Goal: Information Seeking & Learning: Learn about a topic

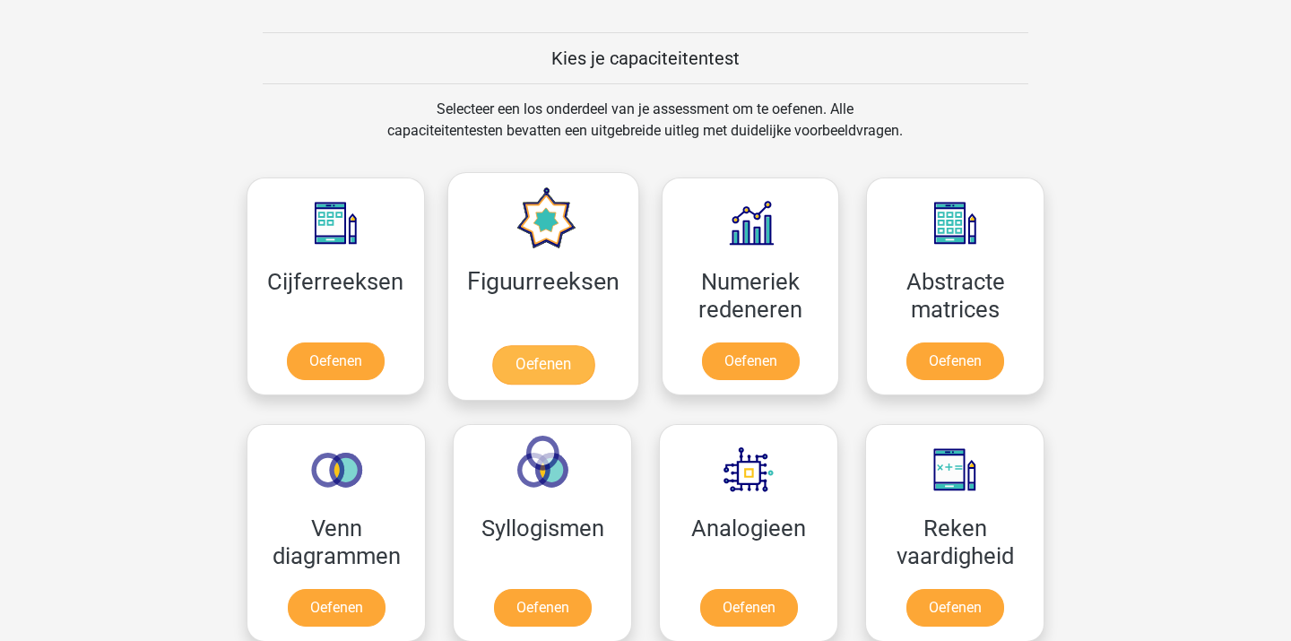
scroll to position [840, 0]
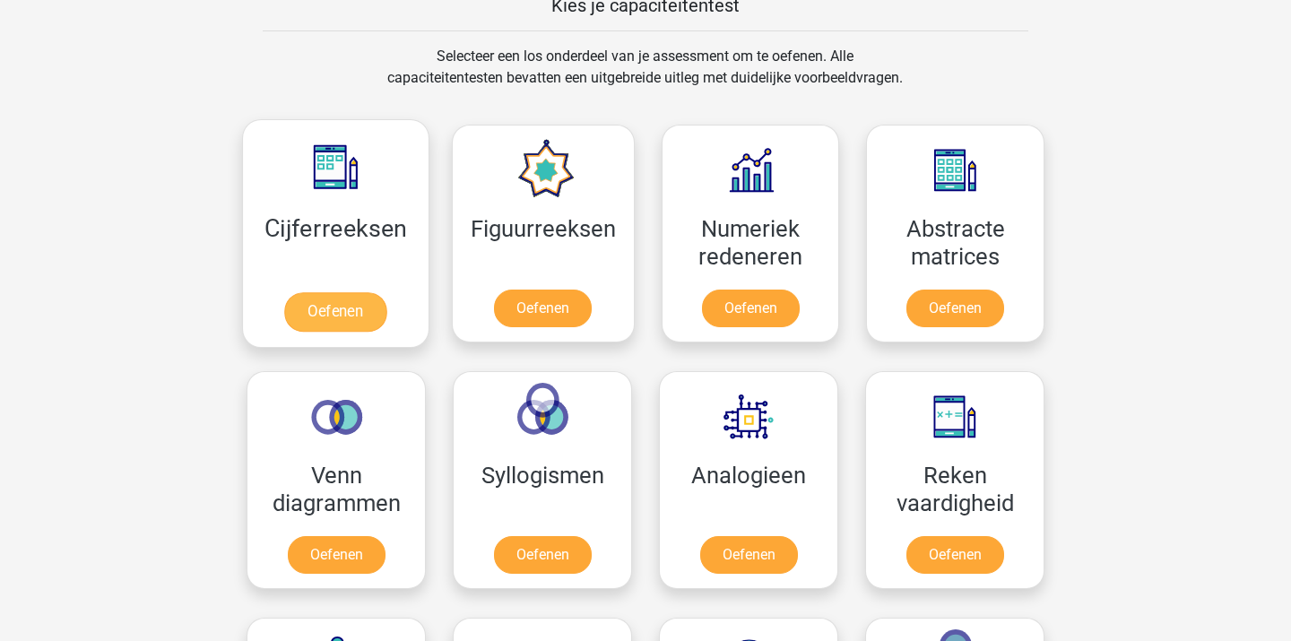
click at [351, 307] on link "Oefenen" at bounding box center [335, 311] width 102 height 39
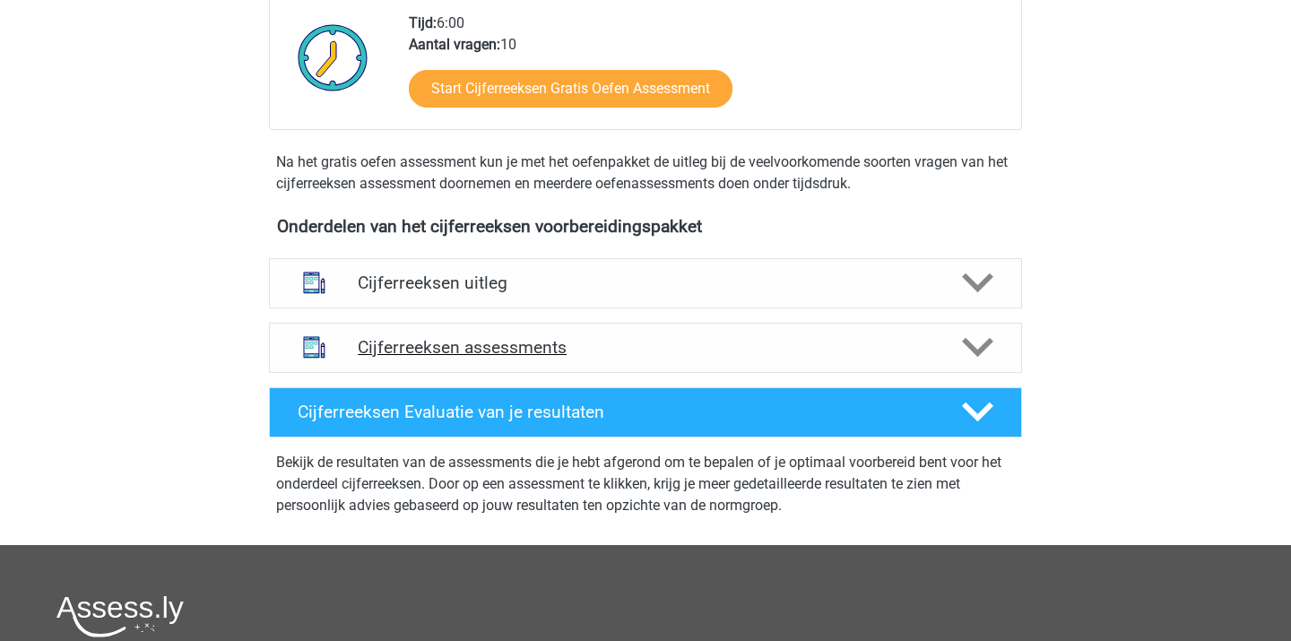
scroll to position [466, 0]
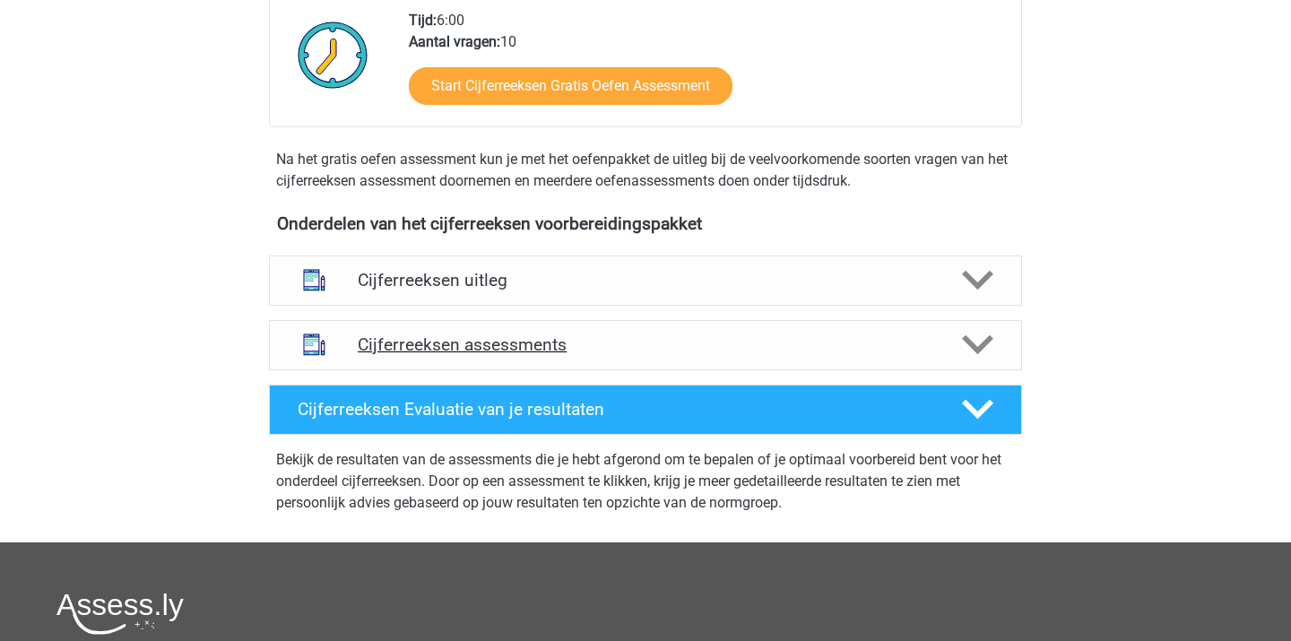
click at [512, 355] on h4 "Cijferreeksen assessments" at bounding box center [646, 344] width 576 height 21
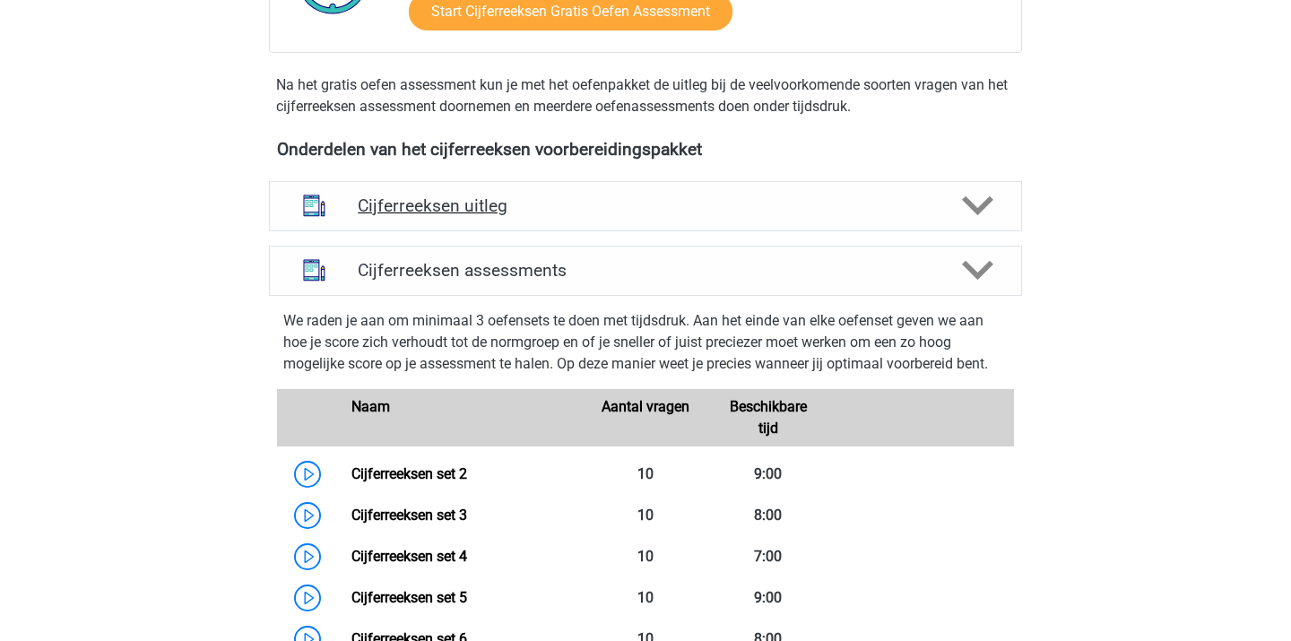
scroll to position [552, 0]
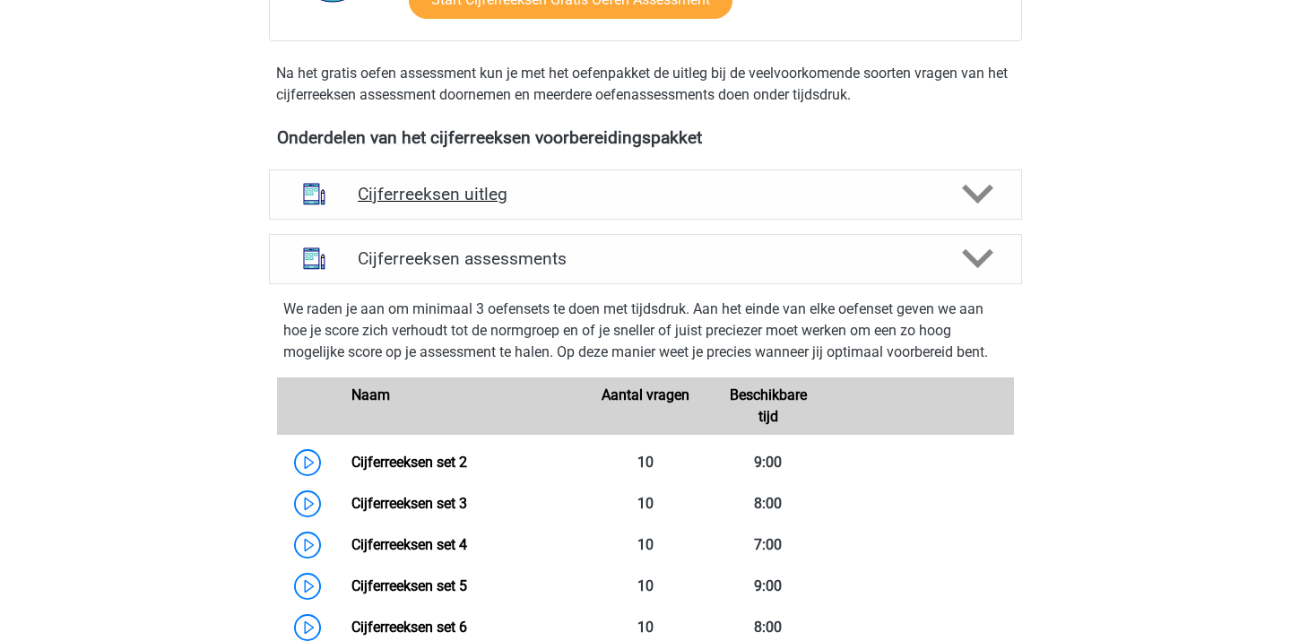
click at [490, 204] on h4 "Cijferreeksen uitleg" at bounding box center [646, 194] width 576 height 21
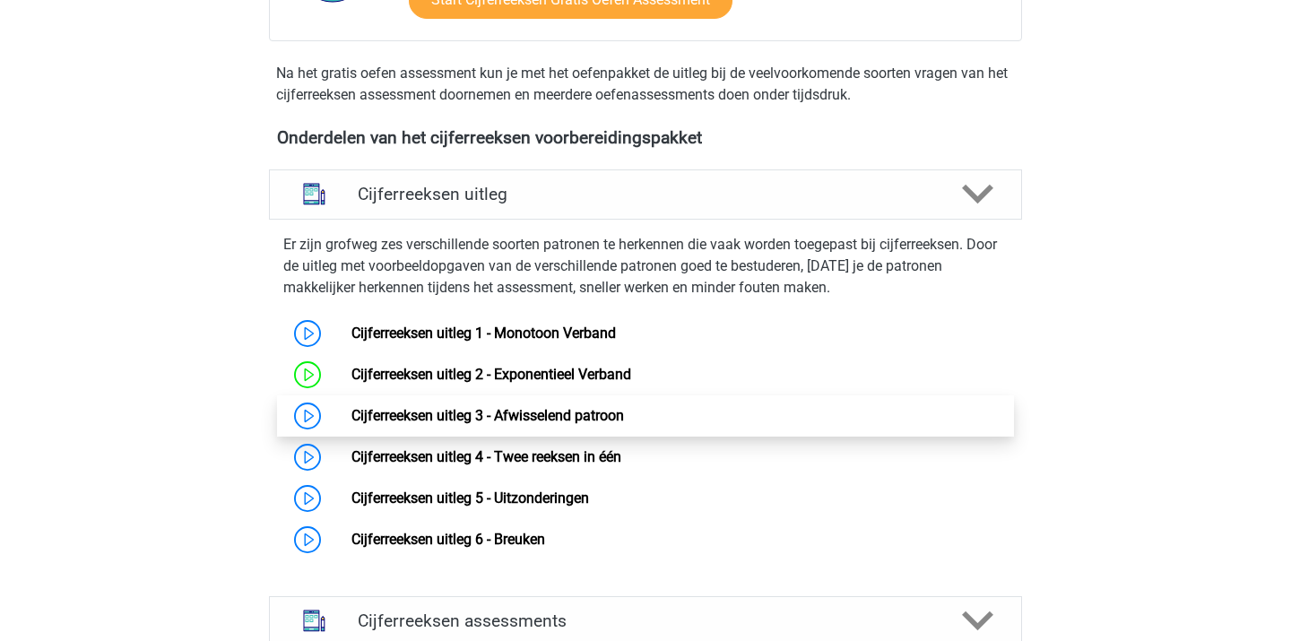
click at [460, 424] on link "Cijferreeksen uitleg 3 - Afwisselend patroon" at bounding box center [488, 415] width 273 height 17
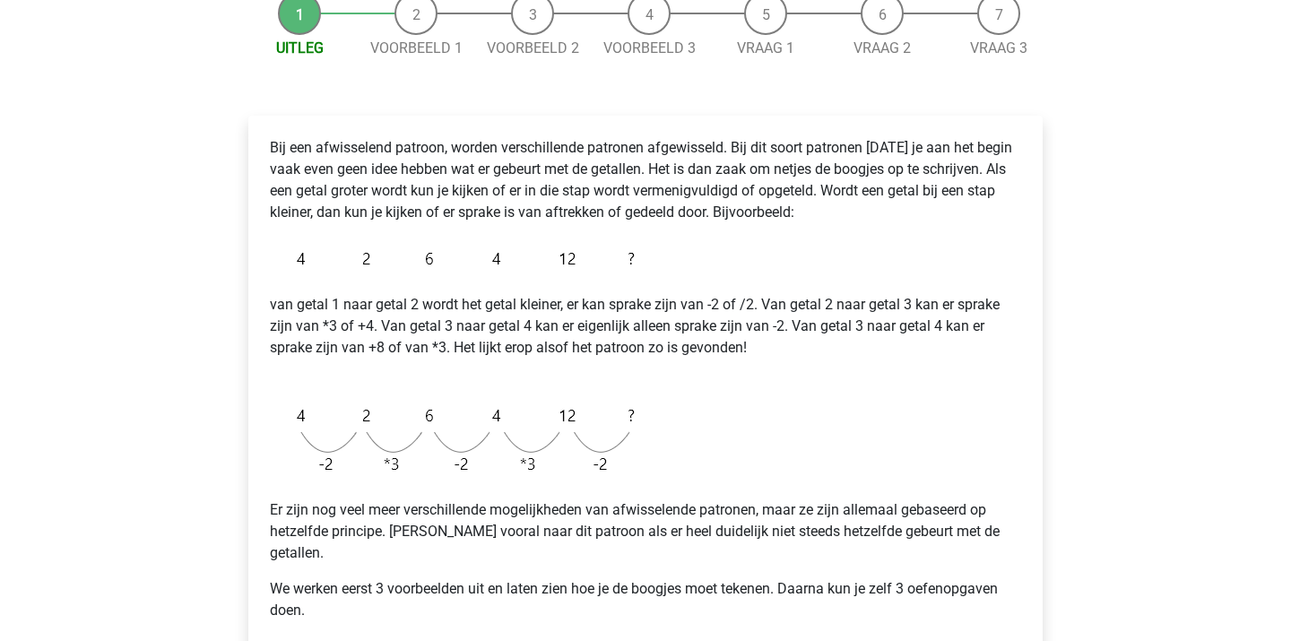
scroll to position [192, 0]
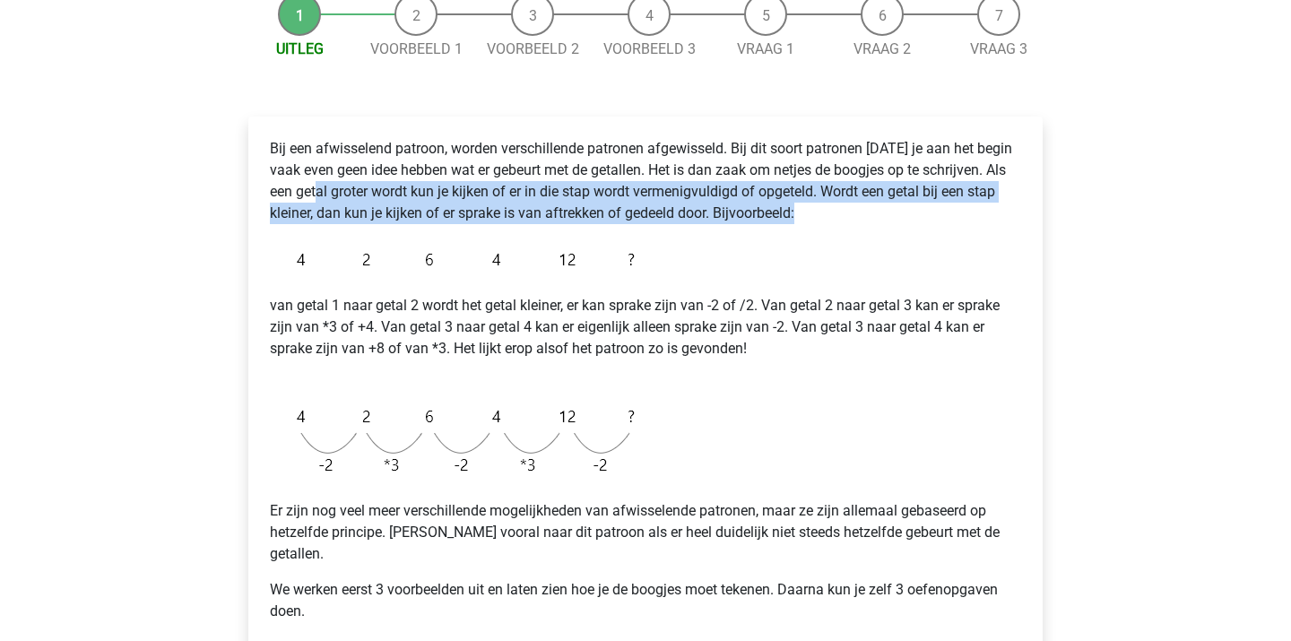
drag, startPoint x: 334, startPoint y: 186, endPoint x: 437, endPoint y: 239, distance: 115.9
click at [435, 236] on div "Bij een afwisselend patroon, worden verschillende patronen afgewisseld. Bij dit…" at bounding box center [646, 387] width 766 height 513
click at [437, 239] on img at bounding box center [457, 260] width 374 height 42
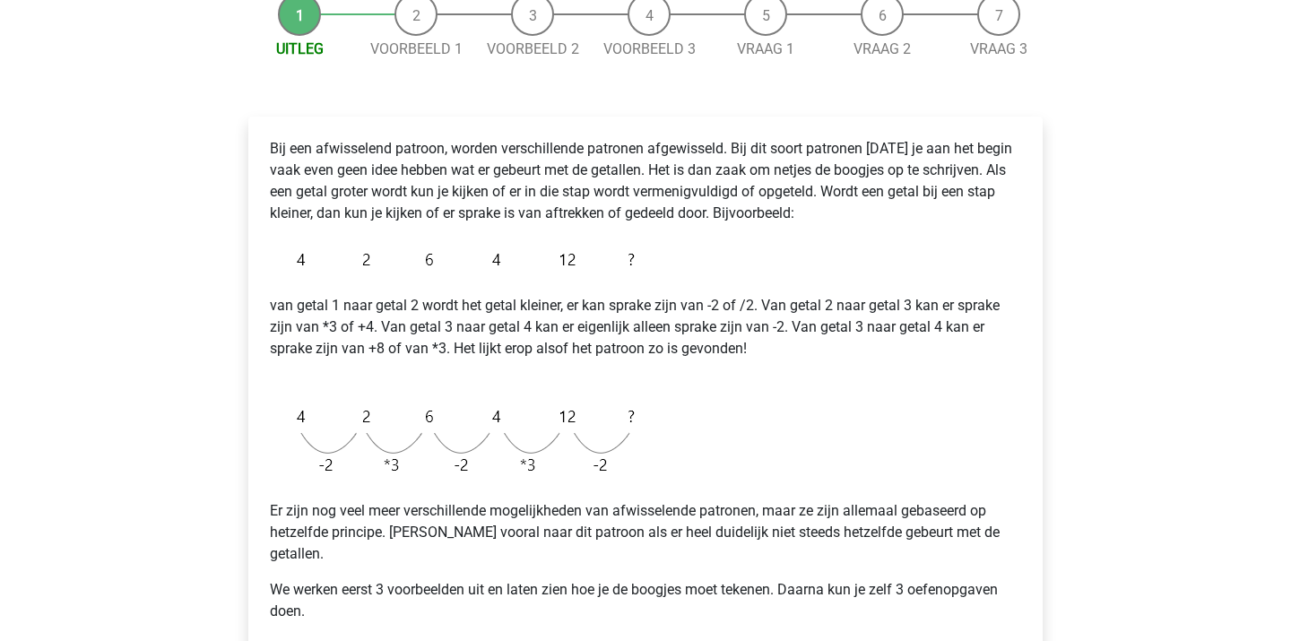
click at [454, 166] on p "Bij een afwisselend patroon, worden verschillende patronen afgewisseld. Bij dit…" at bounding box center [645, 181] width 751 height 86
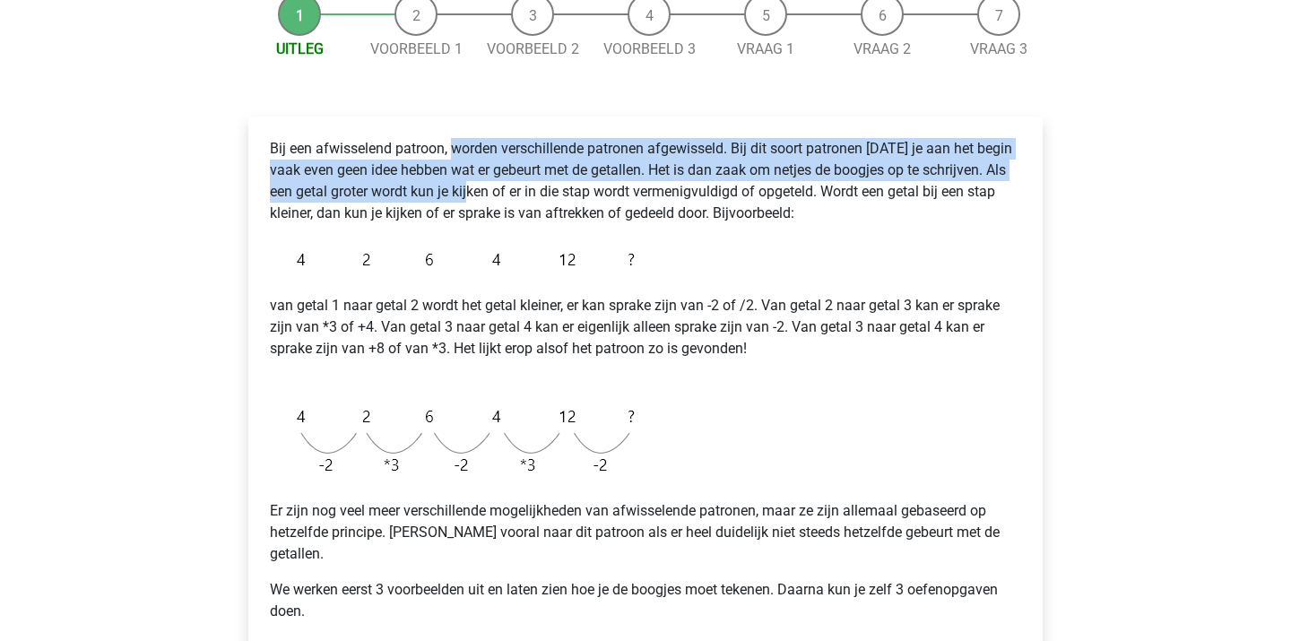
drag, startPoint x: 451, startPoint y: 155, endPoint x: 509, endPoint y: 208, distance: 78.7
click at [508, 204] on p "Bij een afwisselend patroon, worden verschillende patronen afgewisseld. Bij dit…" at bounding box center [645, 181] width 751 height 86
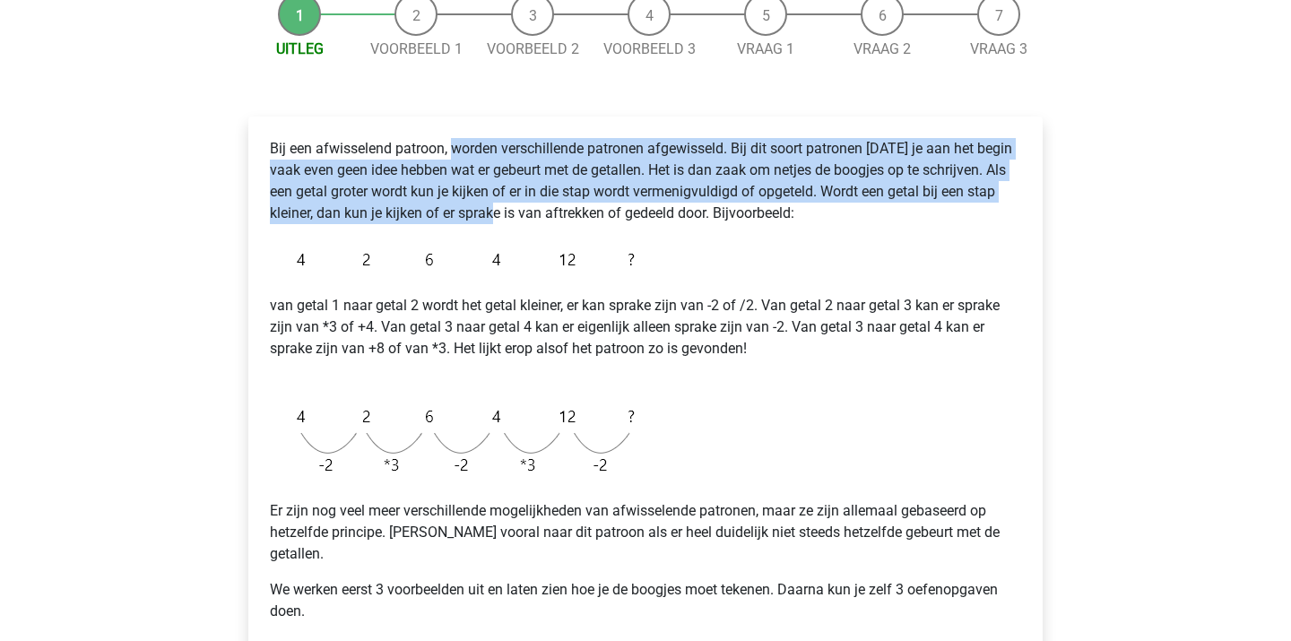
click at [509, 208] on p "Bij een afwisselend patroon, worden verschillende patronen afgewisseld. Bij dit…" at bounding box center [645, 181] width 751 height 86
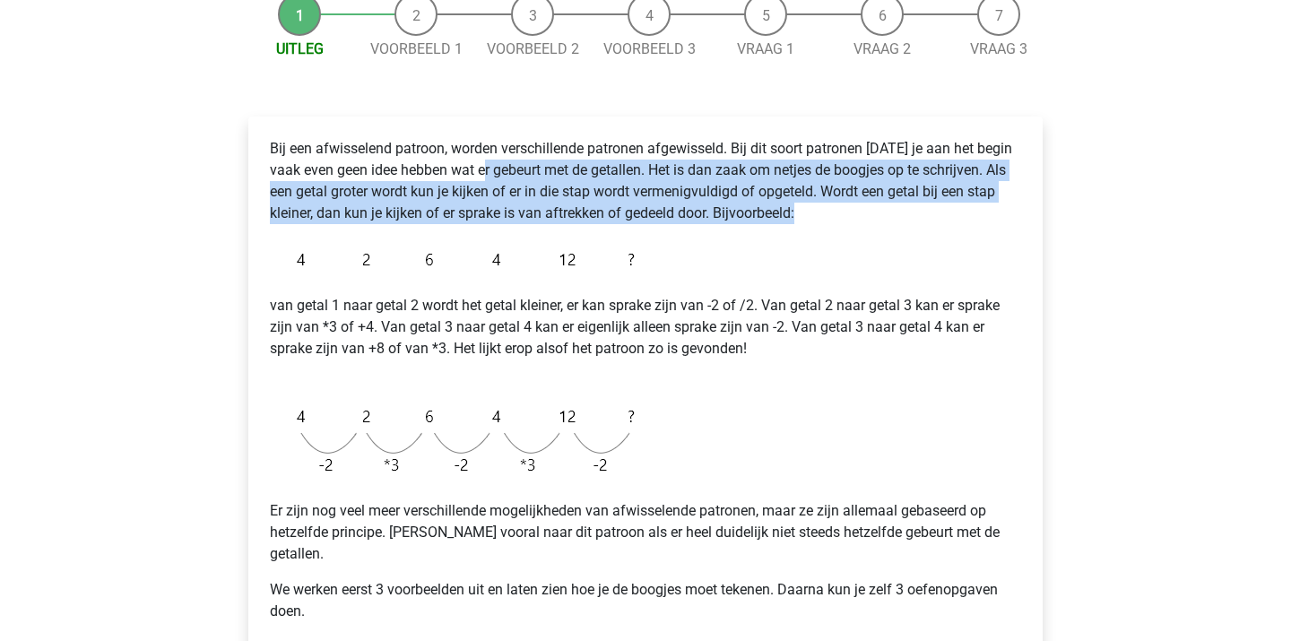
drag, startPoint x: 502, startPoint y: 174, endPoint x: 594, endPoint y: 240, distance: 113.0
click at [592, 240] on div "Bij een afwisselend patroon, worden verschillende patronen afgewisseld. Bij dit…" at bounding box center [646, 387] width 766 height 513
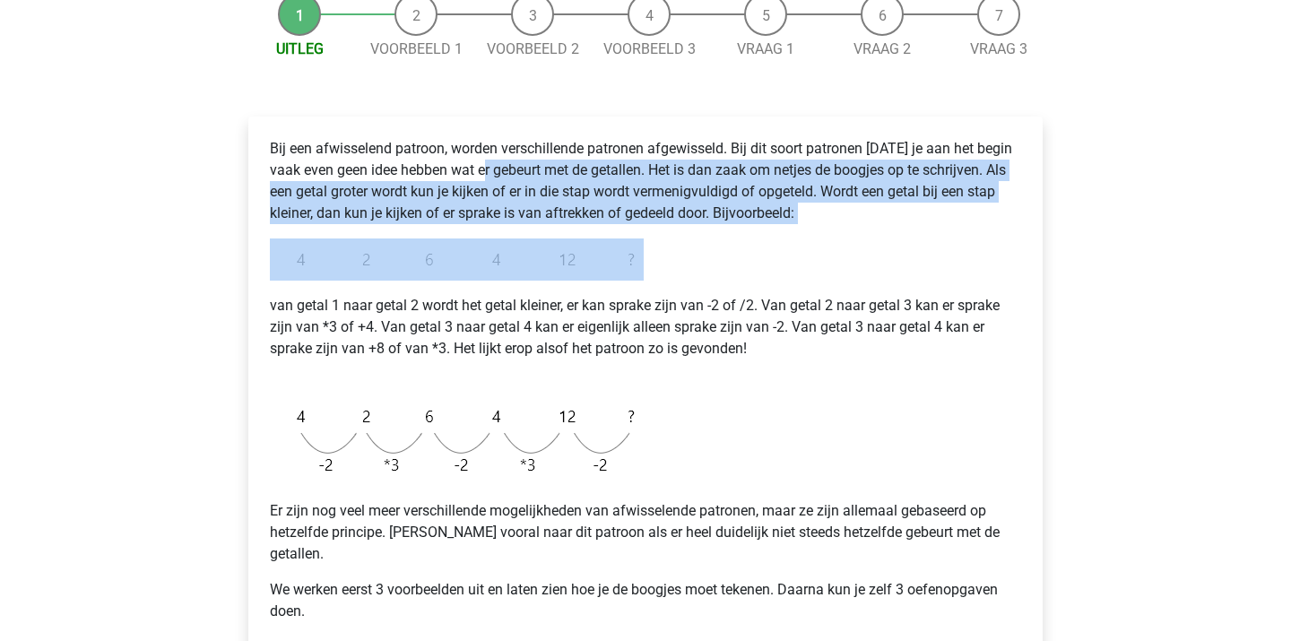
click at [594, 240] on img at bounding box center [457, 260] width 374 height 42
click at [581, 184] on p "Bij een afwisselend patroon, worden verschillende patronen afgewisseld. Bij dit…" at bounding box center [645, 181] width 751 height 86
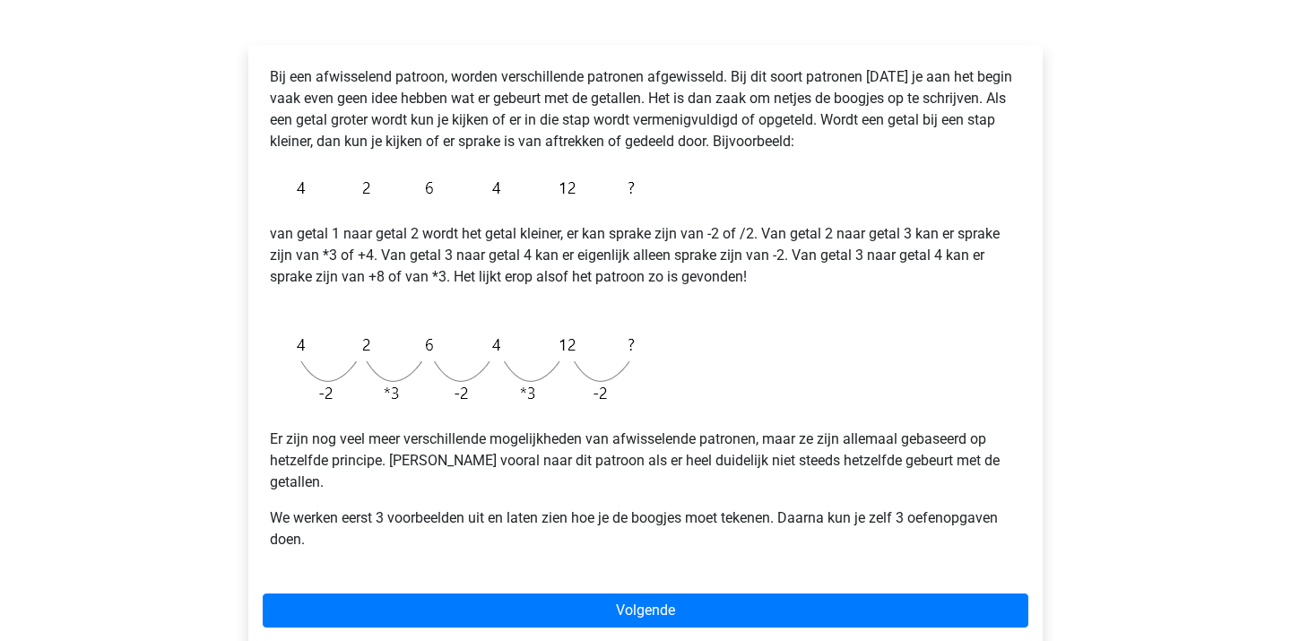
scroll to position [269, 0]
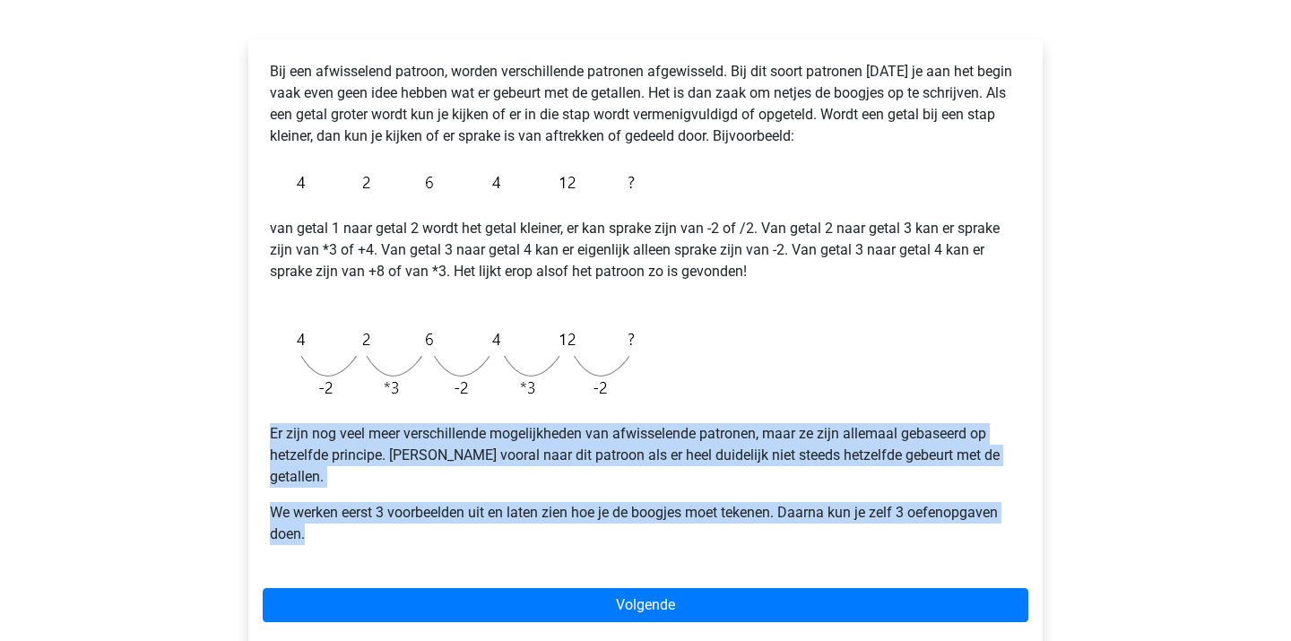
drag, startPoint x: 425, startPoint y: 417, endPoint x: 532, endPoint y: 527, distance: 153.5
click at [531, 524] on div "Bij een afwisselend patroon, worden verschillende patronen afgewisseld. Bij dit…" at bounding box center [646, 310] width 766 height 513
click at [513, 502] on p "We werken eerst 3 voorbeelden uit en laten zien hoe je de boogjes moet tekenen.…" at bounding box center [645, 523] width 751 height 43
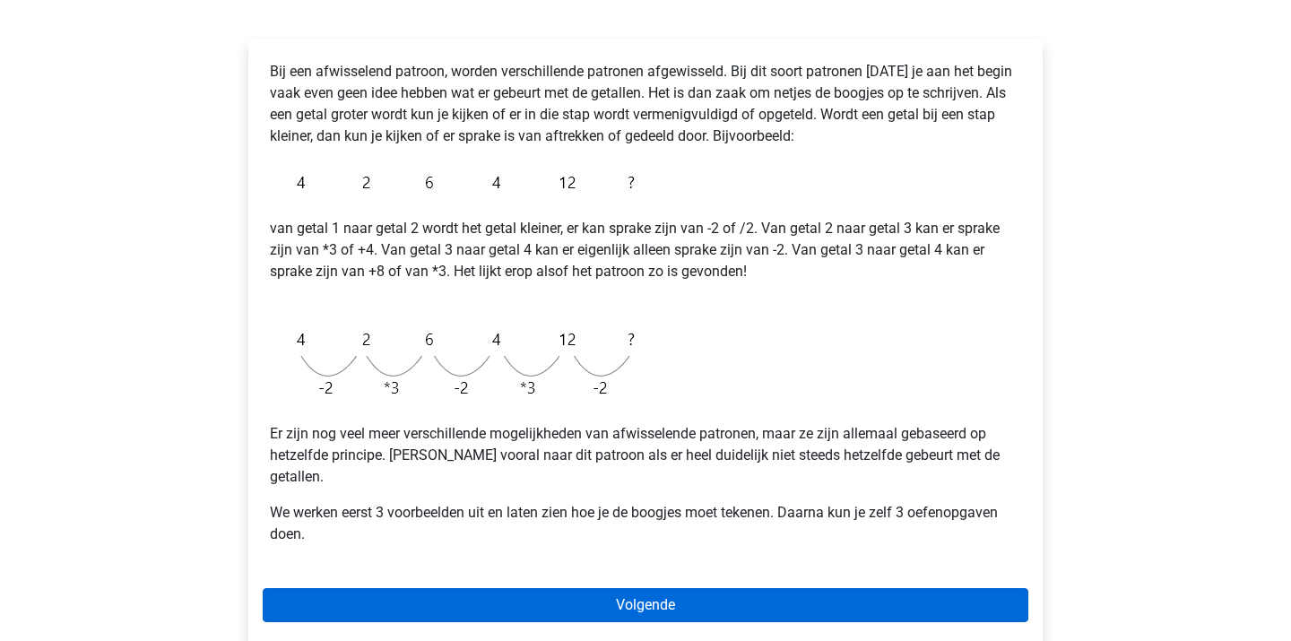
click at [595, 588] on link "Volgende" at bounding box center [646, 605] width 766 height 34
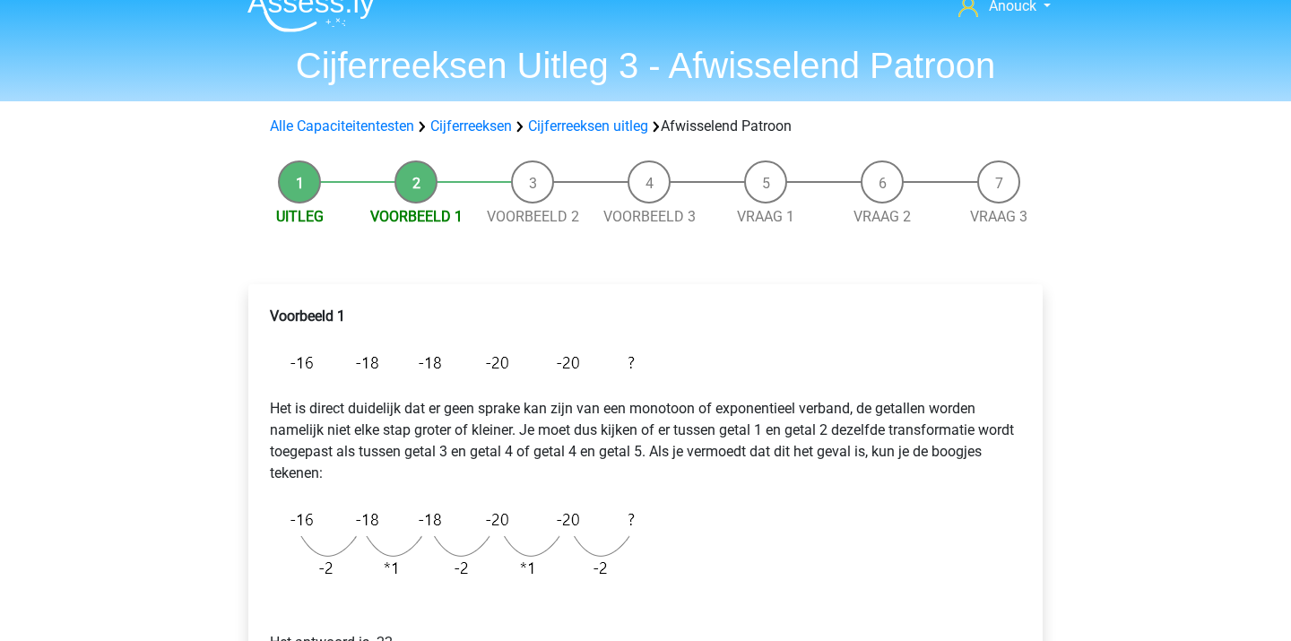
scroll to position [34, 0]
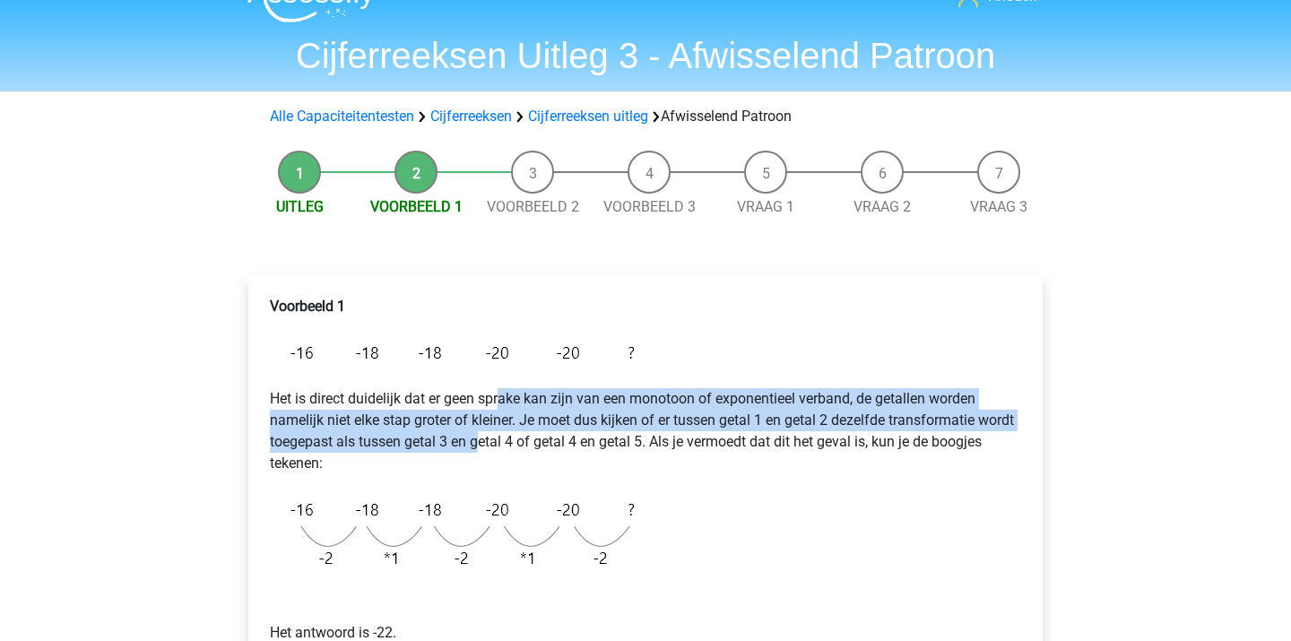
drag, startPoint x: 500, startPoint y: 402, endPoint x: 529, endPoint y: 458, distance: 63.8
click at [528, 456] on p "Het is direct duidelijk dat er geen sprake kan zijn van een monotoon of exponen…" at bounding box center [645, 431] width 751 height 86
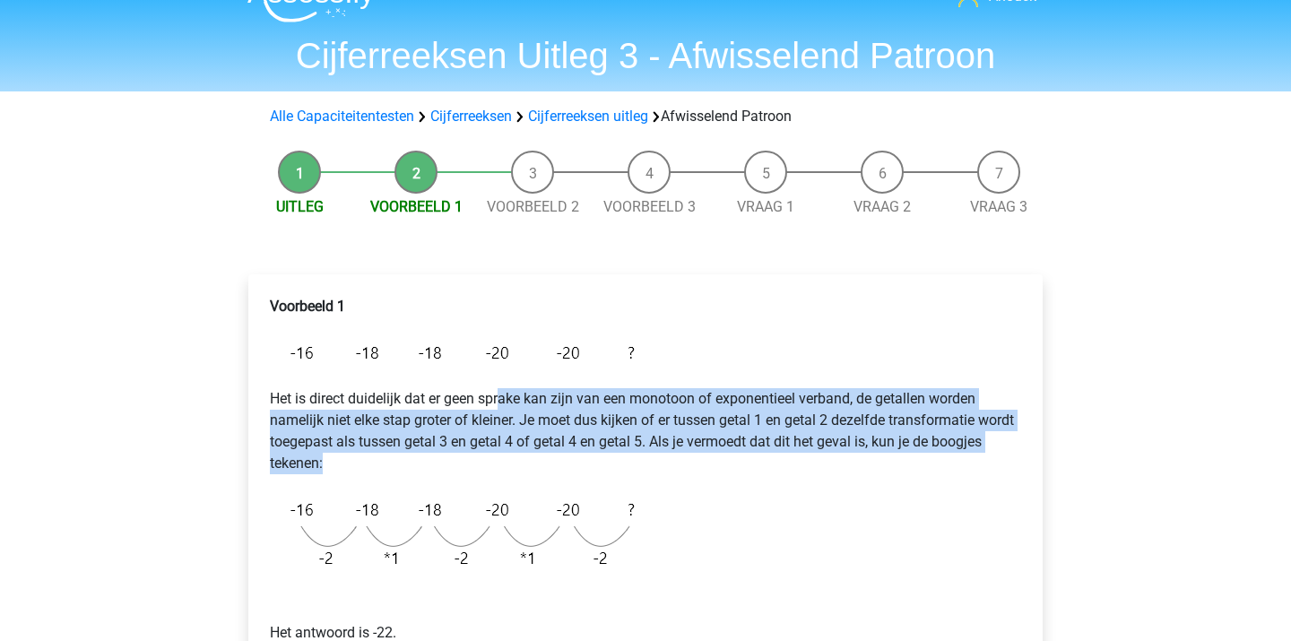
click at [529, 458] on p "Het is direct duidelijk dat er geen sprake kan zijn van een monotoon of exponen…" at bounding box center [645, 431] width 751 height 86
drag, startPoint x: 491, startPoint y: 407, endPoint x: 525, endPoint y: 474, distance: 75.0
click at [524, 473] on p "Het is direct duidelijk dat er geen sprake kan zijn van een monotoon of exponen…" at bounding box center [645, 431] width 751 height 86
click at [525, 474] on p "Het is direct duidelijk dat er geen sprake kan zijn van een monotoon of exponen…" at bounding box center [645, 431] width 751 height 86
drag, startPoint x: 455, startPoint y: 393, endPoint x: 557, endPoint y: 480, distance: 134.2
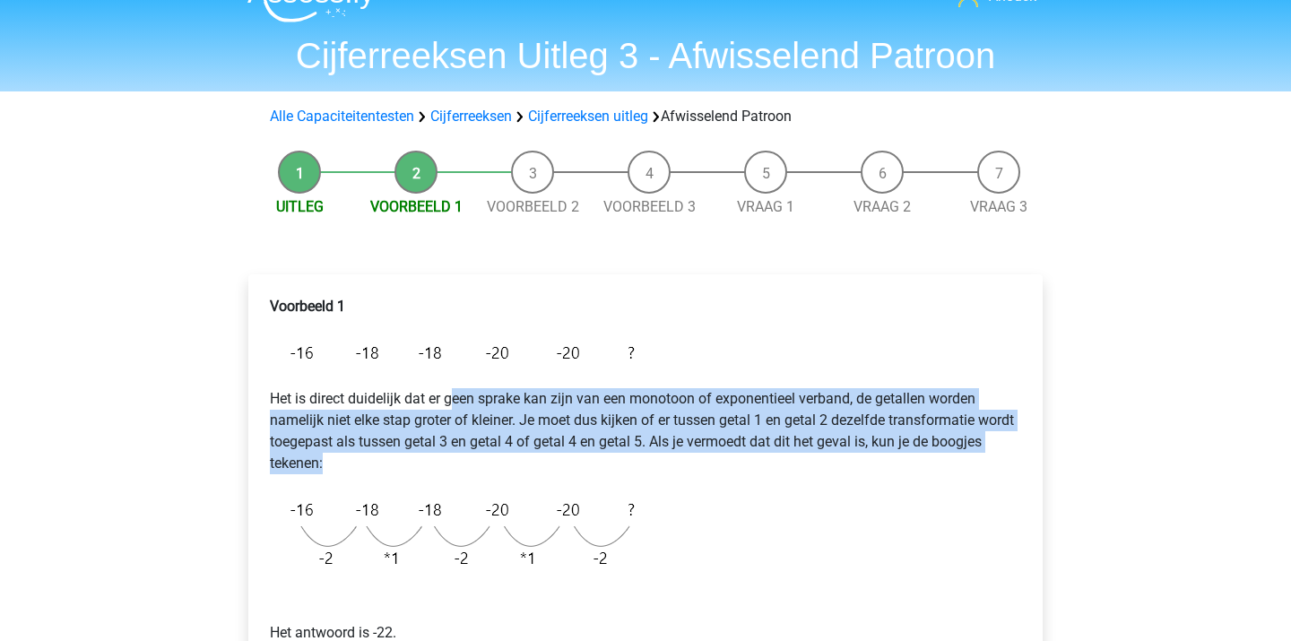
click at [556, 478] on div "Voorbeeld 1 Het is direct duidelijk dat er geen sprake kan zijn van een monotoo…" at bounding box center [646, 517] width 766 height 456
click at [557, 480] on div "Voorbeeld 1 Het is direct duidelijk dat er geen sprake kan zijn van een monotoo…" at bounding box center [646, 517] width 766 height 456
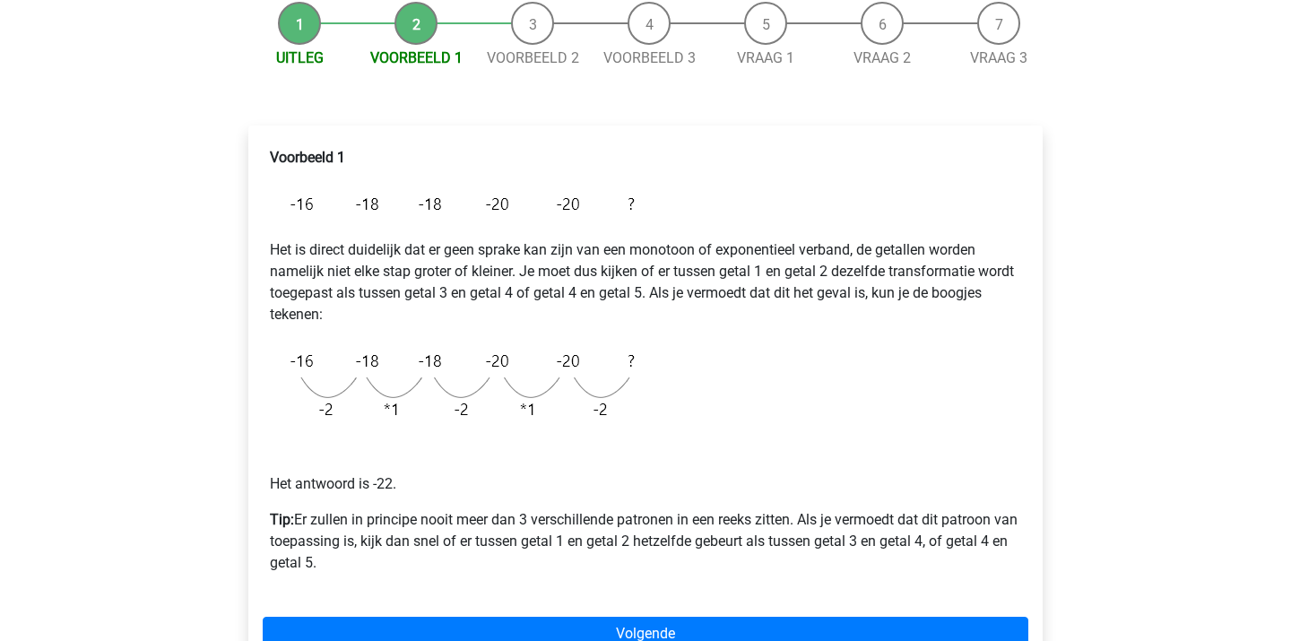
scroll to position [214, 0]
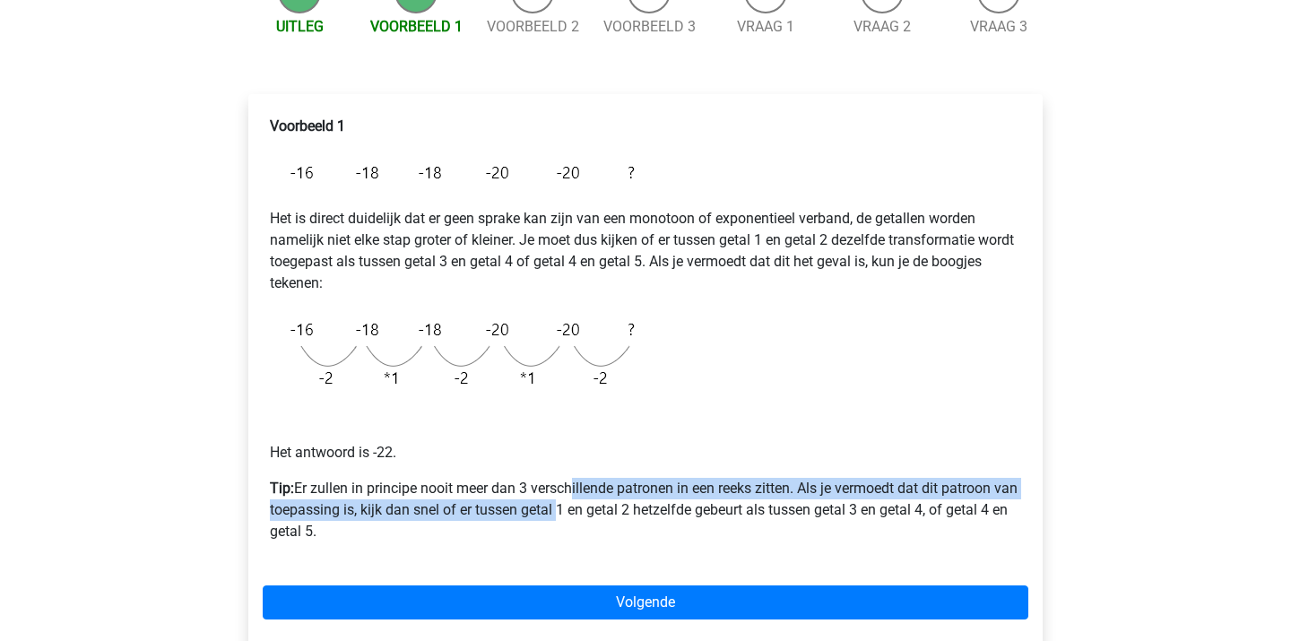
drag, startPoint x: 570, startPoint y: 489, endPoint x: 585, endPoint y: 519, distance: 33.7
click at [585, 519] on p "Tip: Er zullen in principe nooit meer dan 3 verschillende patronen in een reeks…" at bounding box center [645, 510] width 751 height 65
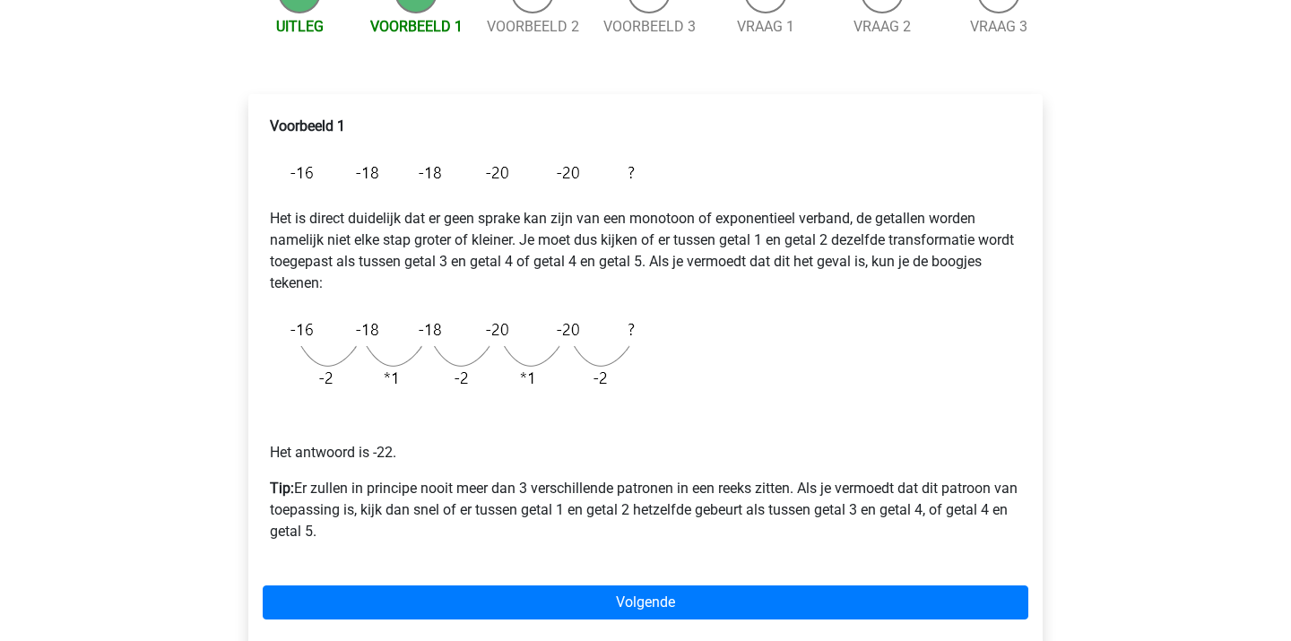
drag, startPoint x: 569, startPoint y: 495, endPoint x: 599, endPoint y: 530, distance: 46.4
click at [599, 530] on p "Tip: Er zullen in principe nooit meer dan 3 verschillende patronen in een reeks…" at bounding box center [645, 510] width 751 height 65
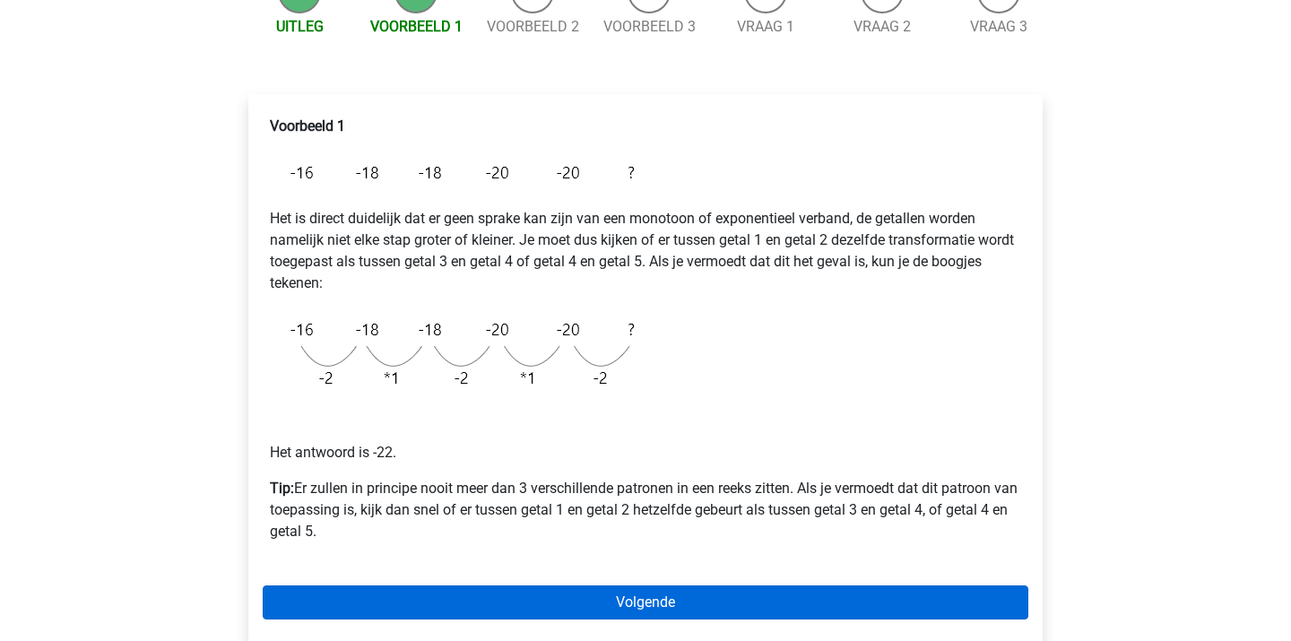
click at [619, 605] on link "Volgende" at bounding box center [646, 603] width 766 height 34
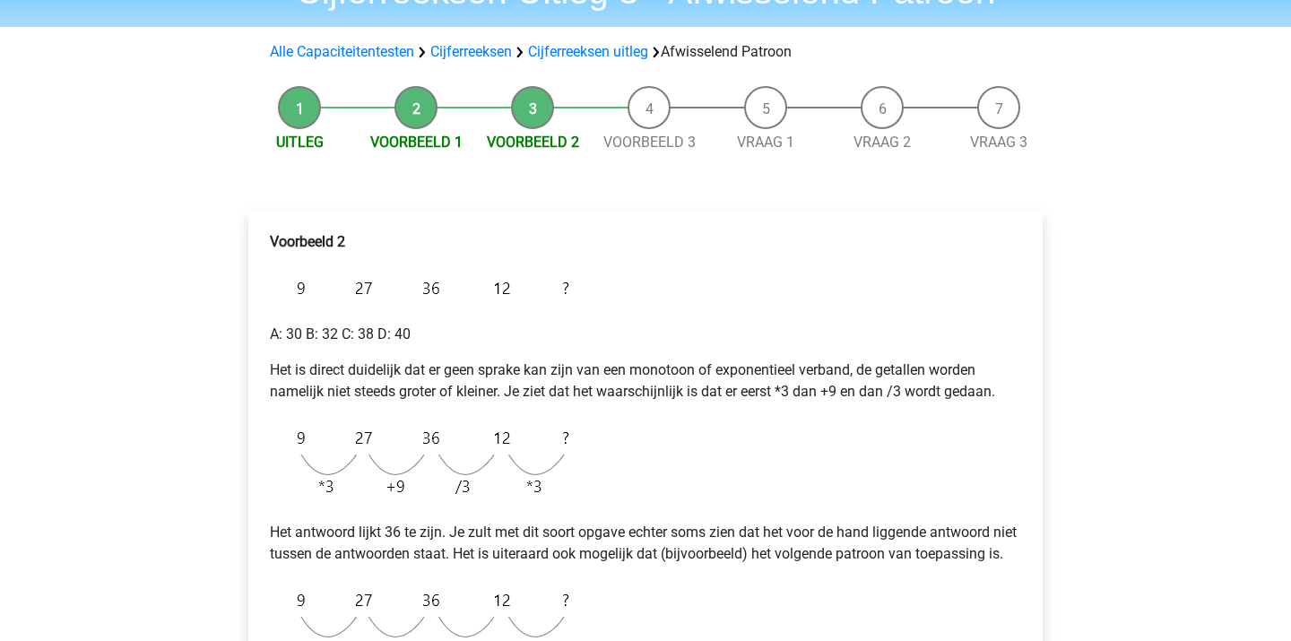
scroll to position [101, 0]
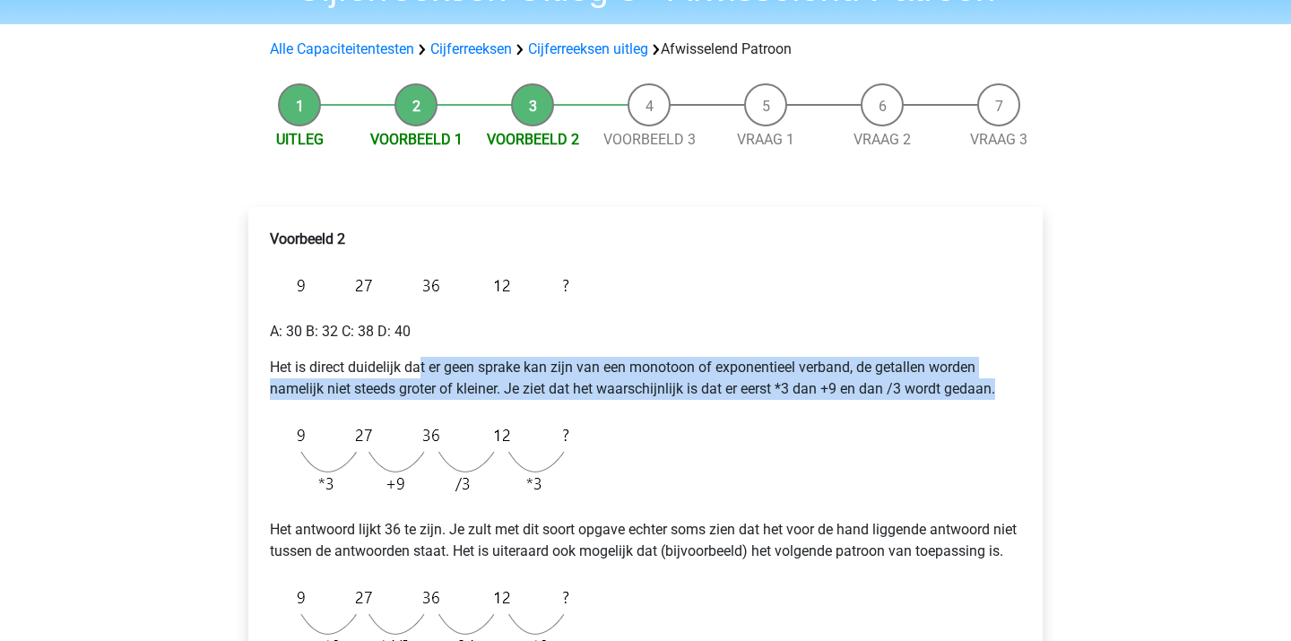
drag, startPoint x: 419, startPoint y: 368, endPoint x: 499, endPoint y: 417, distance: 93.8
click at [498, 415] on div "Voorbeeld 2 A: 30 B: 32 C: 38 D: 40 Het is direct duidelijk dat er geen sprake …" at bounding box center [646, 484] width 766 height 525
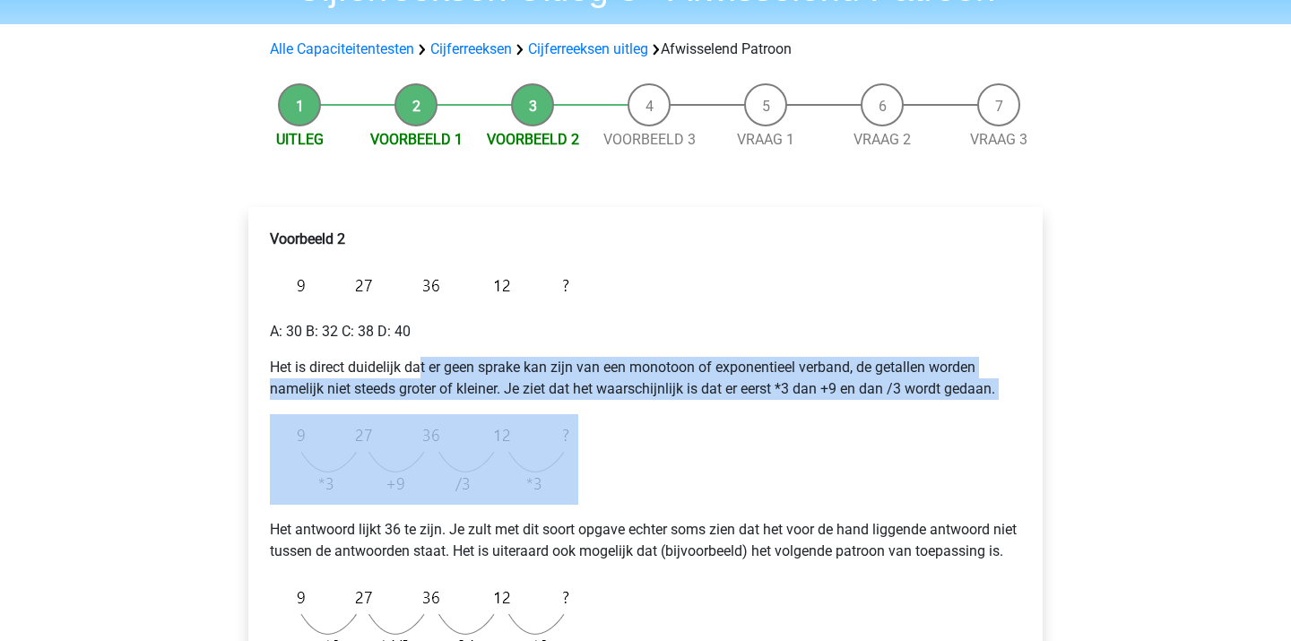
click at [482, 392] on p "Het is direct duidelijk dat er geen sprake kan zijn van een monotoon of exponen…" at bounding box center [645, 378] width 751 height 43
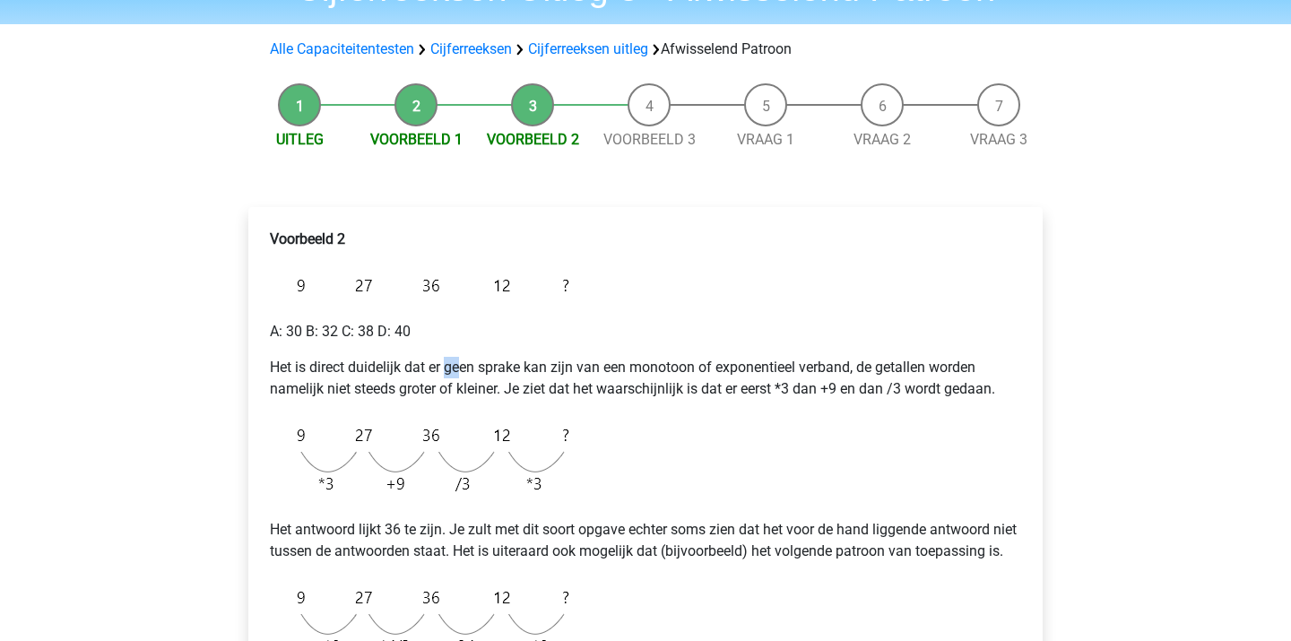
drag, startPoint x: 446, startPoint y: 358, endPoint x: 475, endPoint y: 387, distance: 41.2
click at [475, 385] on p "Het is direct duidelijk dat er geen sprake kan zijn van een monotoon of exponen…" at bounding box center [645, 378] width 751 height 43
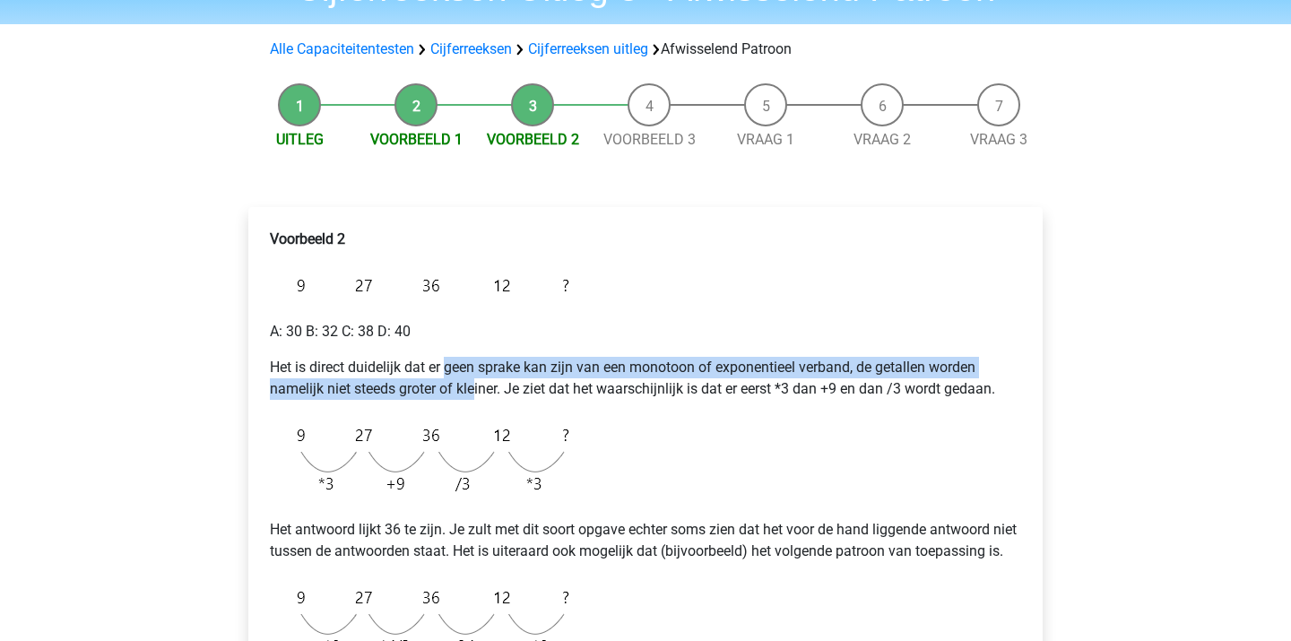
click at [475, 387] on p "Het is direct duidelijk dat er geen sprake kan zijn van een monotoon of exponen…" at bounding box center [645, 378] width 751 height 43
drag, startPoint x: 451, startPoint y: 356, endPoint x: 490, endPoint y: 388, distance: 50.3
click at [490, 388] on div "Voorbeeld 2 A: 30 B: 32 C: 38 D: 40 Het is direct duidelijk dat er geen sprake …" at bounding box center [646, 484] width 766 height 525
click at [490, 388] on p "Het is direct duidelijk dat er geen sprake kan zijn van een monotoon of exponen…" at bounding box center [645, 378] width 751 height 43
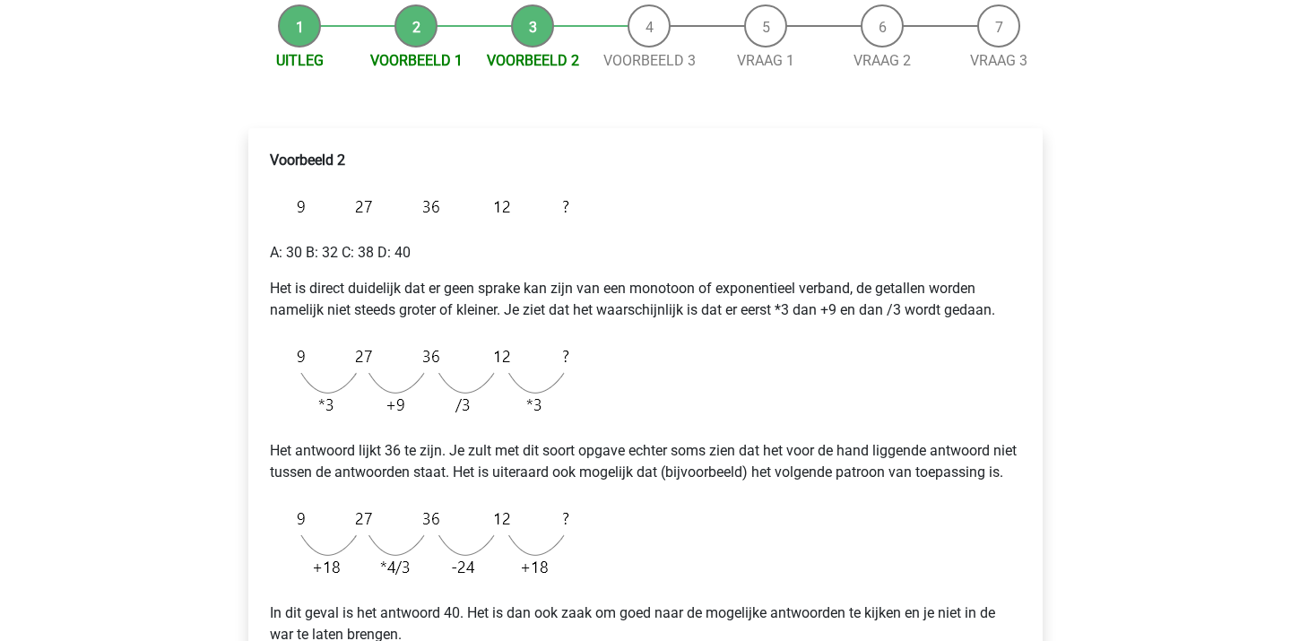
scroll to position [190, 0]
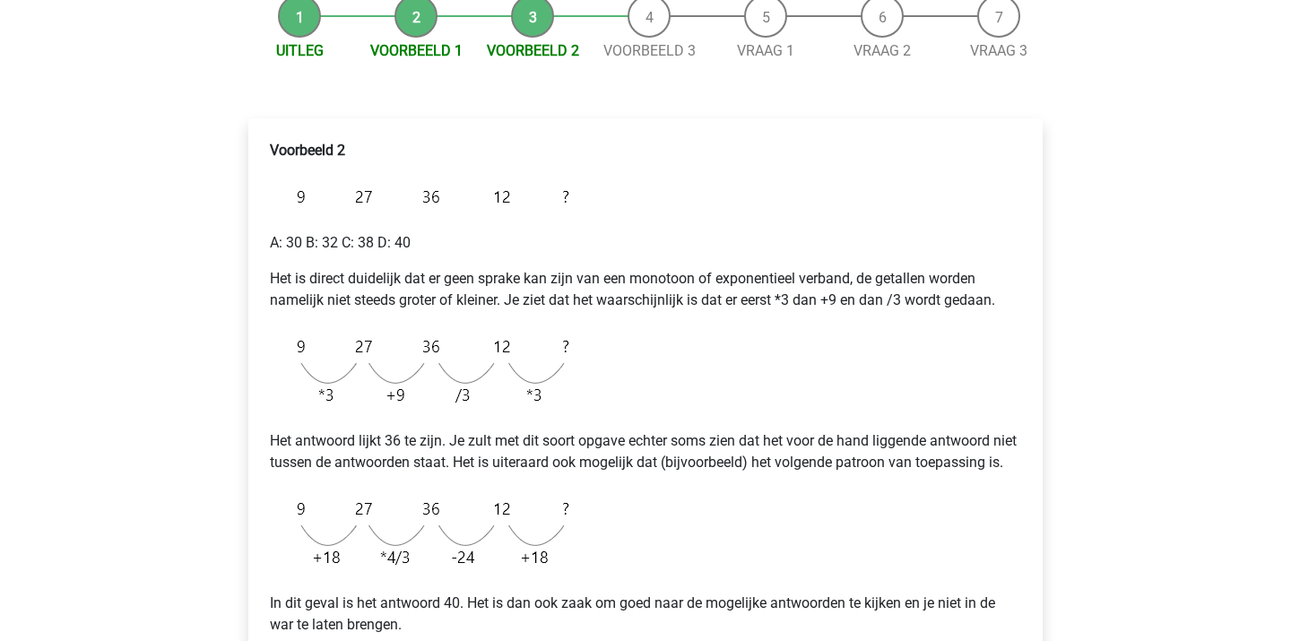
click at [513, 453] on p "Het antwoord lijkt 36 te zijn. Je zult met dit soort opgave echter soms zien da…" at bounding box center [645, 451] width 751 height 43
drag, startPoint x: 510, startPoint y: 450, endPoint x: 543, endPoint y: 470, distance: 37.8
click at [542, 470] on p "Het antwoord lijkt 36 te zijn. Je zult met dit soort opgave echter soms zien da…" at bounding box center [645, 451] width 751 height 43
click at [543, 470] on p "Het antwoord lijkt 36 te zijn. Je zult met dit soort opgave echter soms zien da…" at bounding box center [645, 451] width 751 height 43
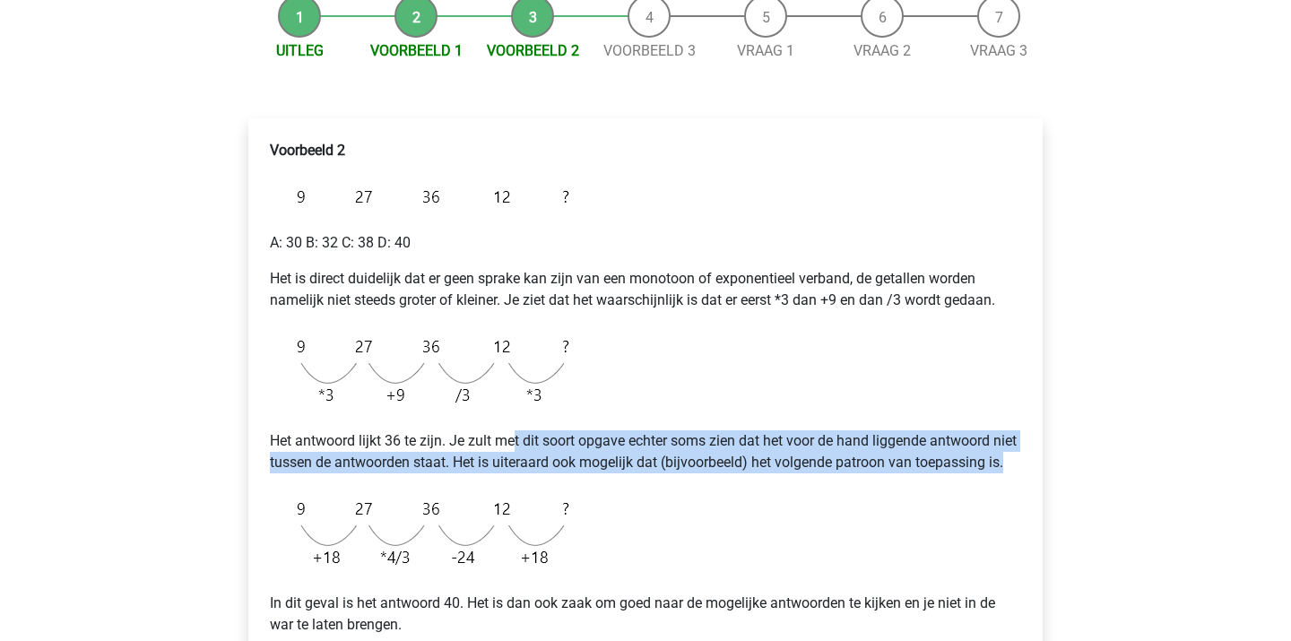
drag, startPoint x: 518, startPoint y: 443, endPoint x: 555, endPoint y: 480, distance: 52.0
click at [564, 473] on p "Het antwoord lijkt 36 te zijn. Je zult met dit soort opgave echter soms zien da…" at bounding box center [645, 451] width 751 height 43
click at [555, 473] on p "Het antwoord lijkt 36 te zijn. Je zult met dit soort opgave echter soms zien da…" at bounding box center [645, 451] width 751 height 43
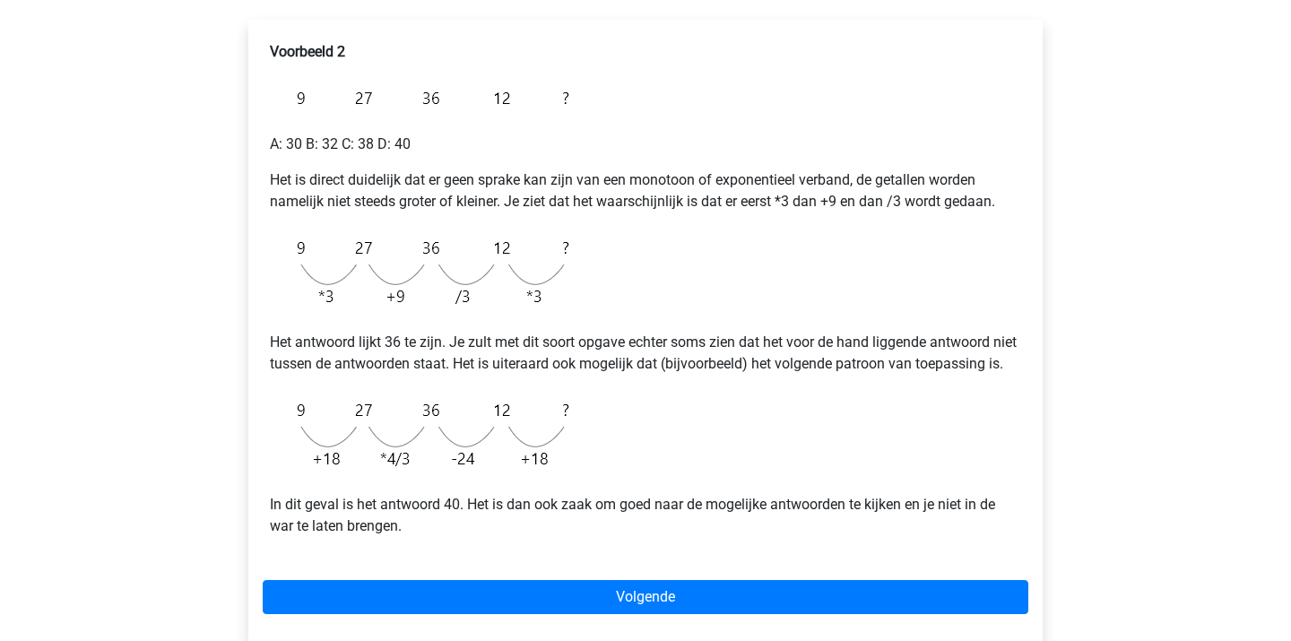
scroll to position [289, 0]
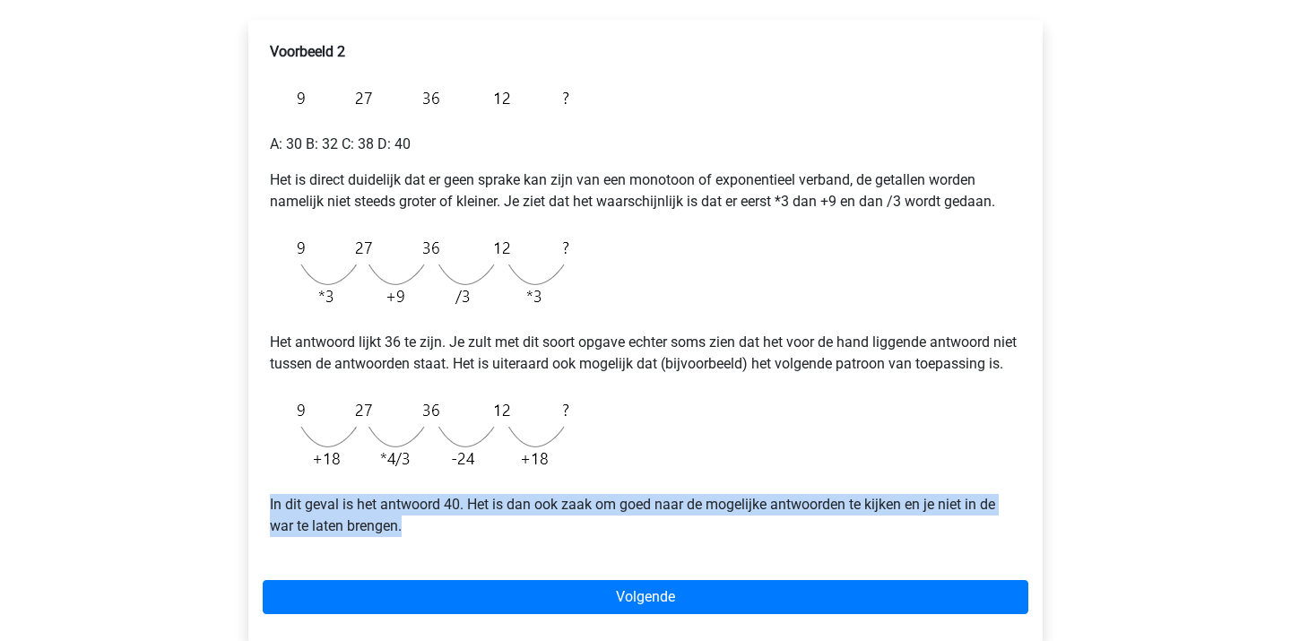
drag, startPoint x: 482, startPoint y: 511, endPoint x: 521, endPoint y: 543, distance: 50.3
click at [520, 543] on div "Voorbeeld 2 A: 30 B: 32 C: 38 D: 40 Het is direct duidelijk dat er geen sprake …" at bounding box center [646, 296] width 766 height 525
click at [521, 537] on p "In dit geval is het antwoord 40. Het is dan ook zaak om goed naar de mogelijke …" at bounding box center [645, 515] width 751 height 43
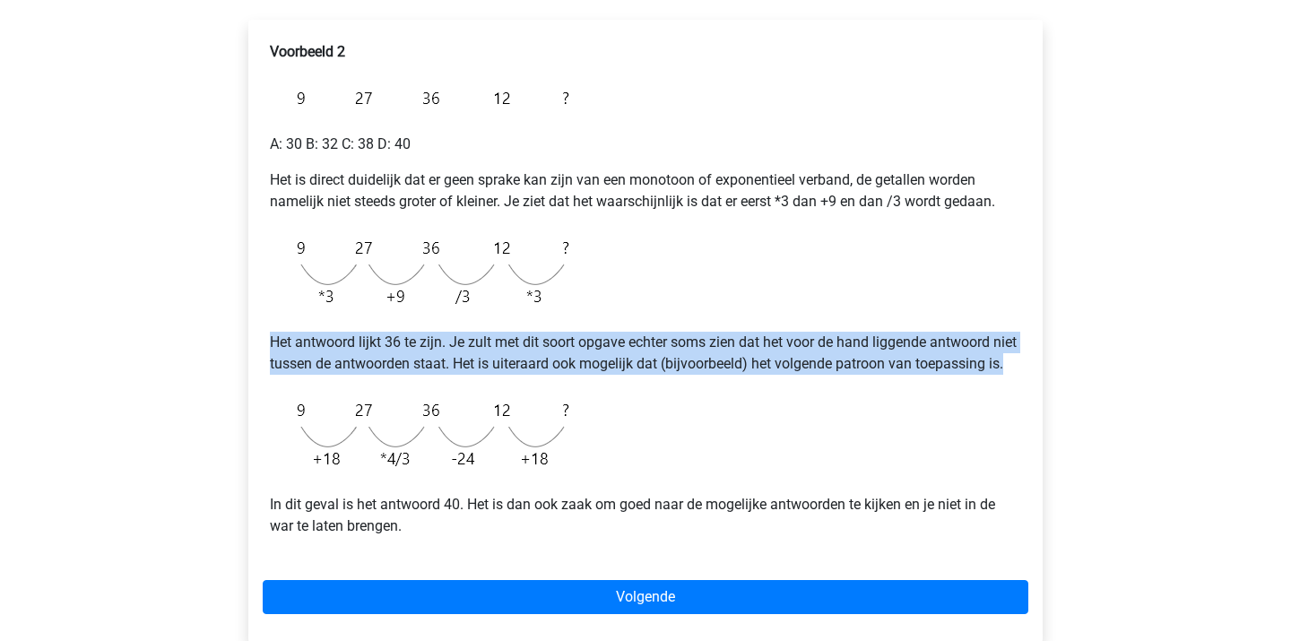
drag, startPoint x: 526, startPoint y: 332, endPoint x: 549, endPoint y: 379, distance: 52.9
click at [551, 375] on p "Het antwoord lijkt 36 te zijn. Je zult met dit soort opgave echter soms zien da…" at bounding box center [645, 353] width 751 height 43
click at [549, 375] on p "Het antwoord lijkt 36 te zijn. Je zult met dit soort opgave echter soms zien da…" at bounding box center [645, 353] width 751 height 43
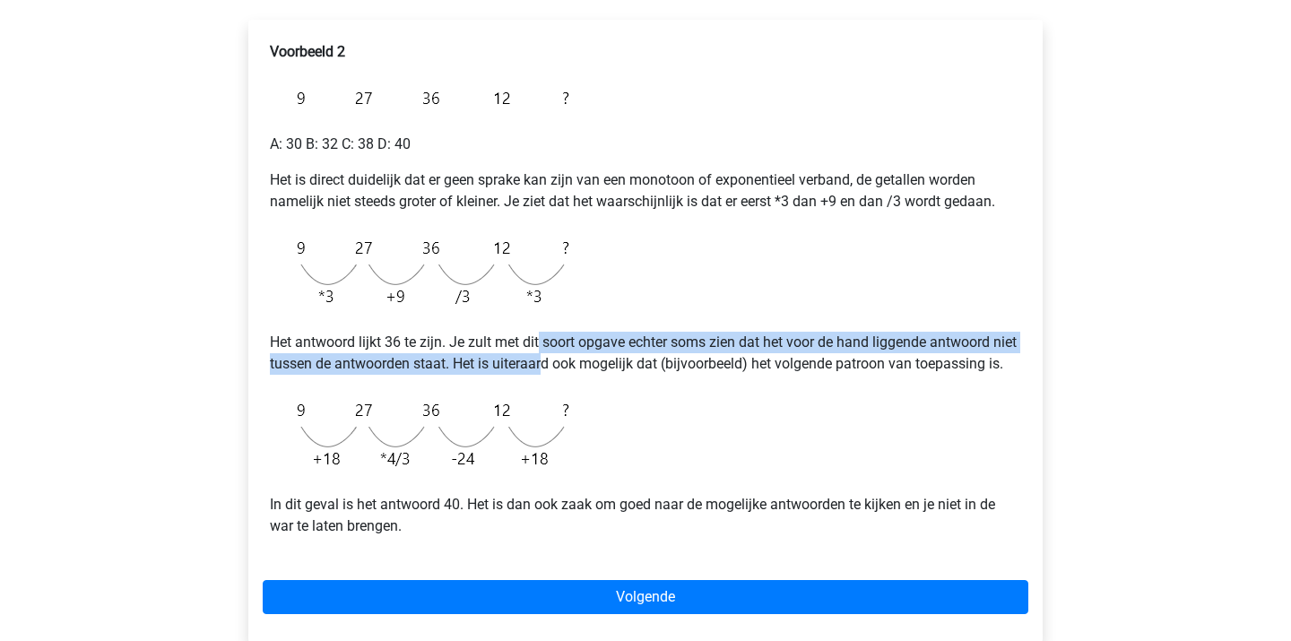
drag, startPoint x: 542, startPoint y: 335, endPoint x: 574, endPoint y: 375, distance: 51.0
click at [574, 374] on p "Het antwoord lijkt 36 te zijn. Je zult met dit soort opgave echter soms zien da…" at bounding box center [645, 353] width 751 height 43
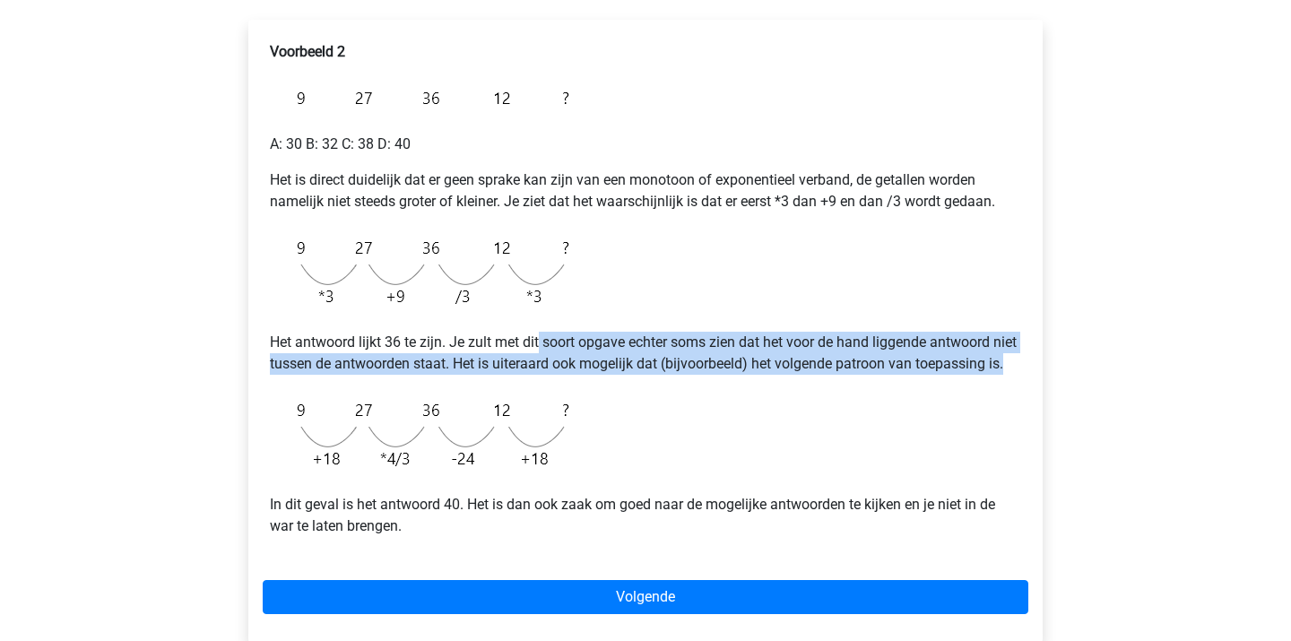
click at [574, 375] on p "Het antwoord lijkt 36 te zijn. Je zult met dit soort opgave echter soms zien da…" at bounding box center [645, 353] width 751 height 43
drag, startPoint x: 553, startPoint y: 347, endPoint x: 581, endPoint y: 388, distance: 49.7
click at [580, 375] on p "Het antwoord lijkt 36 te zijn. Je zult met dit soort opgave echter soms zien da…" at bounding box center [645, 353] width 751 height 43
click at [581, 375] on p "Het antwoord lijkt 36 te zijn. Je zult met dit soort opgave echter soms zien da…" at bounding box center [645, 353] width 751 height 43
drag, startPoint x: 557, startPoint y: 337, endPoint x: 596, endPoint y: 389, distance: 65.3
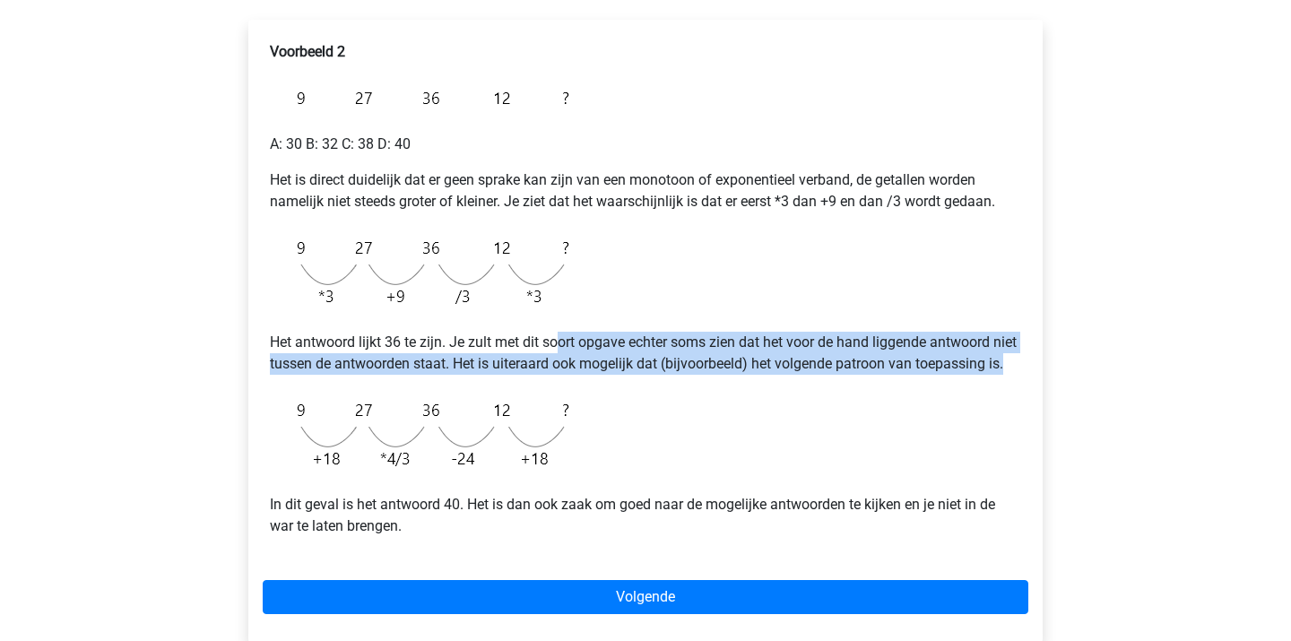
click at [596, 375] on p "Het antwoord lijkt 36 te zijn. Je zult met dit soort opgave echter soms zien da…" at bounding box center [645, 353] width 751 height 43
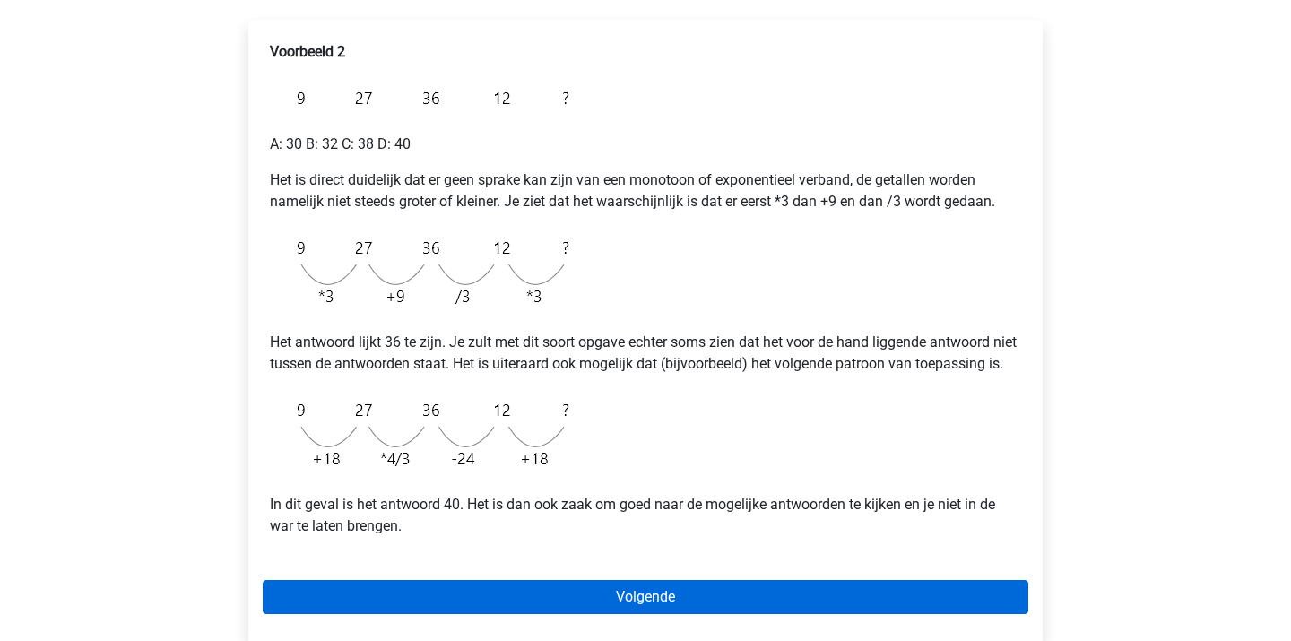
click at [498, 609] on link "Volgende" at bounding box center [646, 597] width 766 height 34
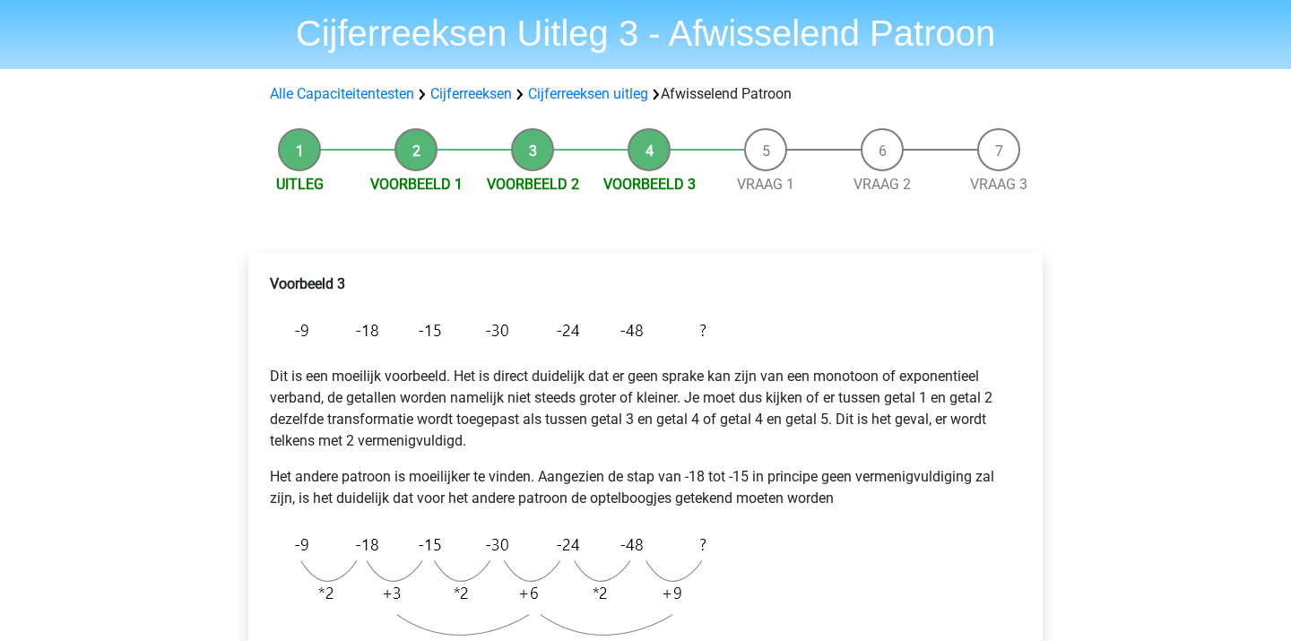
scroll to position [60, 0]
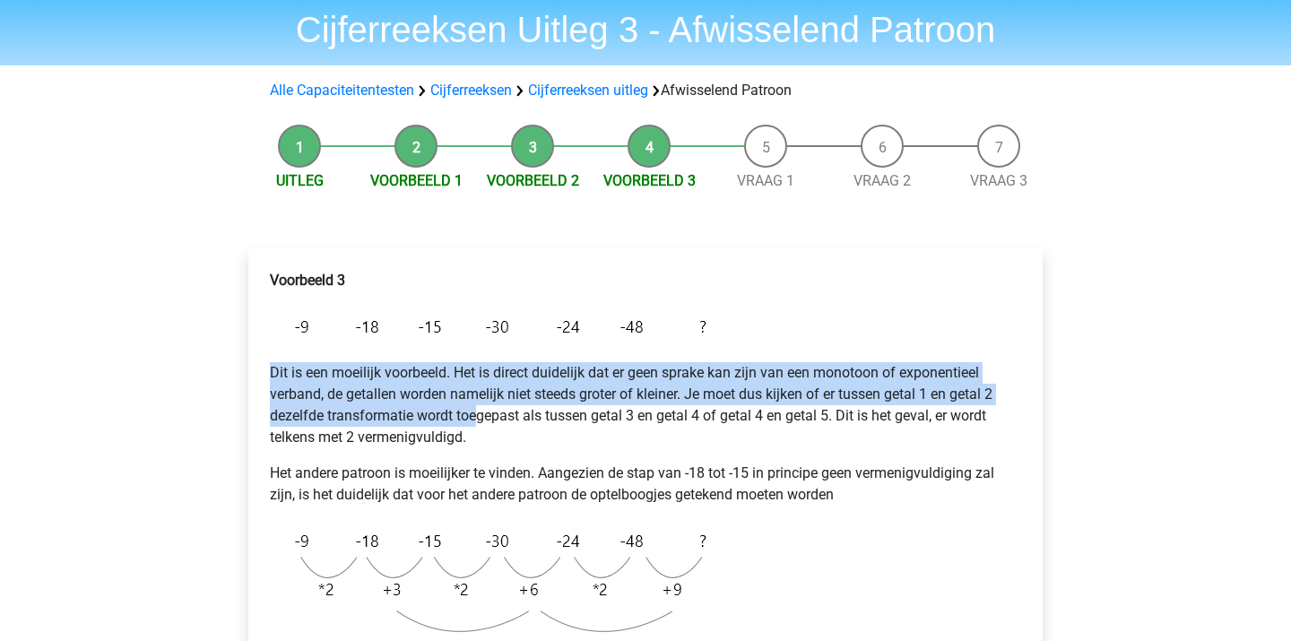
drag, startPoint x: 435, startPoint y: 358, endPoint x: 479, endPoint y: 421, distance: 76.6
click at [482, 421] on div "Voorbeeld 3 Dit is een moeilijk voorbeeld. Het is direct duidelijk dat er geen …" at bounding box center [646, 537] width 766 height 549
click at [479, 421] on p "Dit is een moeilijk voorbeeld. Het is direct duidelijk dat er geen sprake kan z…" at bounding box center [645, 405] width 751 height 86
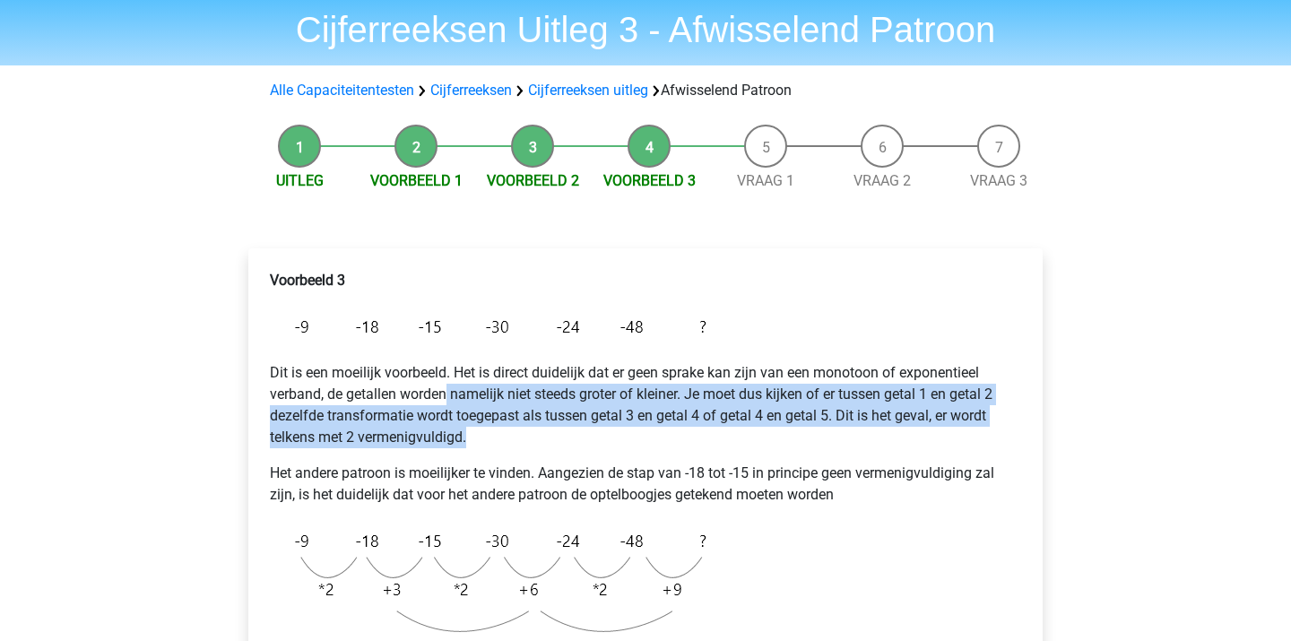
drag, startPoint x: 446, startPoint y: 387, endPoint x: 489, endPoint y: 432, distance: 62.2
click at [489, 431] on p "Dit is een moeilijk voorbeeld. Het is direct duidelijk dat er geen sprake kan z…" at bounding box center [645, 405] width 751 height 86
click at [489, 432] on p "Dit is een moeilijk voorbeeld. Het is direct duidelijk dat er geen sprake kan z…" at bounding box center [645, 405] width 751 height 86
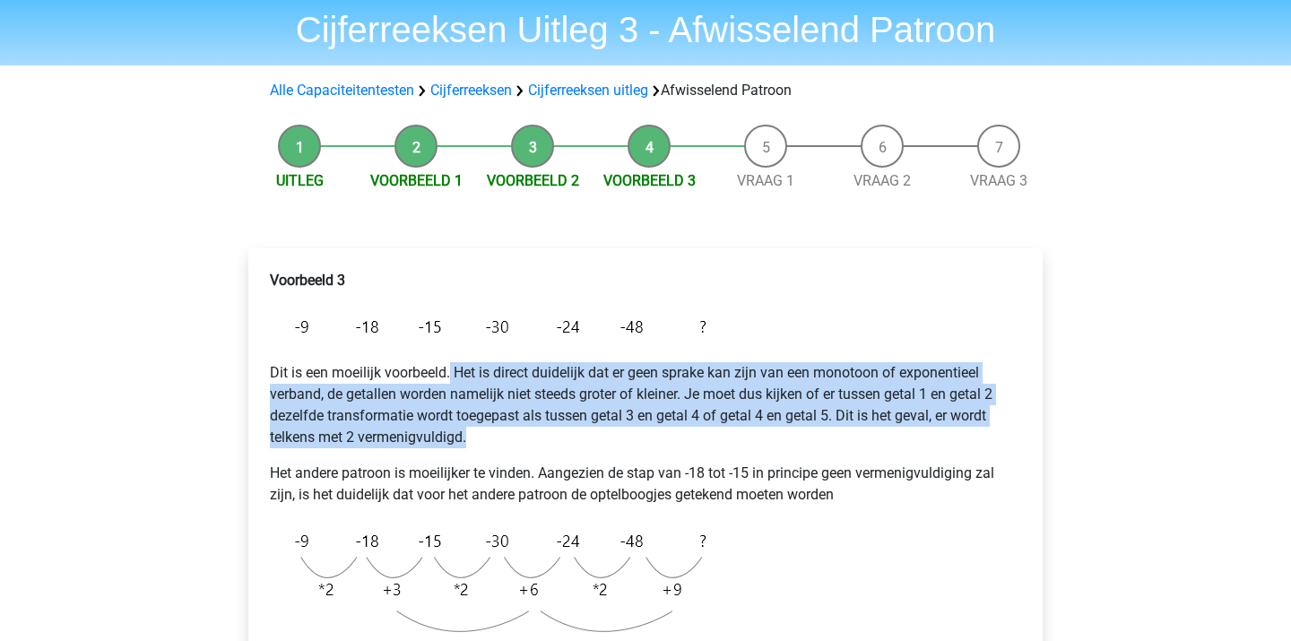
drag, startPoint x: 452, startPoint y: 381, endPoint x: 509, endPoint y: 439, distance: 81.8
click at [508, 437] on p "Dit is een moeilijk voorbeeld. Het is direct duidelijk dat er geen sprake kan z…" at bounding box center [645, 405] width 751 height 86
click at [509, 439] on p "Dit is een moeilijk voorbeeld. Het is direct duidelijk dat er geen sprake kan z…" at bounding box center [645, 405] width 751 height 86
drag, startPoint x: 489, startPoint y: 379, endPoint x: 547, endPoint y: 449, distance: 91.1
click at [547, 448] on p "Dit is een moeilijk voorbeeld. Het is direct duidelijk dat er geen sprake kan z…" at bounding box center [645, 405] width 751 height 86
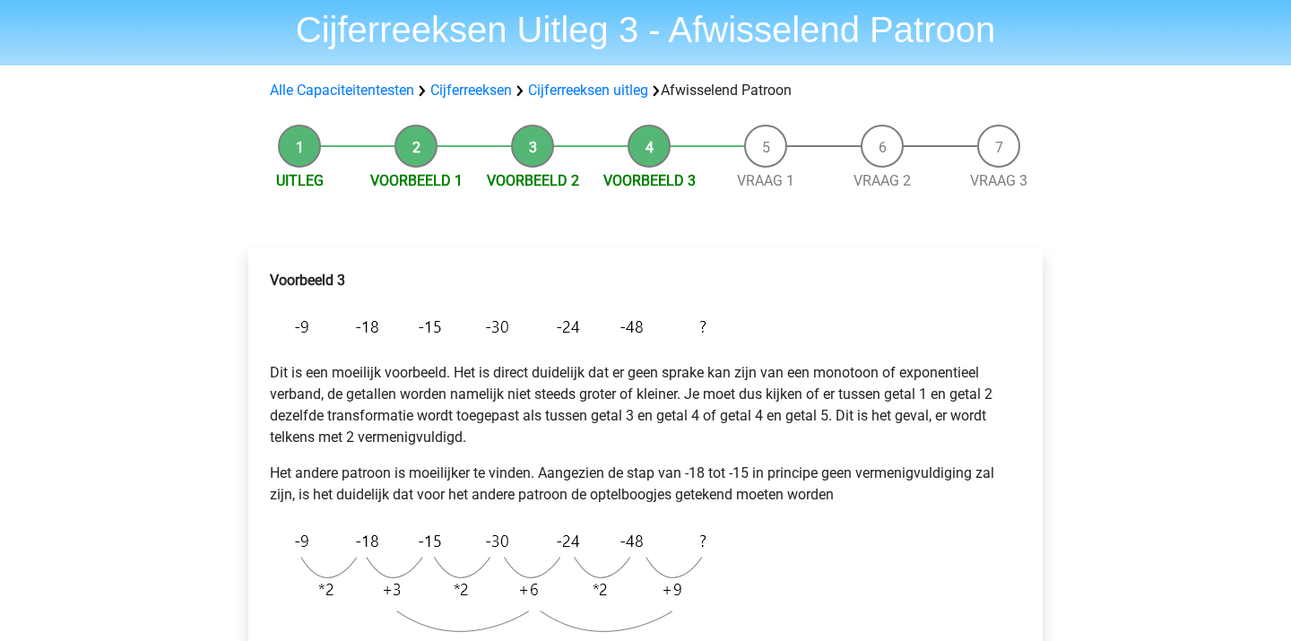
click at [547, 449] on div "Voorbeeld 3 Dit is een moeilijk voorbeeld. Het is direct duidelijk dat er geen …" at bounding box center [646, 537] width 766 height 549
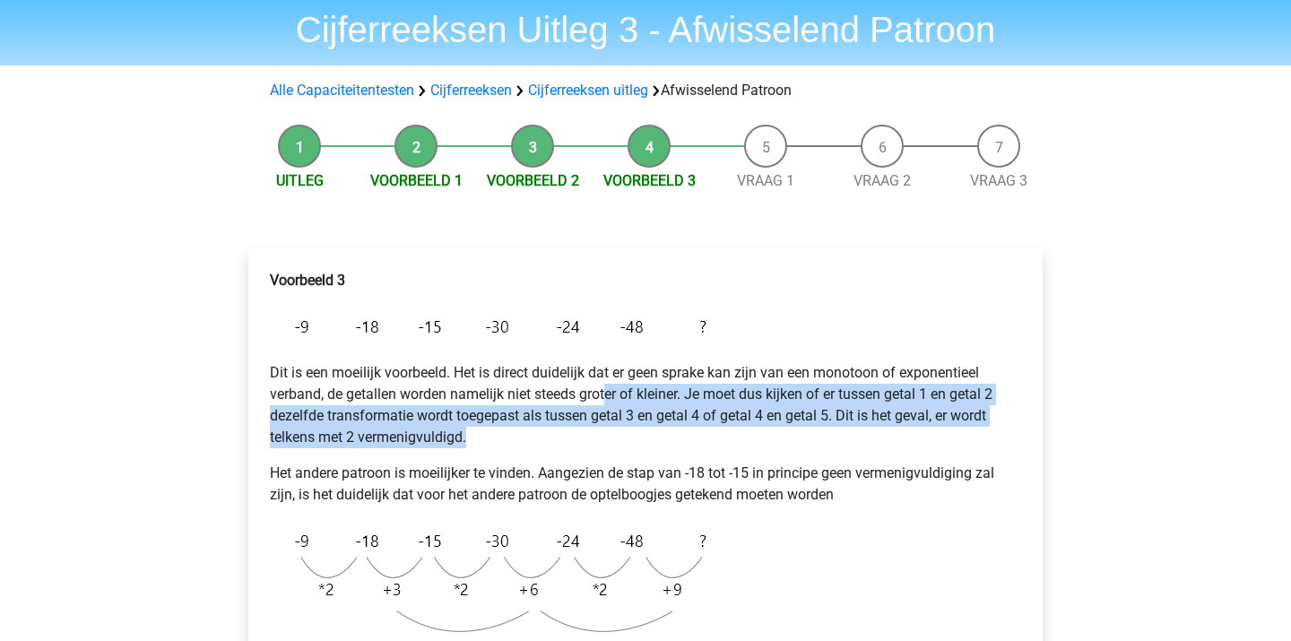
drag, startPoint x: 608, startPoint y: 395, endPoint x: 649, endPoint y: 446, distance: 65.0
click at [649, 444] on p "Dit is een moeilijk voorbeeld. Het is direct duidelijk dat er geen sprake kan z…" at bounding box center [645, 405] width 751 height 86
click at [649, 446] on p "Dit is een moeilijk voorbeeld. Het is direct duidelijk dat er geen sprake kan z…" at bounding box center [645, 405] width 751 height 86
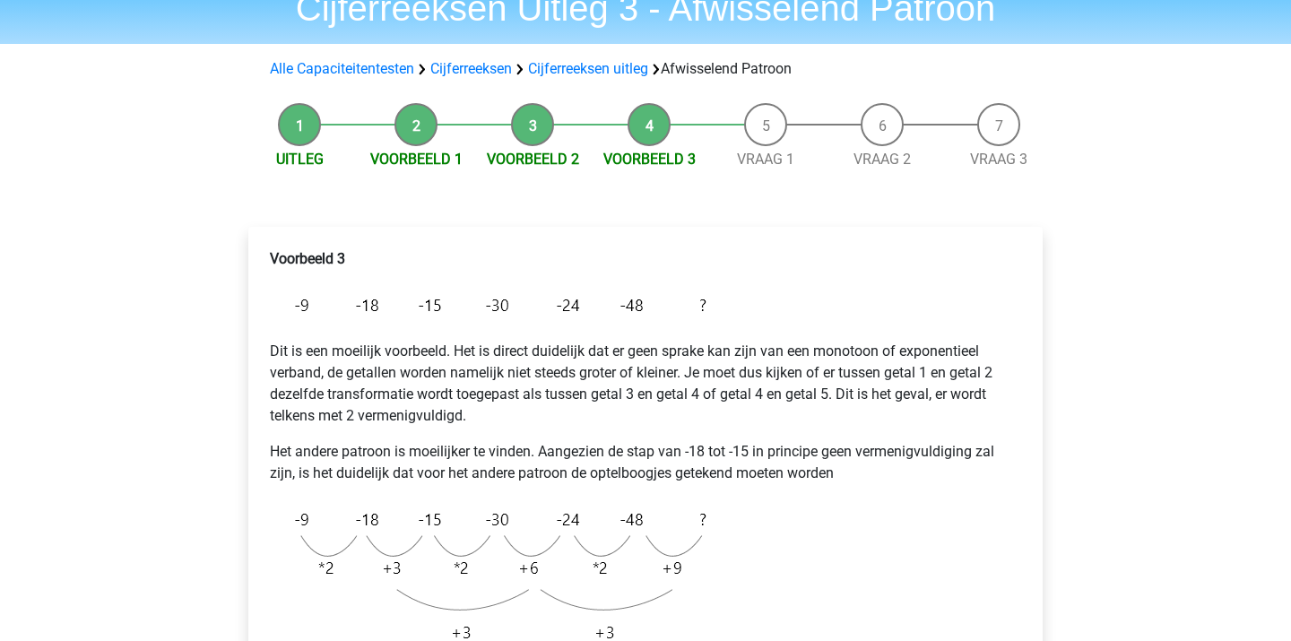
scroll to position [83, 0]
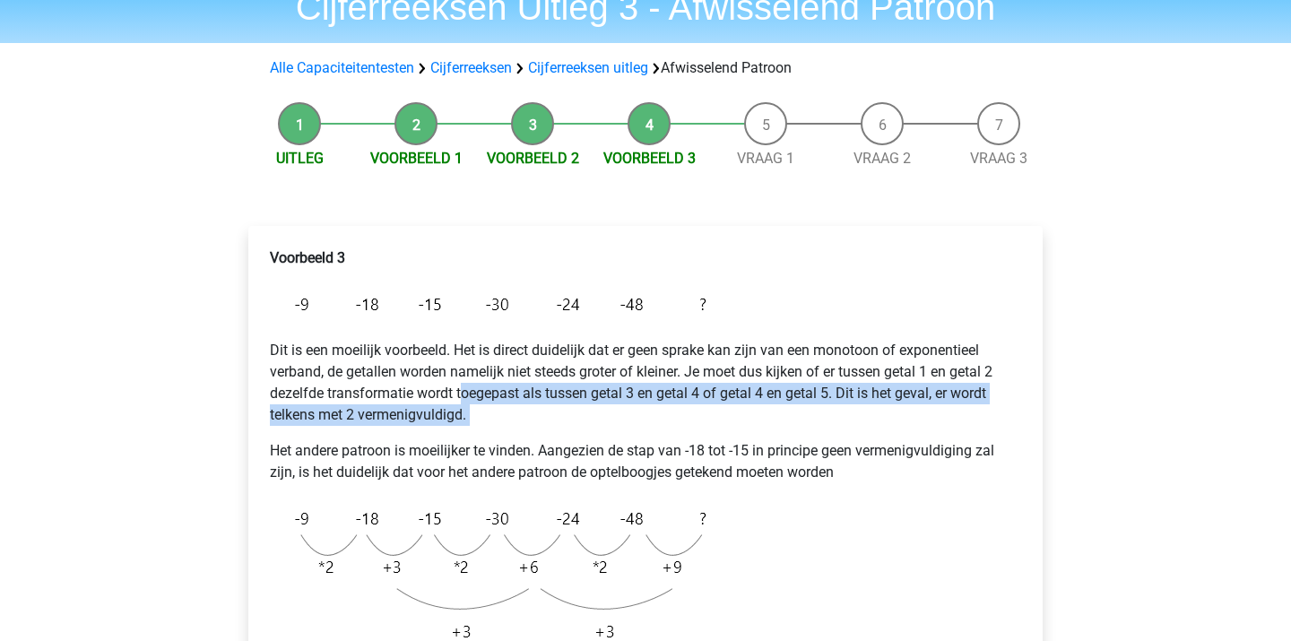
drag, startPoint x: 461, startPoint y: 396, endPoint x: 528, endPoint y: 430, distance: 75.4
click at [527, 430] on div "Voorbeeld 3 Dit is een moeilijk voorbeeld. Het is direct duidelijk dat er geen …" at bounding box center [646, 514] width 766 height 549
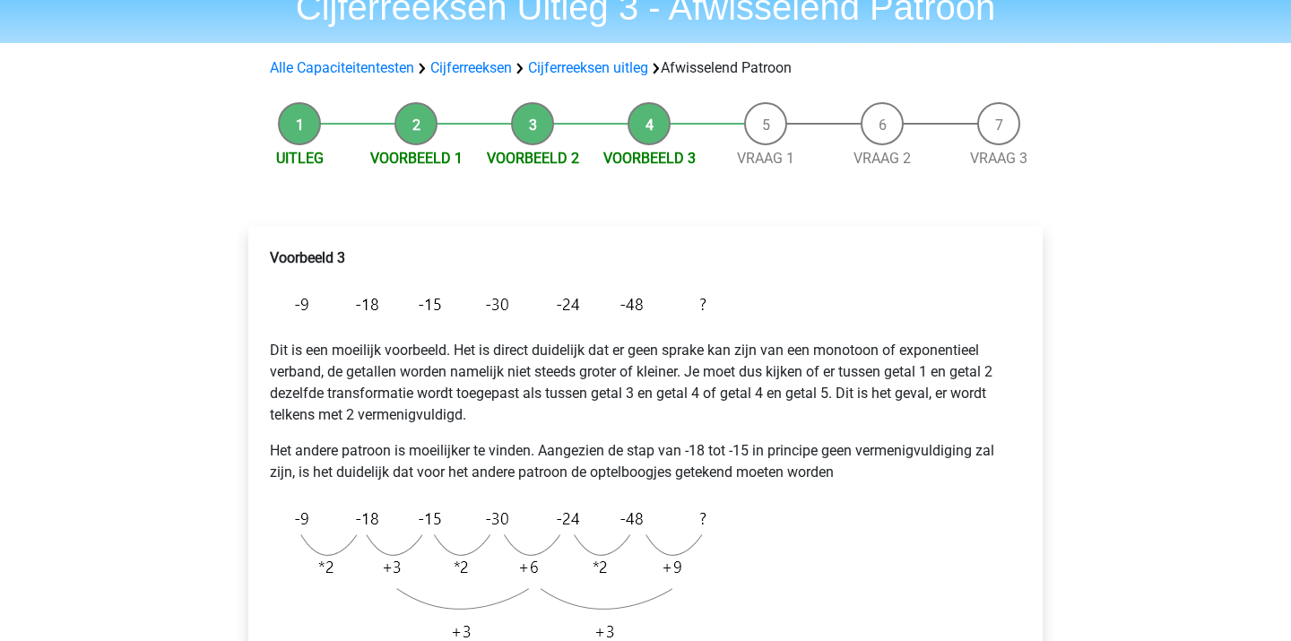
click at [528, 430] on div "Voorbeeld 3 Dit is een moeilijk voorbeeld. Het is direct duidelijk dat er geen …" at bounding box center [646, 514] width 766 height 549
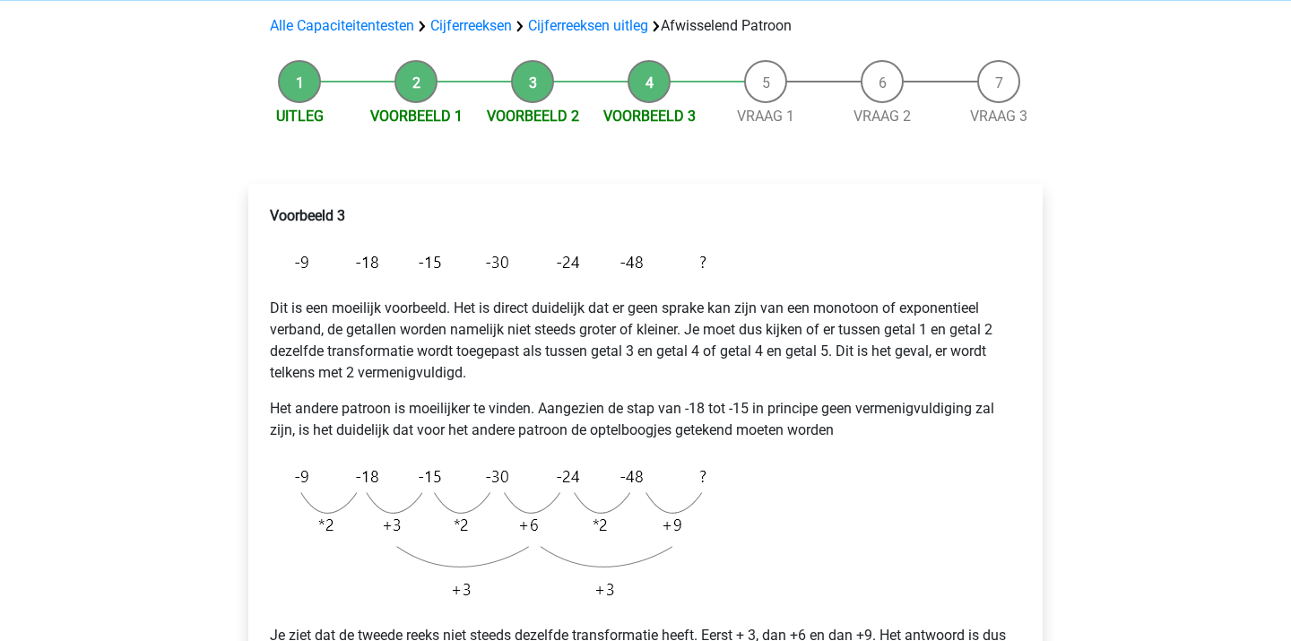
scroll to position [125, 0]
drag, startPoint x: 450, startPoint y: 361, endPoint x: 505, endPoint y: 403, distance: 68.5
click at [503, 400] on div "Voorbeeld 3 Dit is een moeilijk voorbeeld. Het is direct duidelijk dat er geen …" at bounding box center [646, 472] width 766 height 549
click at [505, 403] on p "Het andere patroon is moeilijker te vinden. Aangezien de stap van -18 tot -15 i…" at bounding box center [645, 419] width 751 height 43
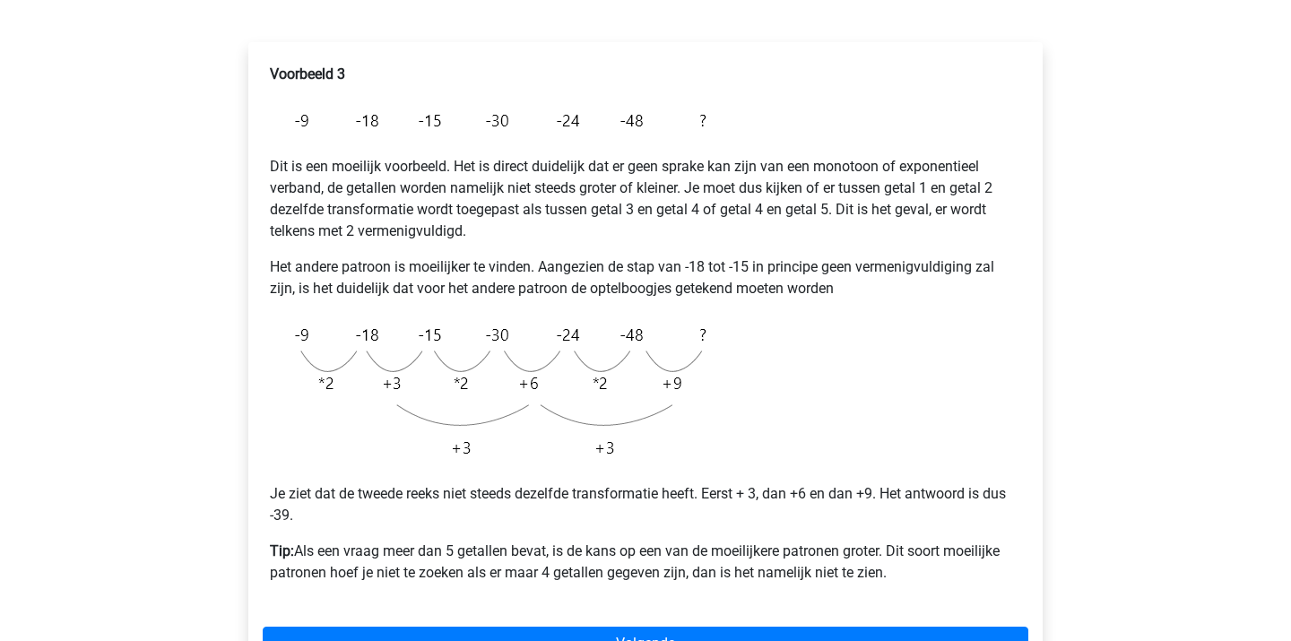
scroll to position [269, 0]
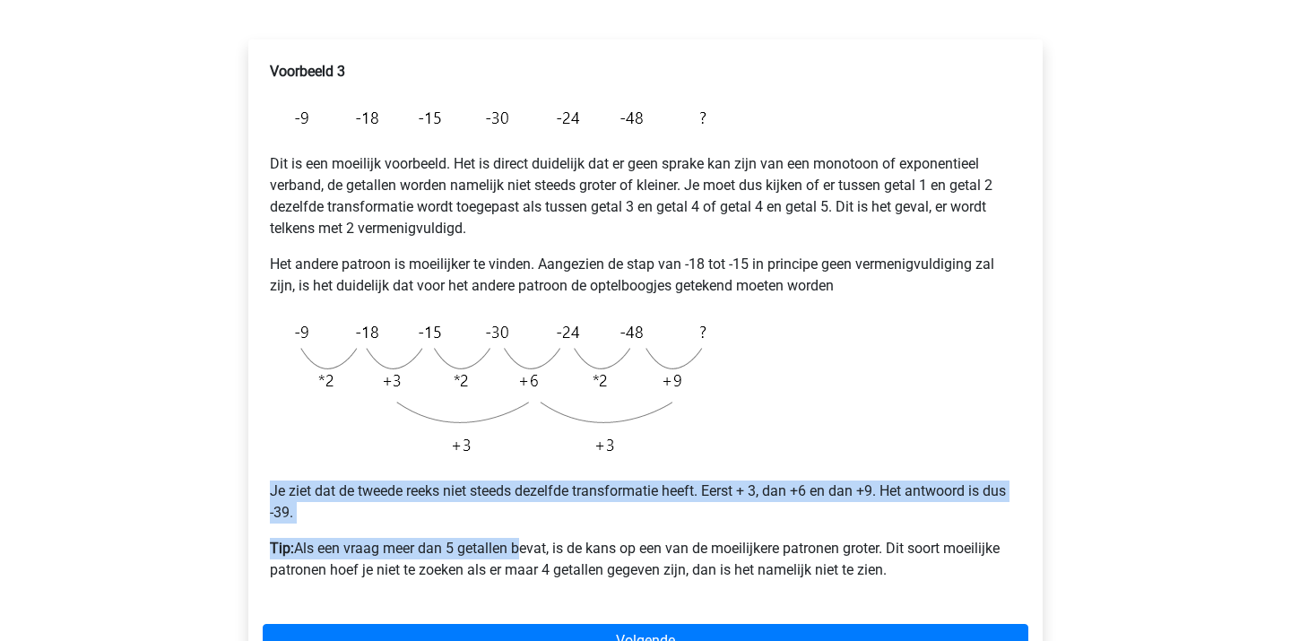
drag, startPoint x: 421, startPoint y: 473, endPoint x: 521, endPoint y: 552, distance: 128.3
click at [519, 550] on div "Voorbeeld 3 Dit is een moeilijk voorbeeld. Het is direct duidelijk dat er geen …" at bounding box center [646, 328] width 766 height 549
click at [521, 552] on p "Tip: Als een vraag meer dan 5 getallen bevat, is de kans op een van de moeilijk…" at bounding box center [645, 559] width 751 height 43
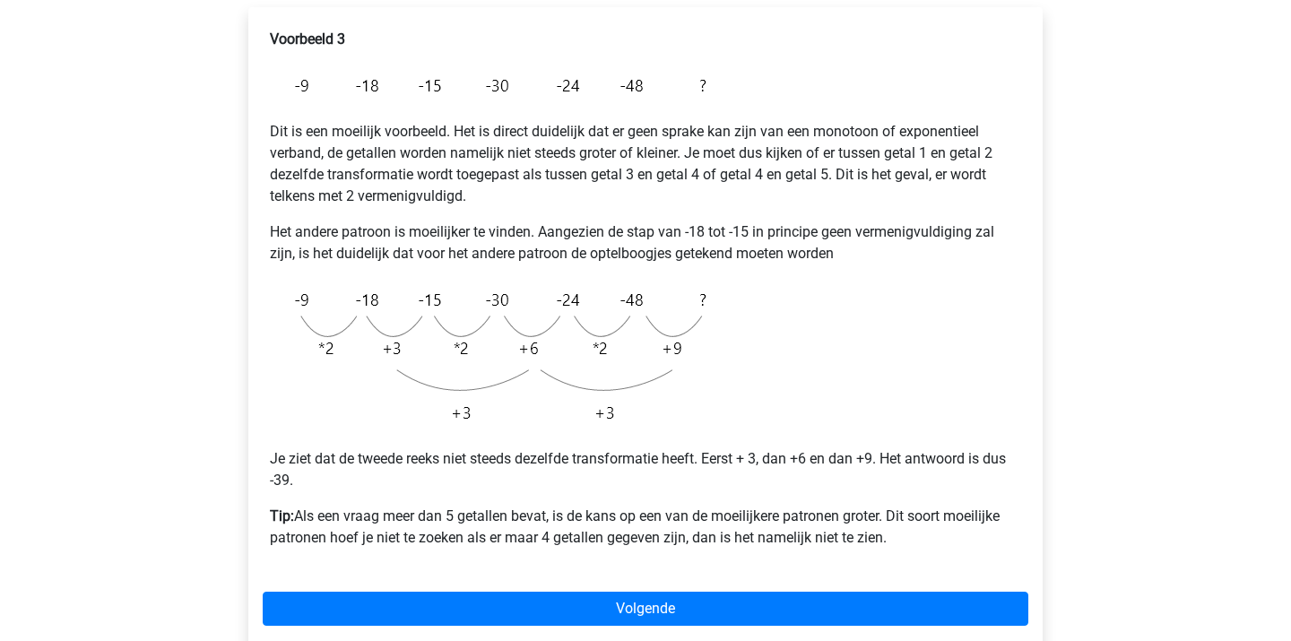
scroll to position [302, 0]
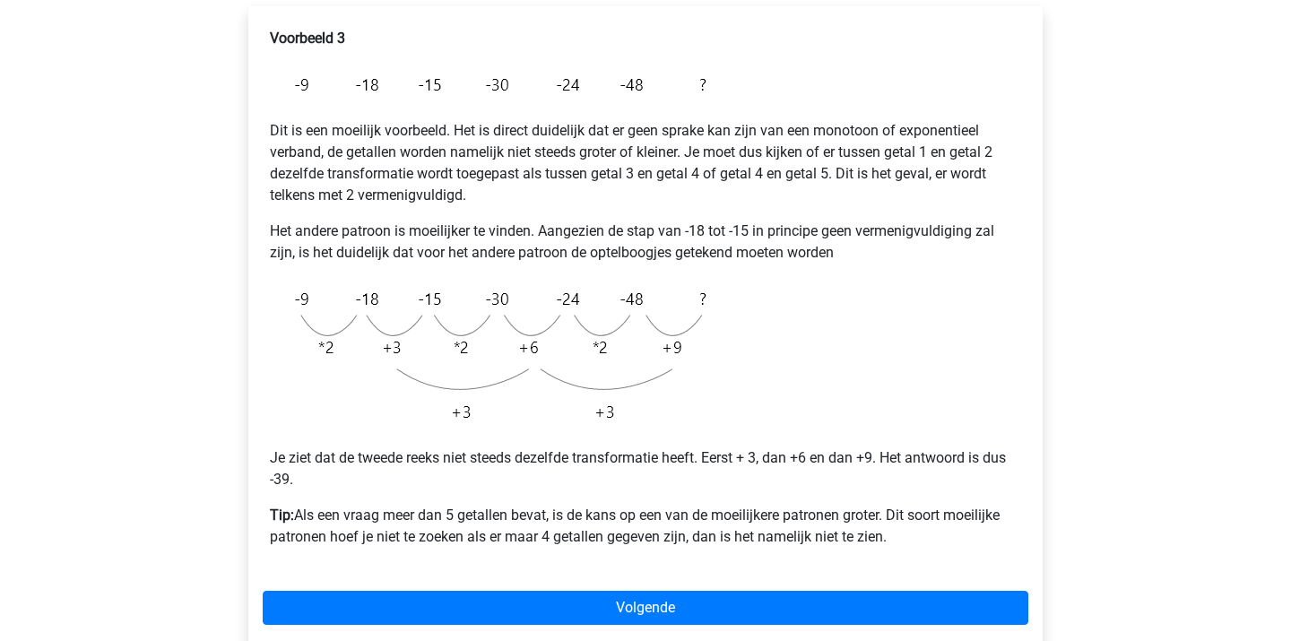
drag, startPoint x: 501, startPoint y: 461, endPoint x: 584, endPoint y: 558, distance: 127.2
click at [584, 556] on div "Voorbeeld 3 Dit is een moeilijk voorbeeld. Het is direct duidelijk dat er geen …" at bounding box center [646, 295] width 766 height 549
click at [584, 558] on div "Voorbeeld 3 Dit is een moeilijk voorbeeld. Het is direct duidelijk dat er geen …" at bounding box center [646, 295] width 766 height 549
drag, startPoint x: 552, startPoint y: 500, endPoint x: 620, endPoint y: 567, distance: 95.1
click at [620, 566] on div "Voorbeeld 3 Dit is een moeilijk voorbeeld. Het is direct duidelijk dat er geen …" at bounding box center [646, 295] width 766 height 549
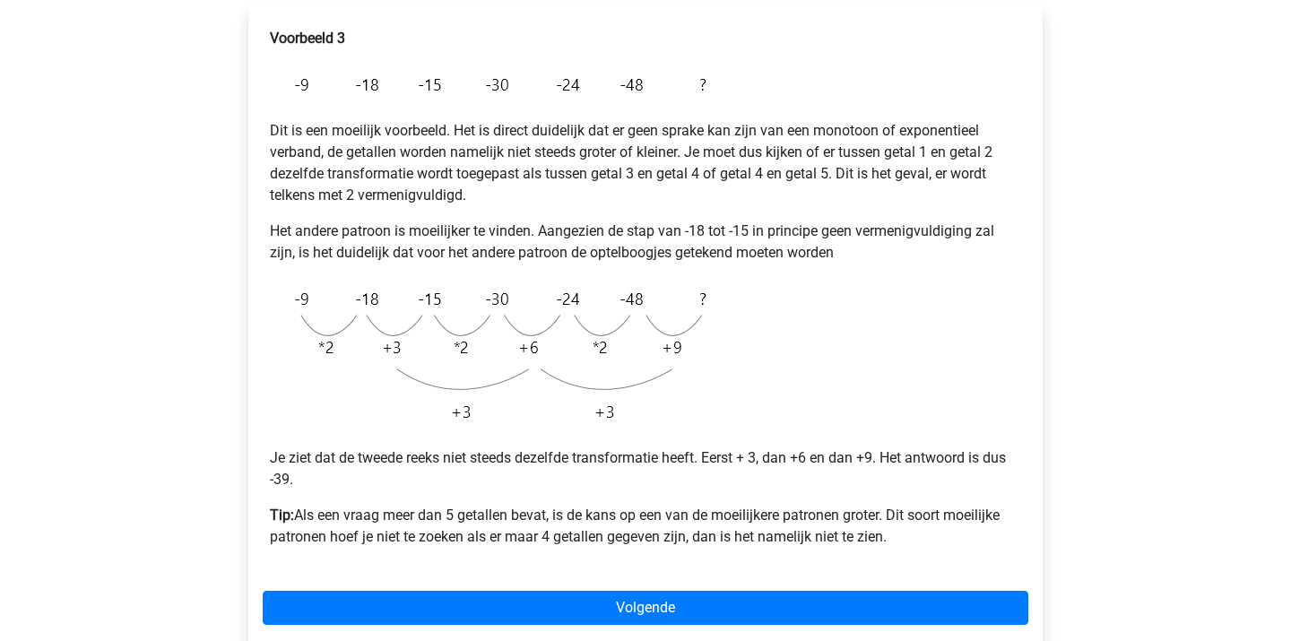
click at [620, 567] on div "Voorbeeld 3 Dit is een moeilijk voorbeeld. Het is direct duidelijk dat er geen …" at bounding box center [646, 295] width 766 height 549
drag, startPoint x: 592, startPoint y: 514, endPoint x: 632, endPoint y: 552, distance: 55.8
click at [633, 552] on div "Voorbeeld 3 Dit is een moeilijk voorbeeld. Het is direct duidelijk dat er geen …" at bounding box center [646, 295] width 766 height 549
click at [632, 552] on div "Voorbeeld 3 Dit is een moeilijk voorbeeld. Het is direct duidelijk dat er geen …" at bounding box center [646, 295] width 766 height 549
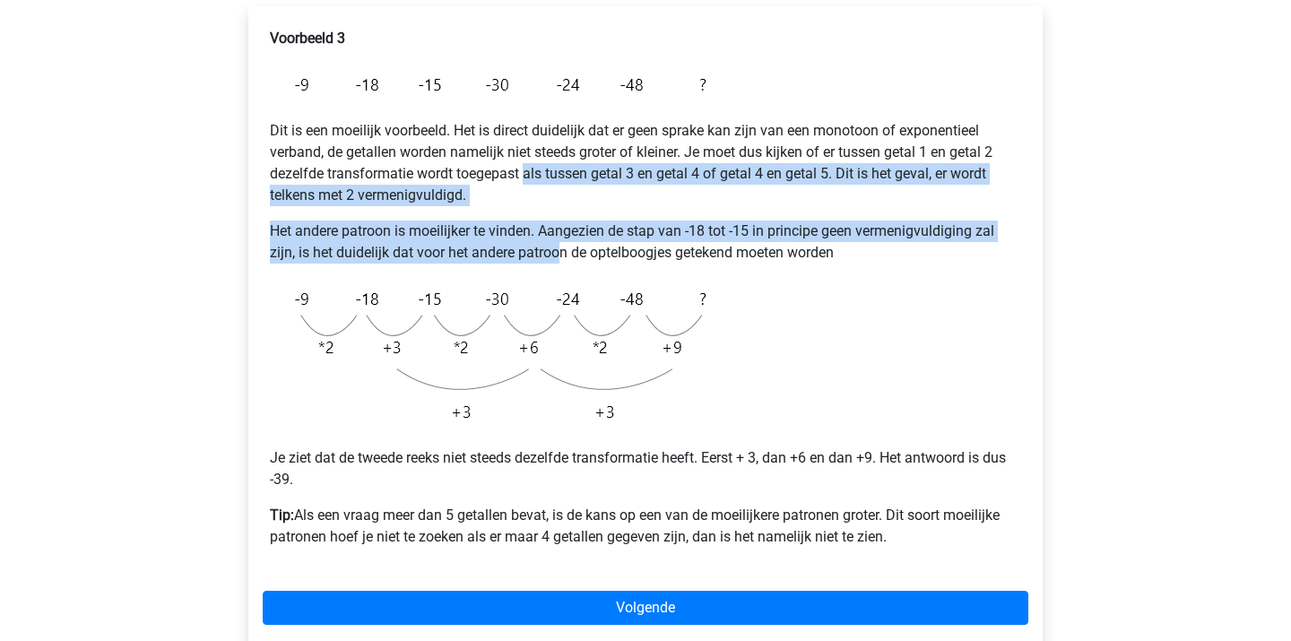
drag, startPoint x: 528, startPoint y: 167, endPoint x: 563, endPoint y: 248, distance: 88.8
click at [562, 248] on div "Voorbeeld 3 Dit is een moeilijk voorbeeld. Het is direct duidelijk dat er geen …" at bounding box center [646, 295] width 766 height 549
click at [563, 248] on p "Het andere patroon is moeilijker te vinden. Aangezien de stap van -18 tot -15 i…" at bounding box center [645, 242] width 751 height 43
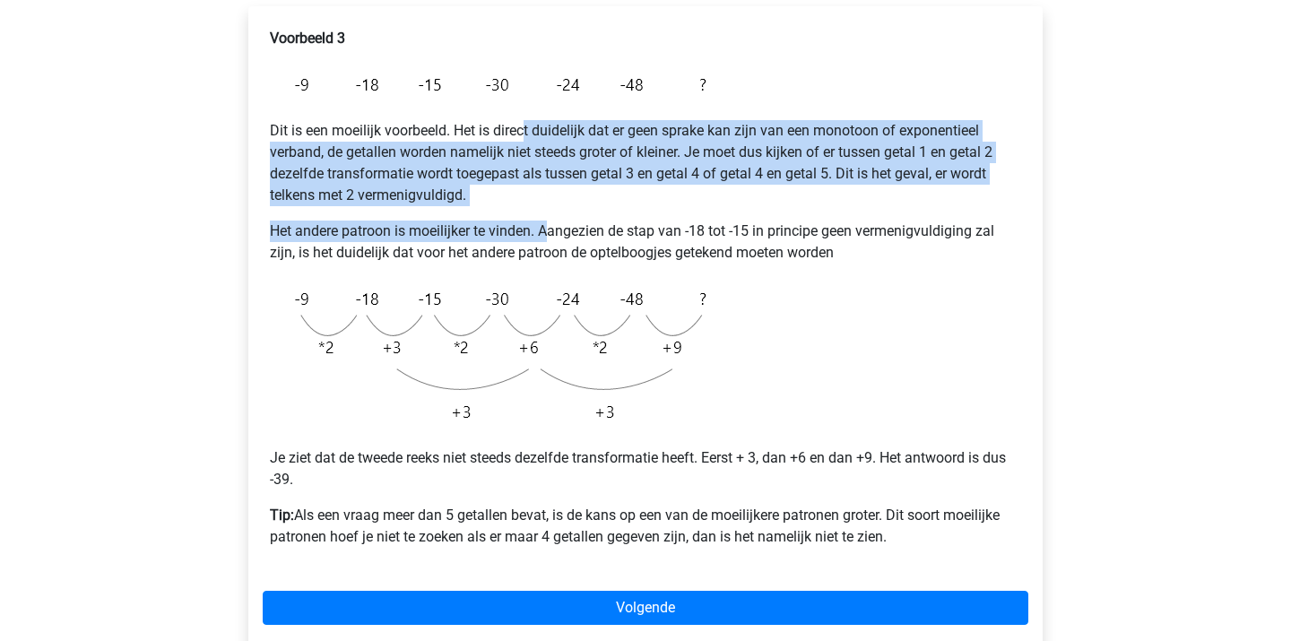
drag, startPoint x: 526, startPoint y: 132, endPoint x: 554, endPoint y: 230, distance: 102.5
click at [555, 230] on div "Voorbeeld 3 Dit is een moeilijk voorbeeld. Het is direct duidelijk dat er geen …" at bounding box center [646, 295] width 766 height 549
click at [554, 230] on p "Het andere patroon is moeilijker te vinden. Aangezien de stap van -18 tot -15 i…" at bounding box center [645, 242] width 751 height 43
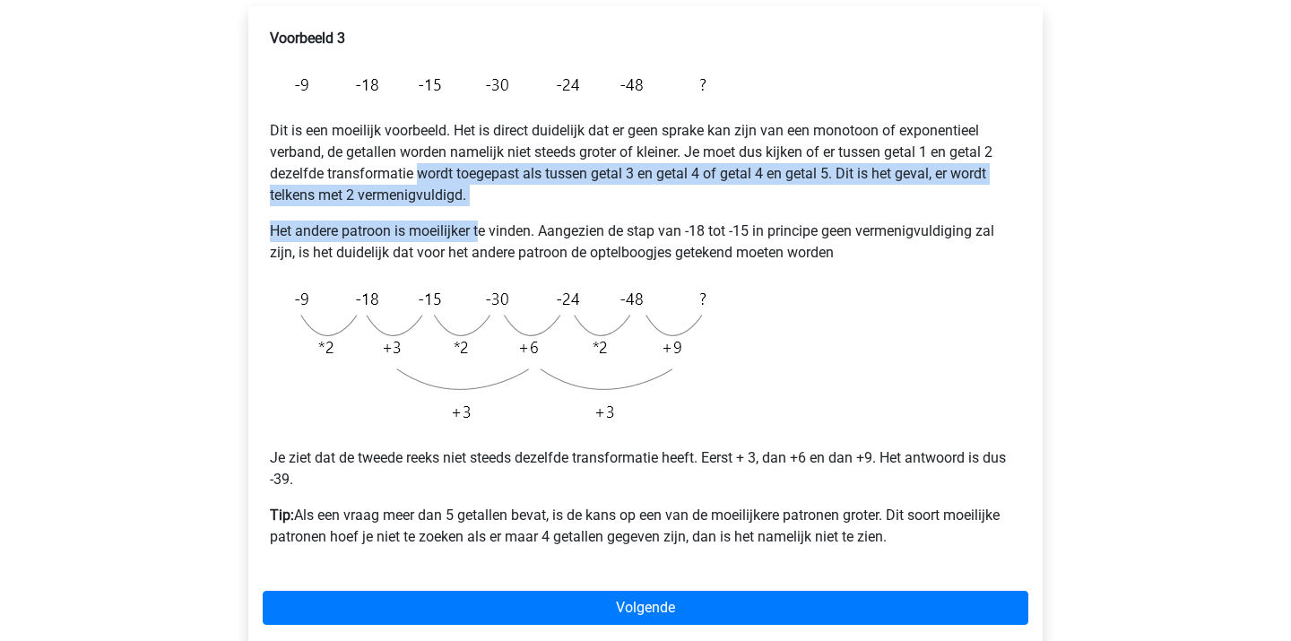
drag, startPoint x: 423, startPoint y: 165, endPoint x: 481, endPoint y: 222, distance: 81.2
click at [481, 224] on div "Voorbeeld 3 Dit is een moeilijk voorbeeld. Het is direct duidelijk dat er geen …" at bounding box center [646, 295] width 766 height 549
click at [481, 222] on p "Het andere patroon is moeilijker te vinden. Aangezien de stap van -18 tot -15 i…" at bounding box center [645, 242] width 751 height 43
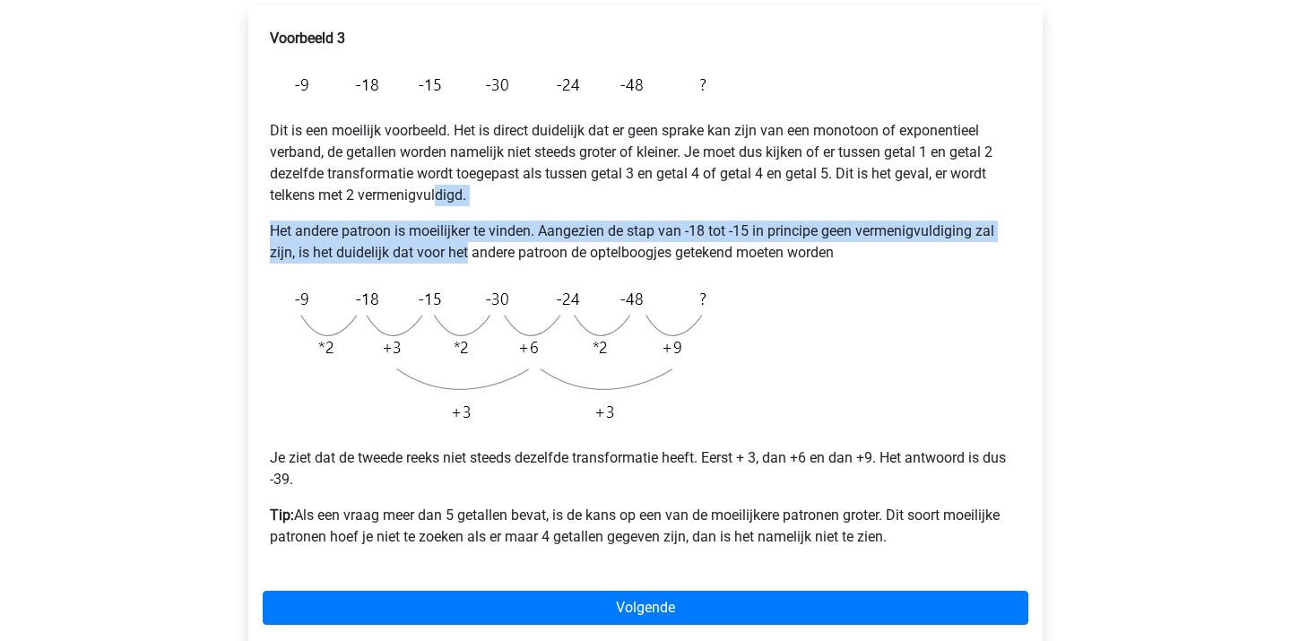
drag, startPoint x: 436, startPoint y: 185, endPoint x: 471, endPoint y: 245, distance: 69.5
click at [471, 246] on div "Voorbeeld 3 Dit is een moeilijk voorbeeld. Het is direct duidelijk dat er geen …" at bounding box center [646, 295] width 766 height 549
click at [471, 245] on p "Het andere patroon is moeilijker te vinden. Aangezien de stap van -18 tot -15 i…" at bounding box center [645, 242] width 751 height 43
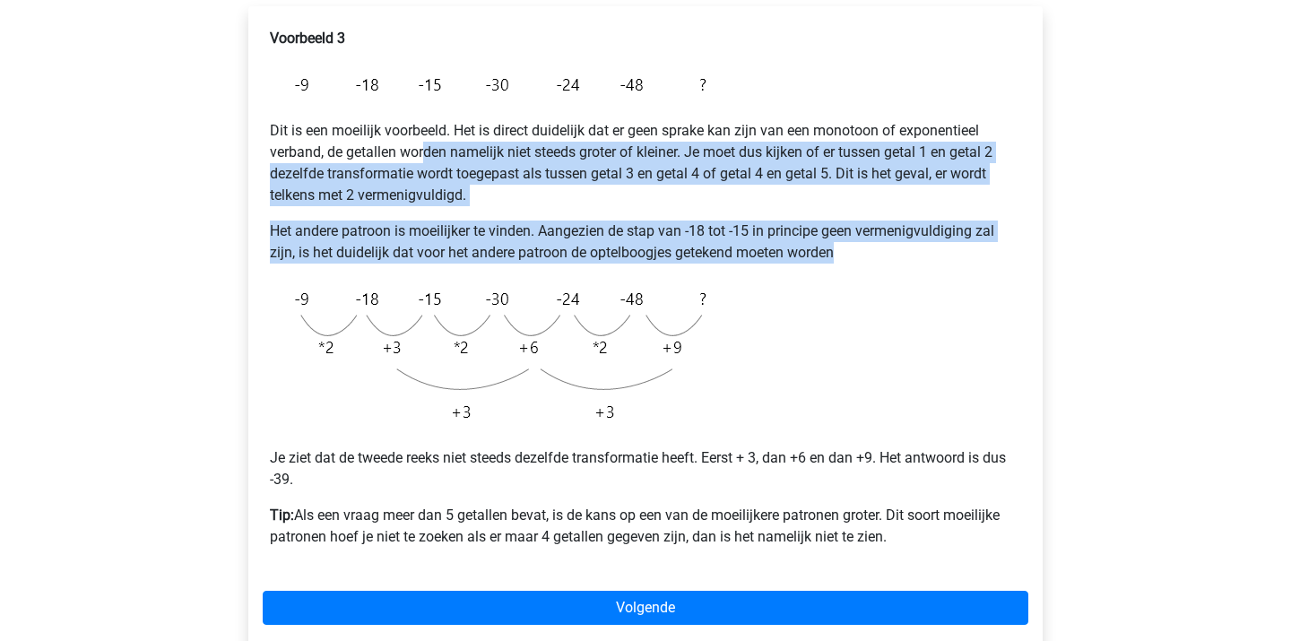
drag, startPoint x: 427, startPoint y: 143, endPoint x: 461, endPoint y: 264, distance: 125.8
click at [463, 265] on div "Voorbeeld 3 Dit is een moeilijk voorbeeld. Het is direct duidelijk dat er geen …" at bounding box center [646, 295] width 766 height 549
click at [448, 230] on p "Het andere patroon is moeilijker te vinden. Aangezien de stap van -18 tot -15 i…" at bounding box center [645, 242] width 751 height 43
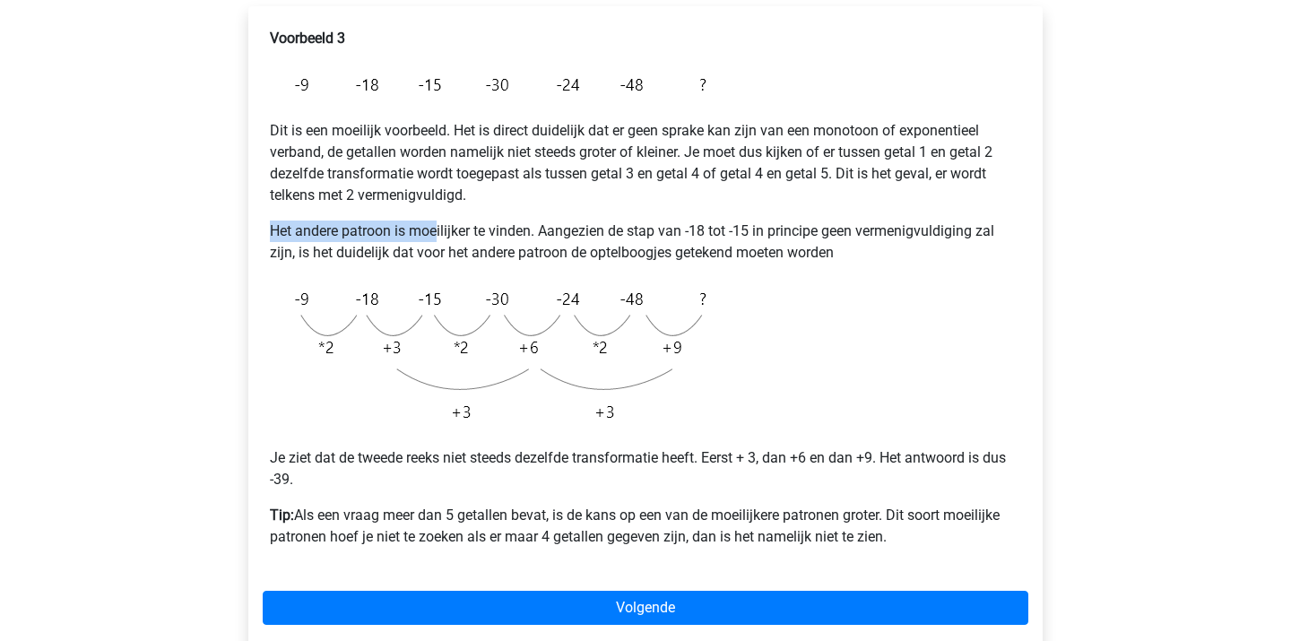
drag, startPoint x: 438, startPoint y: 213, endPoint x: 444, endPoint y: 235, distance: 23.3
click at [439, 230] on div "Voorbeeld 3 Dit is een moeilijk voorbeeld. Het is direct duidelijk dat er geen …" at bounding box center [646, 295] width 766 height 549
click at [444, 235] on p "Het andere patroon is moeilijker te vinden. Aangezien de stap van -18 tot -15 i…" at bounding box center [645, 242] width 751 height 43
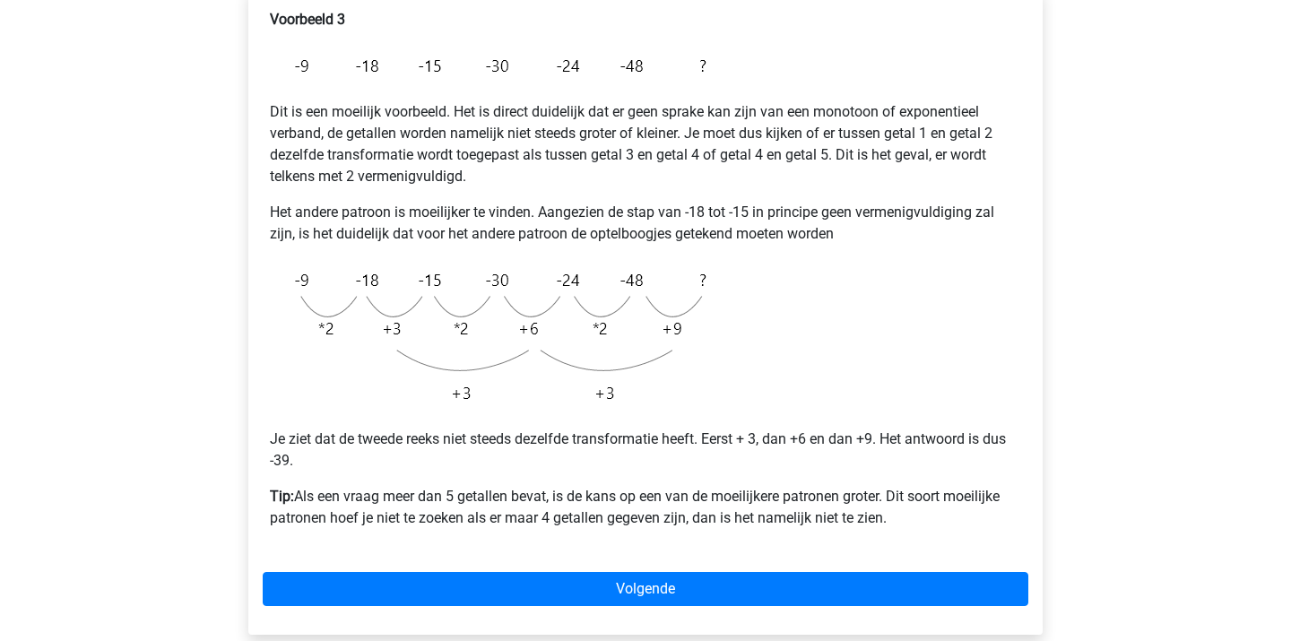
scroll to position [325, 0]
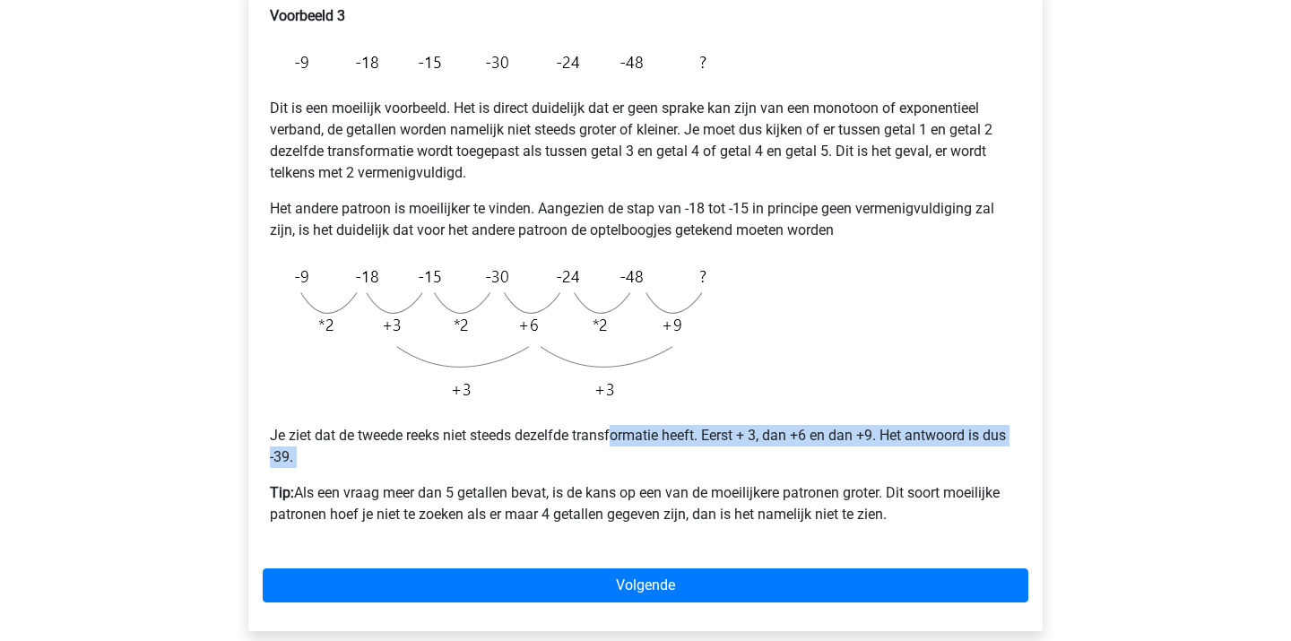
drag, startPoint x: 619, startPoint y: 427, endPoint x: 696, endPoint y: 476, distance: 91.5
click at [696, 476] on div "Voorbeeld 3 Dit is een moeilijk voorbeeld. Het is direct duidelijk dat er geen …" at bounding box center [646, 272] width 766 height 549
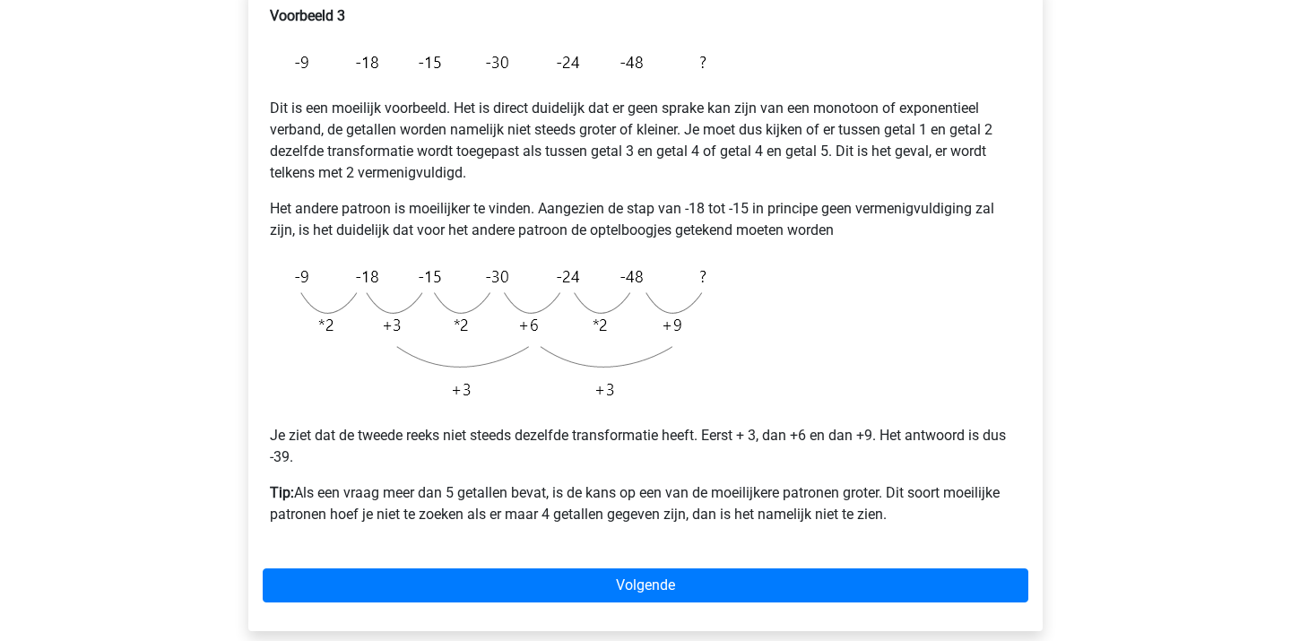
click at [696, 476] on div "Voorbeeld 3 Dit is een moeilijk voorbeeld. Het is direct duidelijk dat er geen …" at bounding box center [646, 272] width 766 height 549
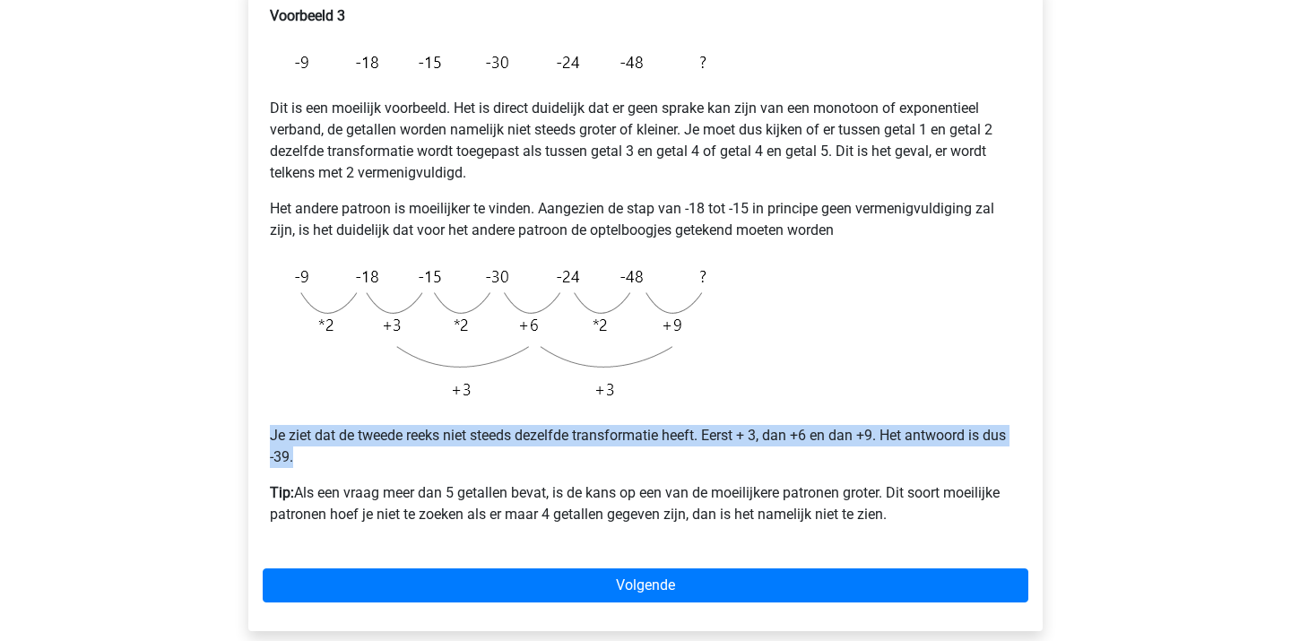
drag, startPoint x: 587, startPoint y: 423, endPoint x: 647, endPoint y: 468, distance: 74.3
click at [647, 468] on div "Voorbeeld 3 Dit is een moeilijk voorbeeld. Het is direct duidelijk dat er geen …" at bounding box center [646, 272] width 766 height 549
click at [647, 468] on p "Je ziet dat de tweede reeks niet steeds dezelfde transformatie heeft. Eerst + 3…" at bounding box center [645, 446] width 751 height 43
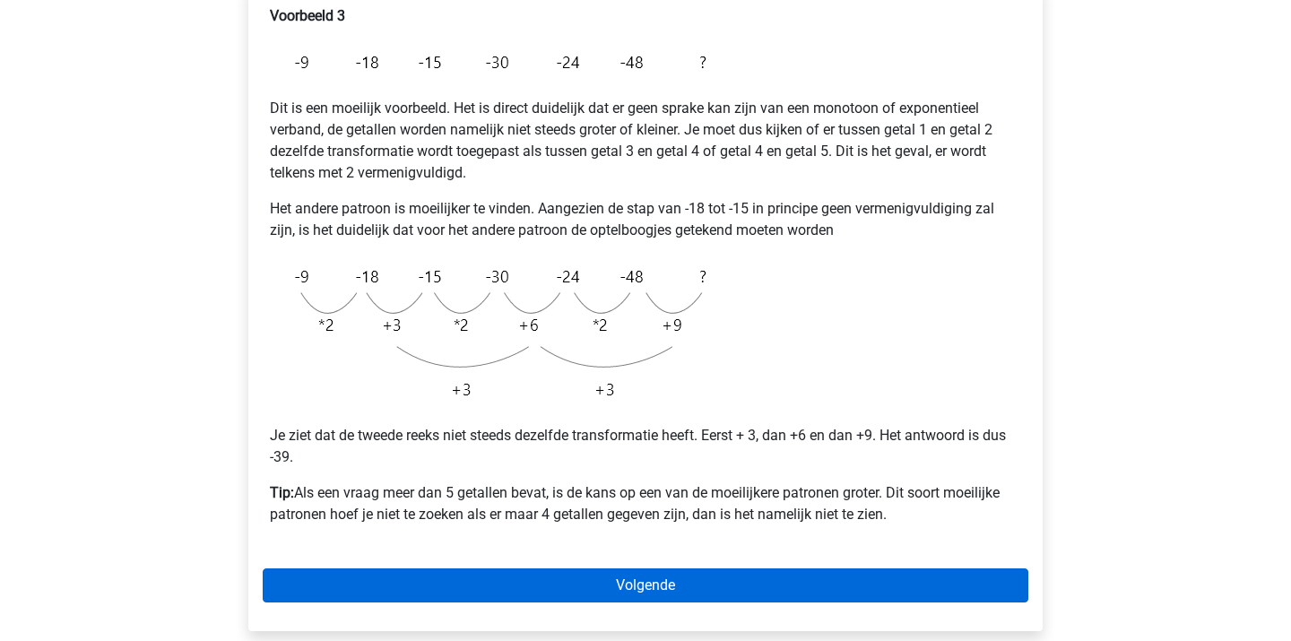
click at [656, 578] on link "Volgende" at bounding box center [646, 586] width 766 height 34
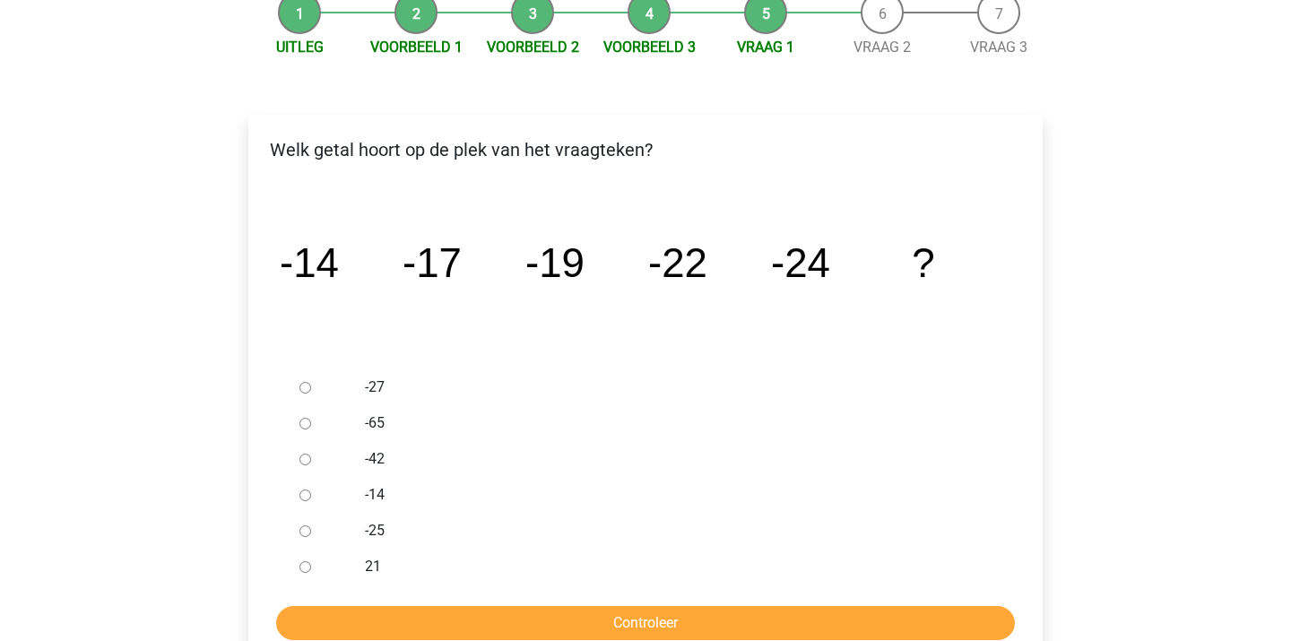
scroll to position [200, 0]
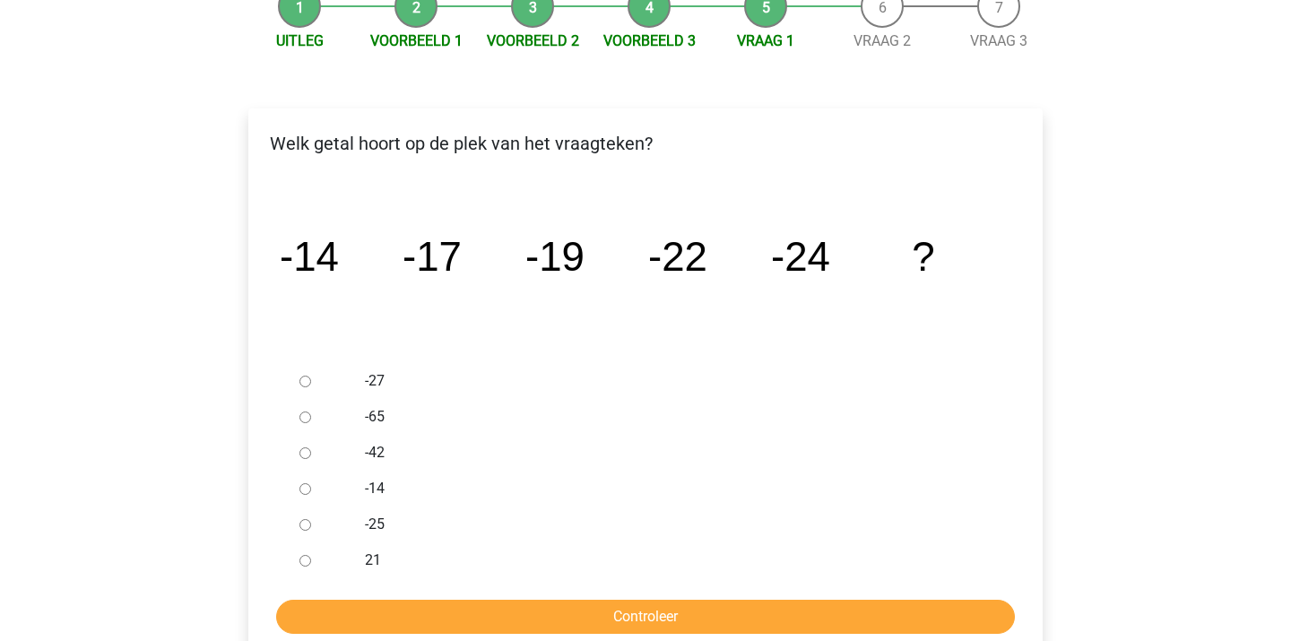
click at [309, 379] on input "-27" at bounding box center [306, 382] width 12 height 12
radio input "true"
click at [569, 612] on input "Controleer" at bounding box center [645, 617] width 739 height 34
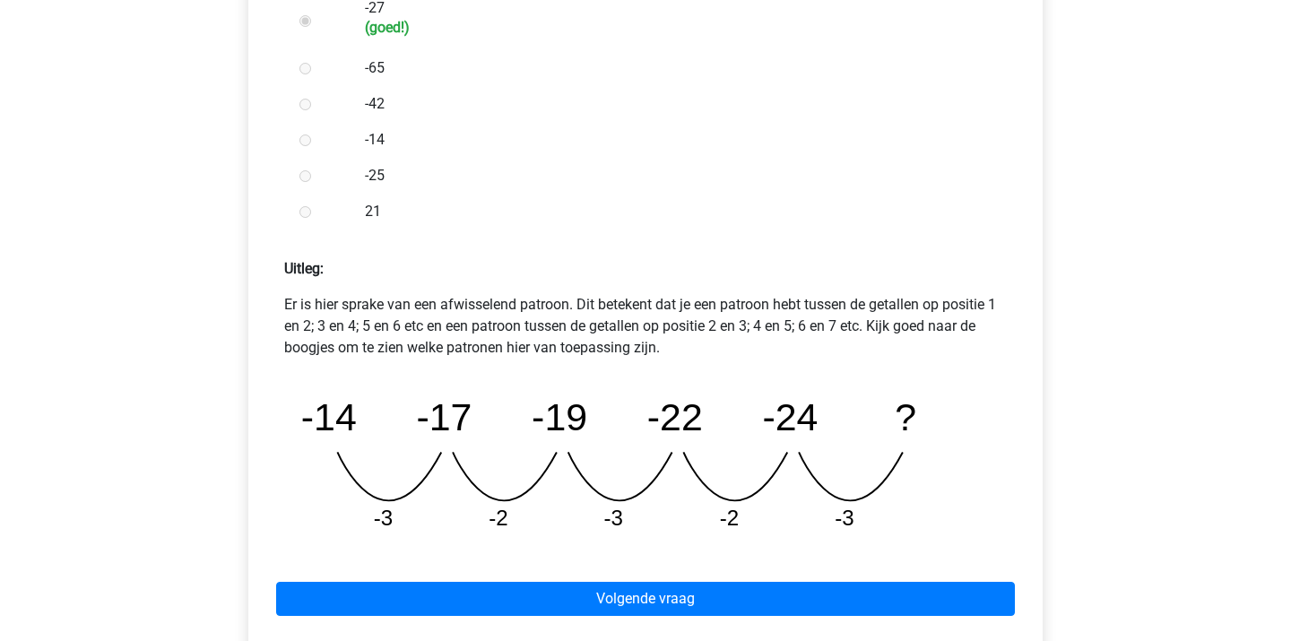
scroll to position [594, 0]
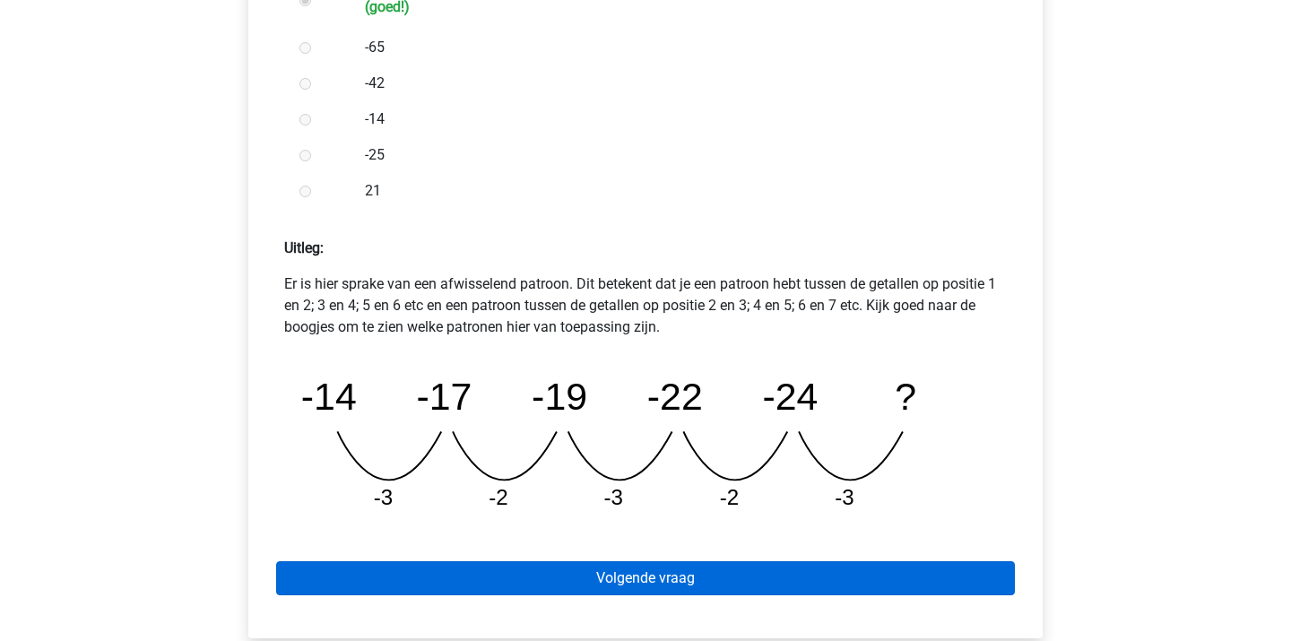
click at [639, 576] on link "Volgende vraag" at bounding box center [645, 578] width 739 height 34
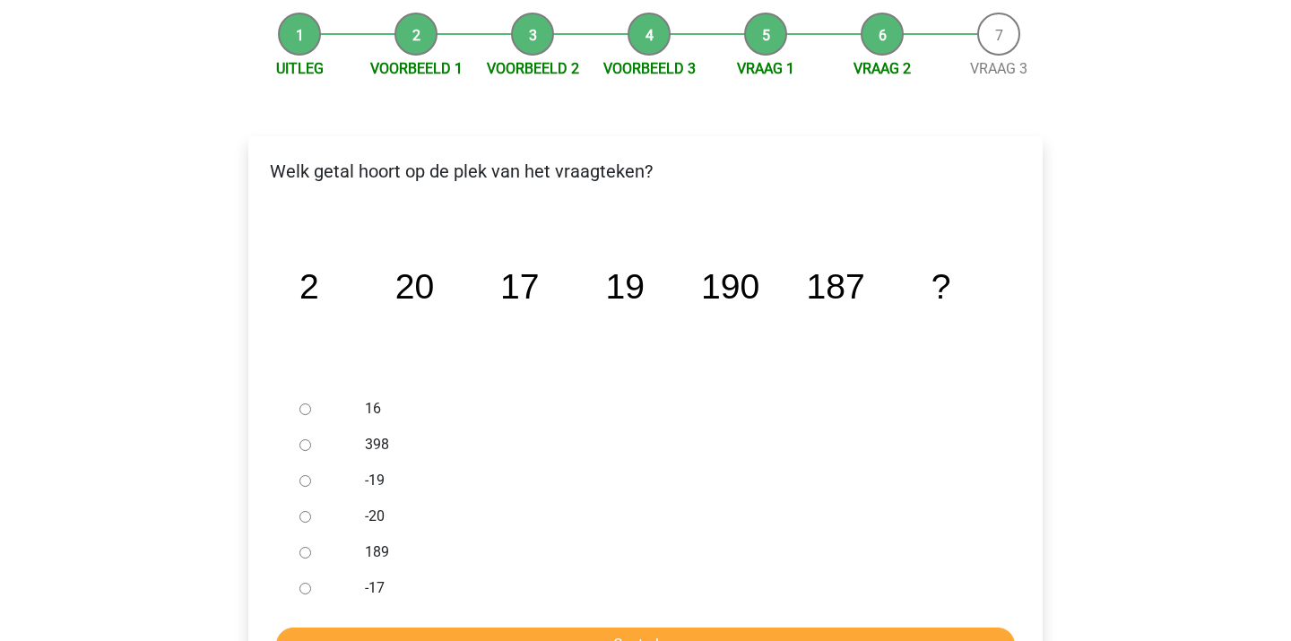
scroll to position [220, 0]
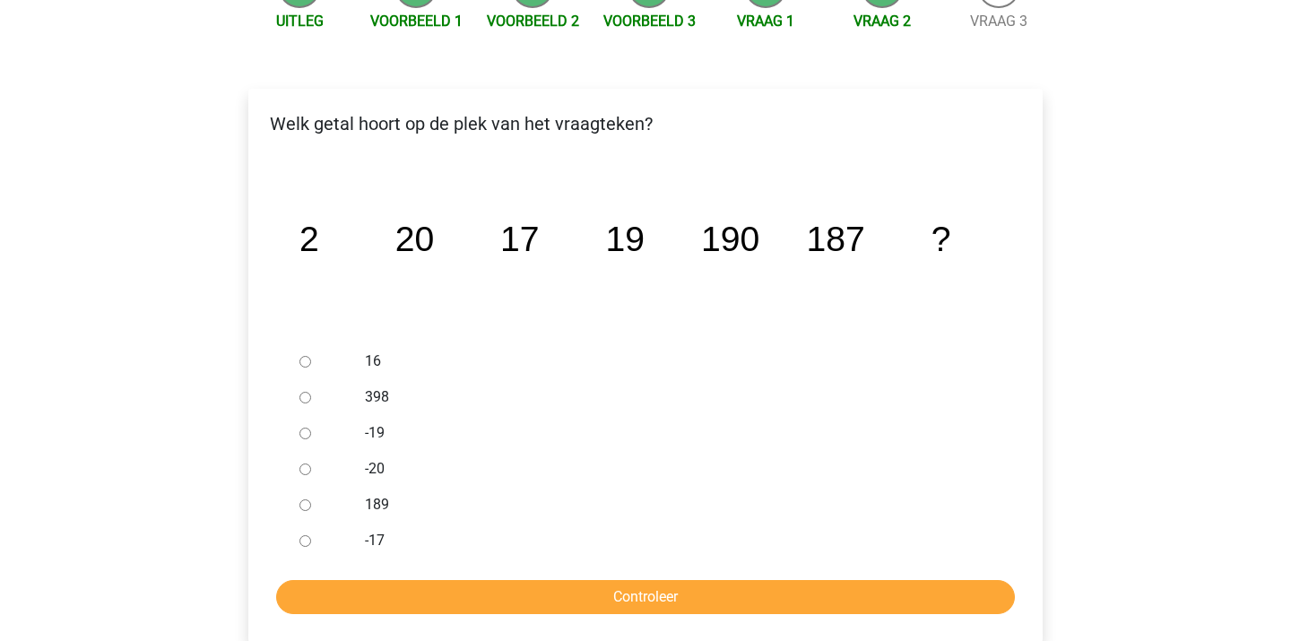
click at [362, 503] on div "189" at bounding box center [675, 505] width 647 height 36
click at [300, 503] on input "189" at bounding box center [306, 506] width 12 height 12
radio input "true"
click at [420, 591] on input "Controleer" at bounding box center [645, 597] width 739 height 34
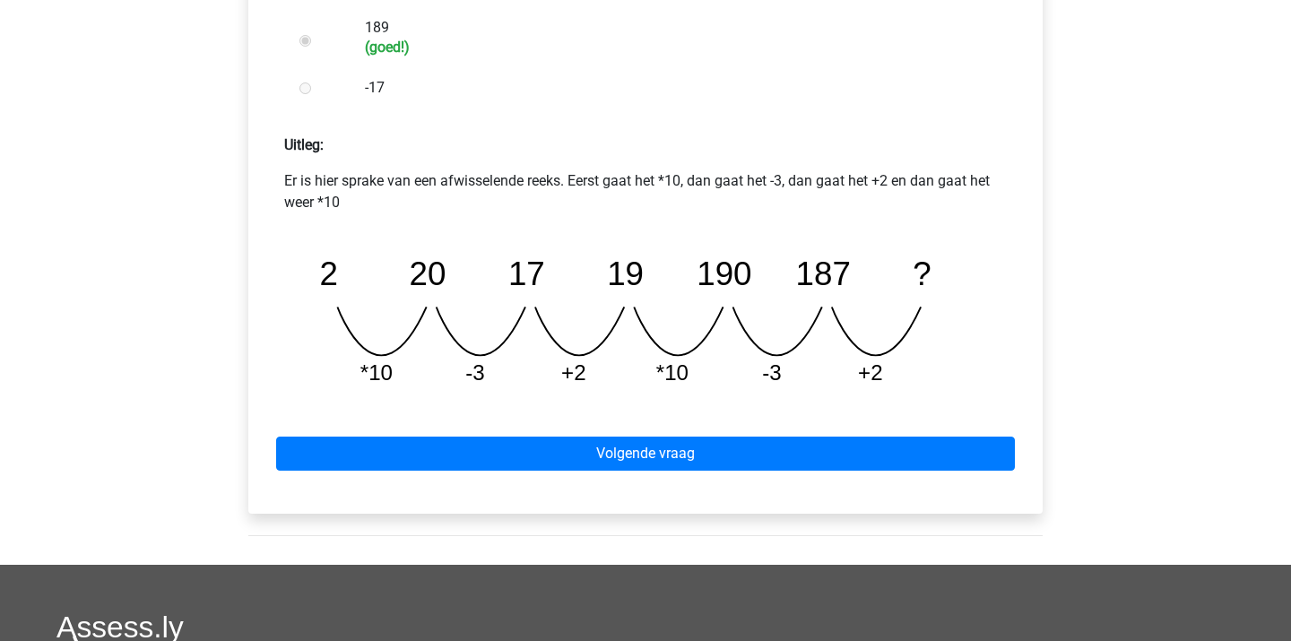
scroll to position [719, 0]
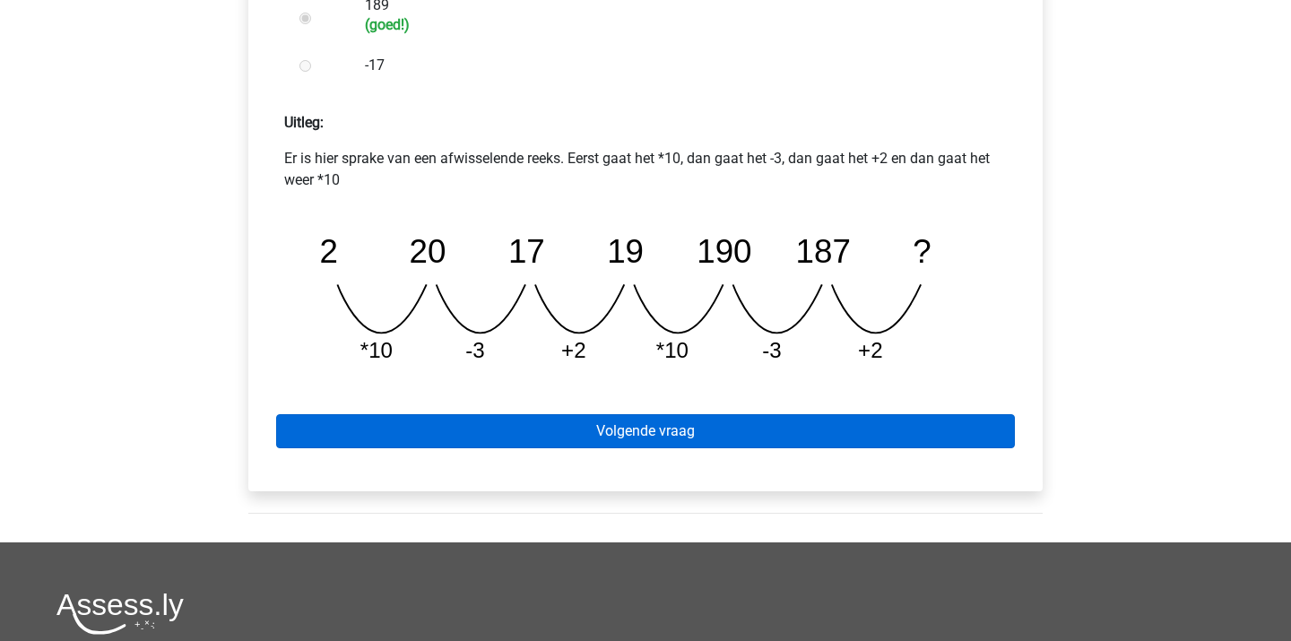
click at [539, 439] on link "Volgende vraag" at bounding box center [645, 431] width 739 height 34
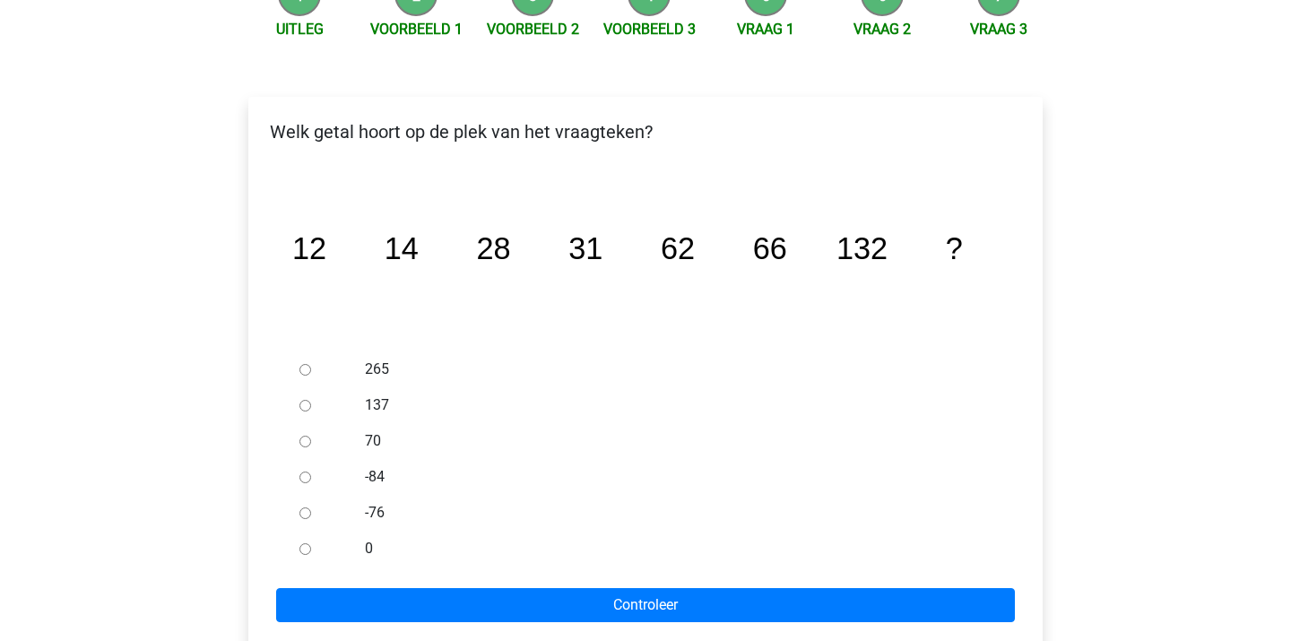
scroll to position [239, 0]
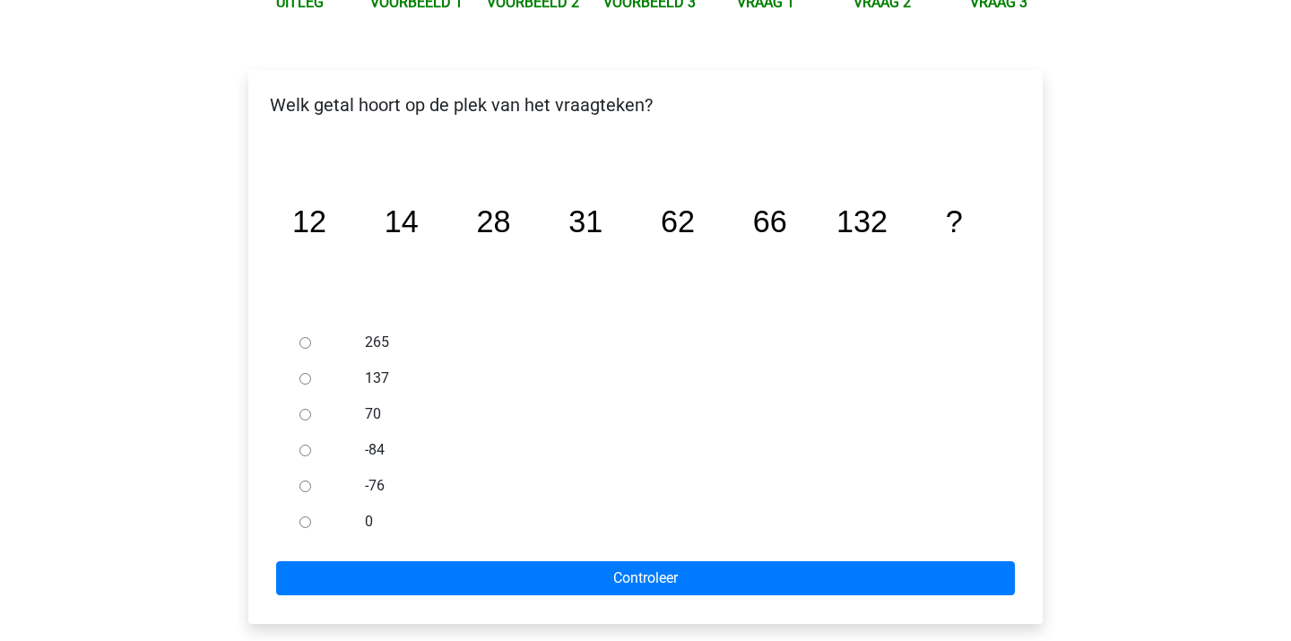
click at [384, 374] on label "137" at bounding box center [675, 379] width 621 height 22
click at [311, 374] on input "137" at bounding box center [306, 379] width 12 height 12
radio input "true"
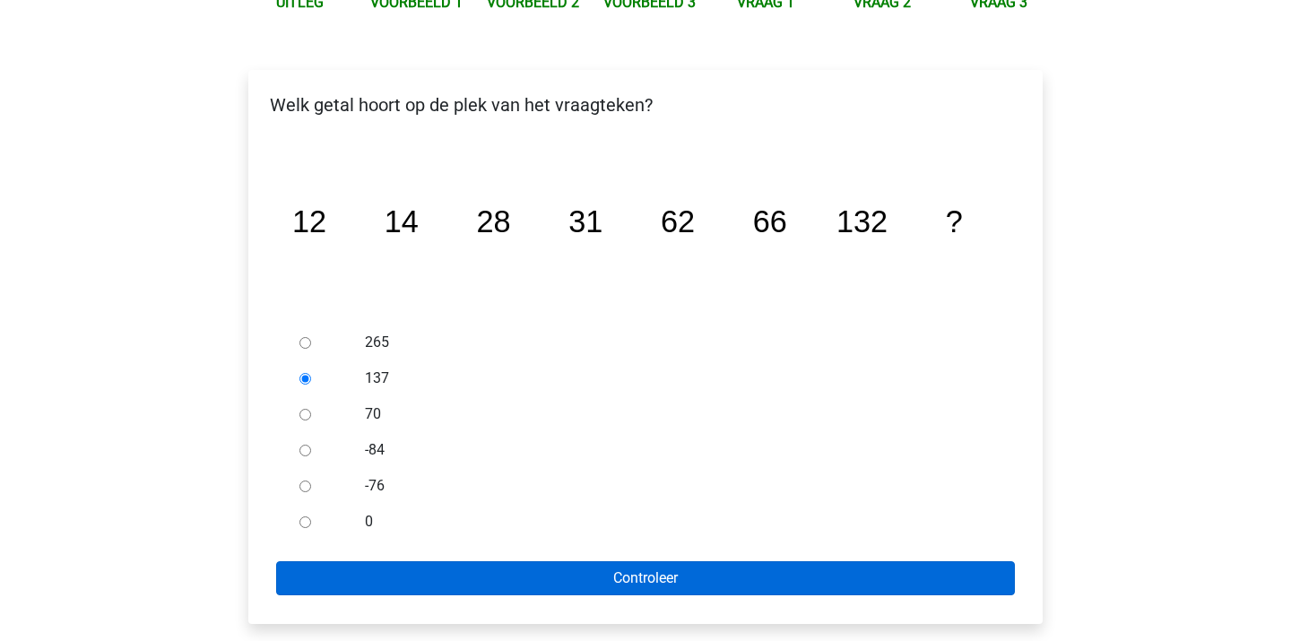
click at [474, 567] on input "Controleer" at bounding box center [645, 578] width 739 height 34
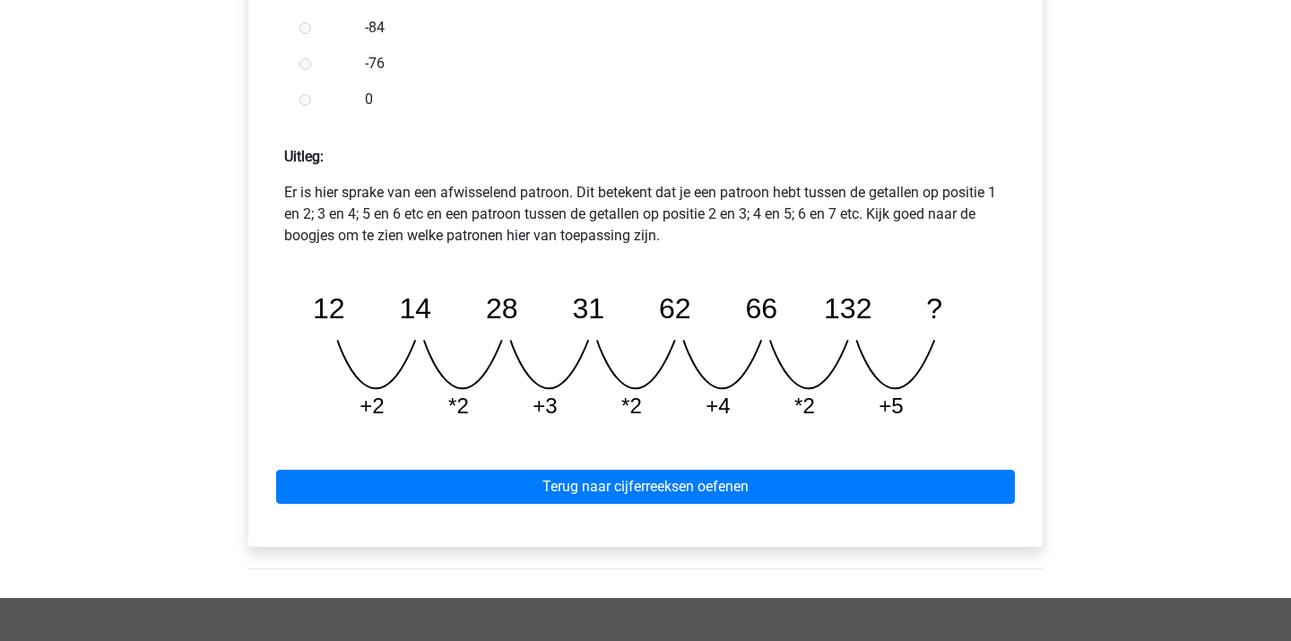
scroll to position [693, 0]
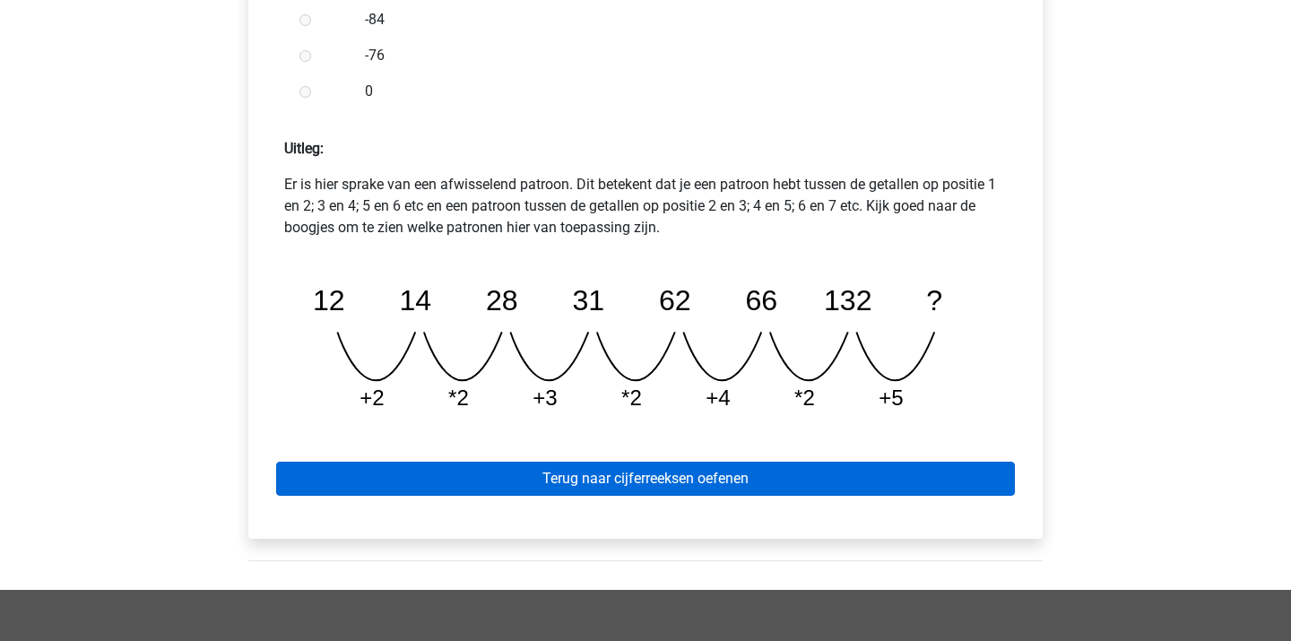
click at [505, 473] on link "Terug naar cijferreeksen oefenen" at bounding box center [645, 479] width 739 height 34
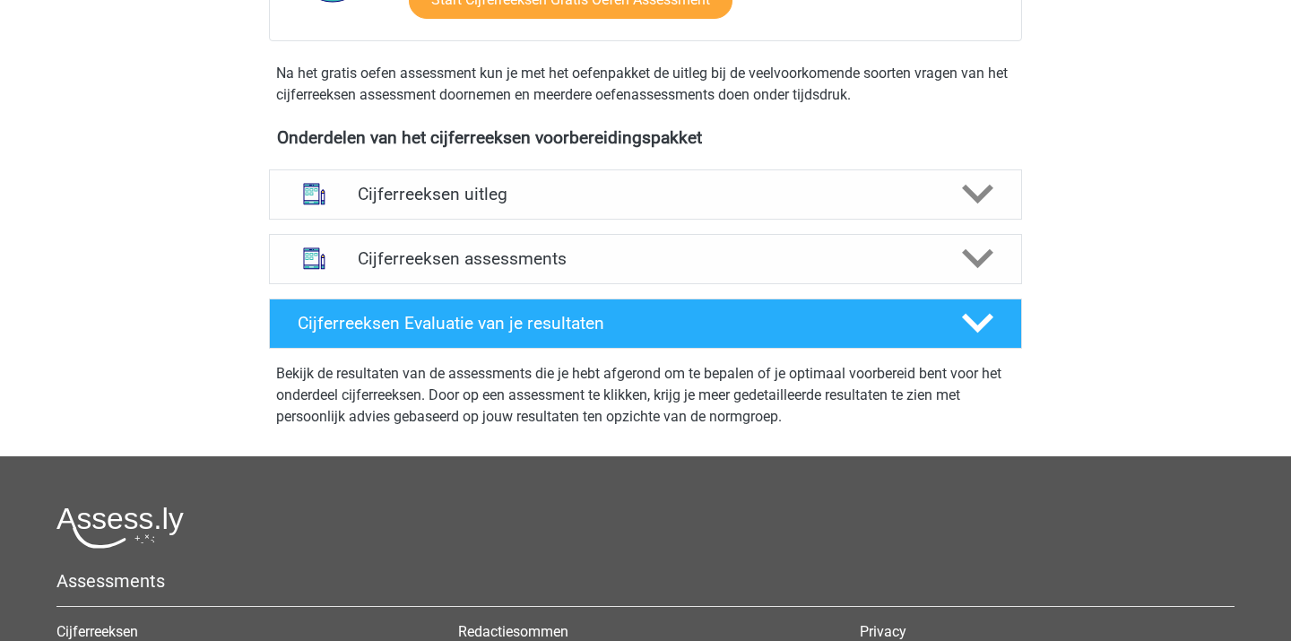
scroll to position [566, 0]
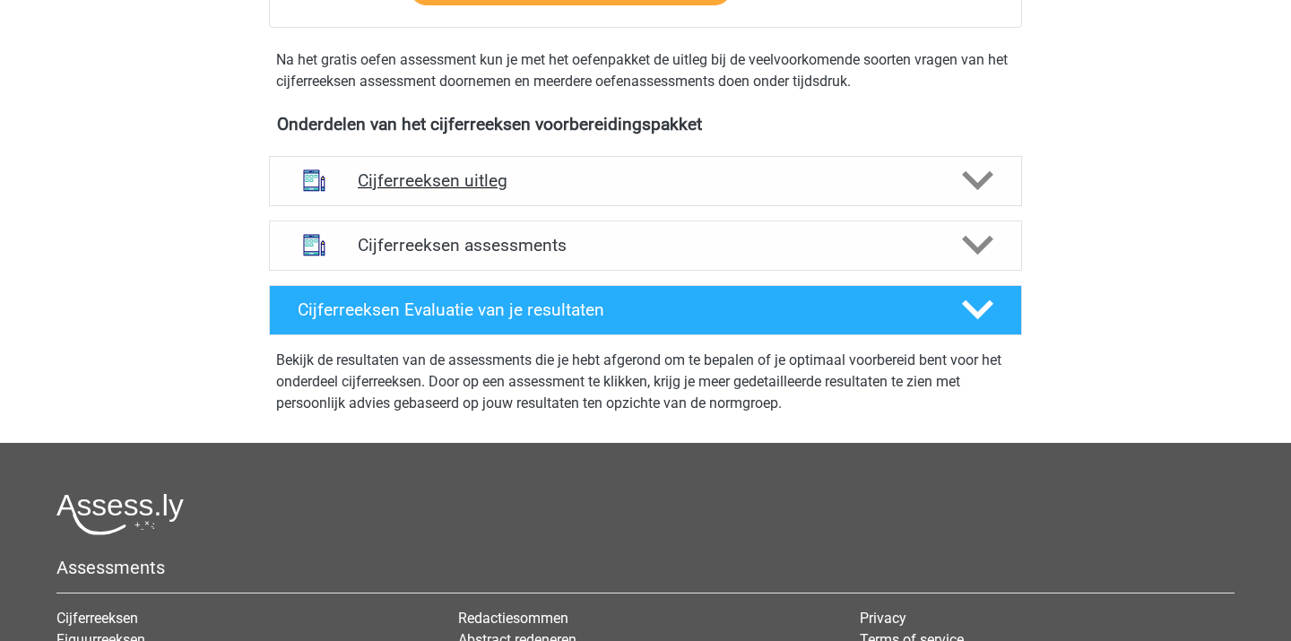
click at [485, 206] on div "Cijferreeksen uitleg" at bounding box center [645, 181] width 753 height 50
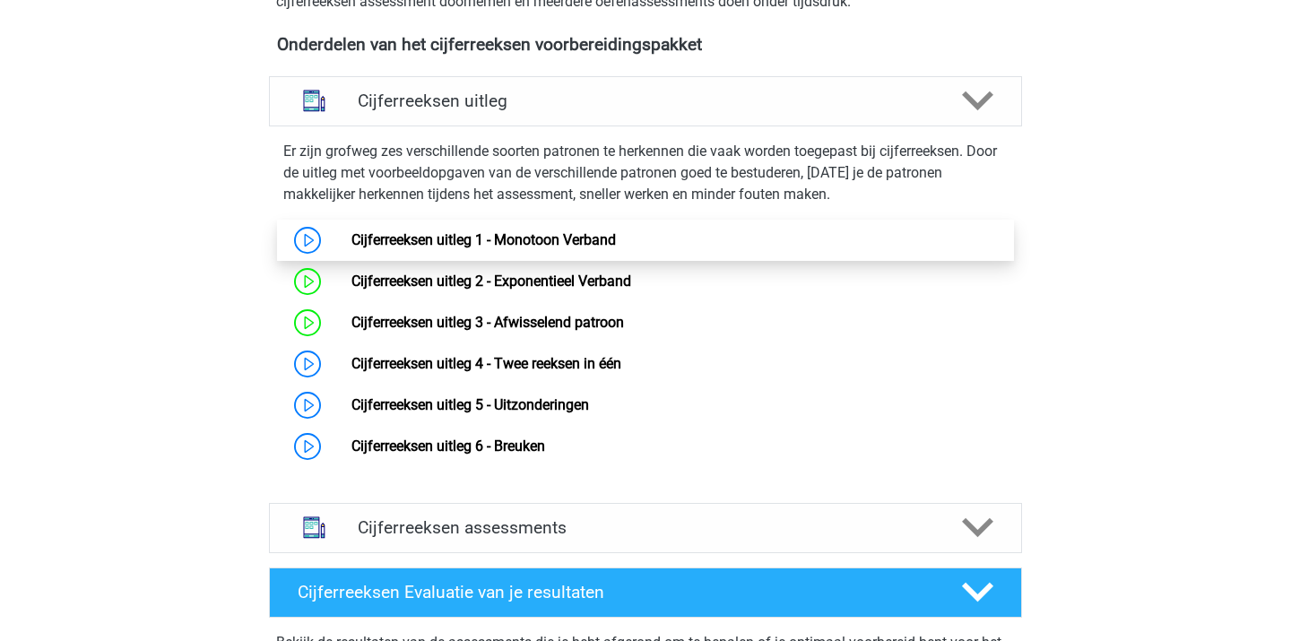
scroll to position [647, 0]
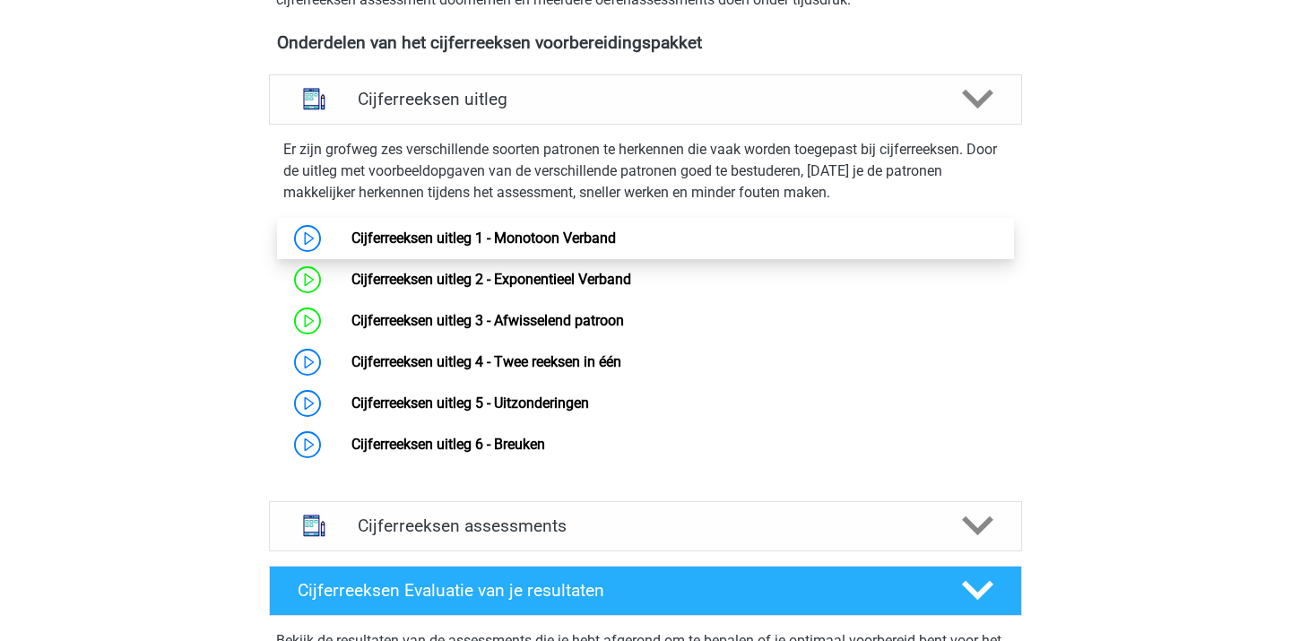
click at [487, 247] on link "Cijferreeksen uitleg 1 - Monotoon Verband" at bounding box center [484, 238] width 265 height 17
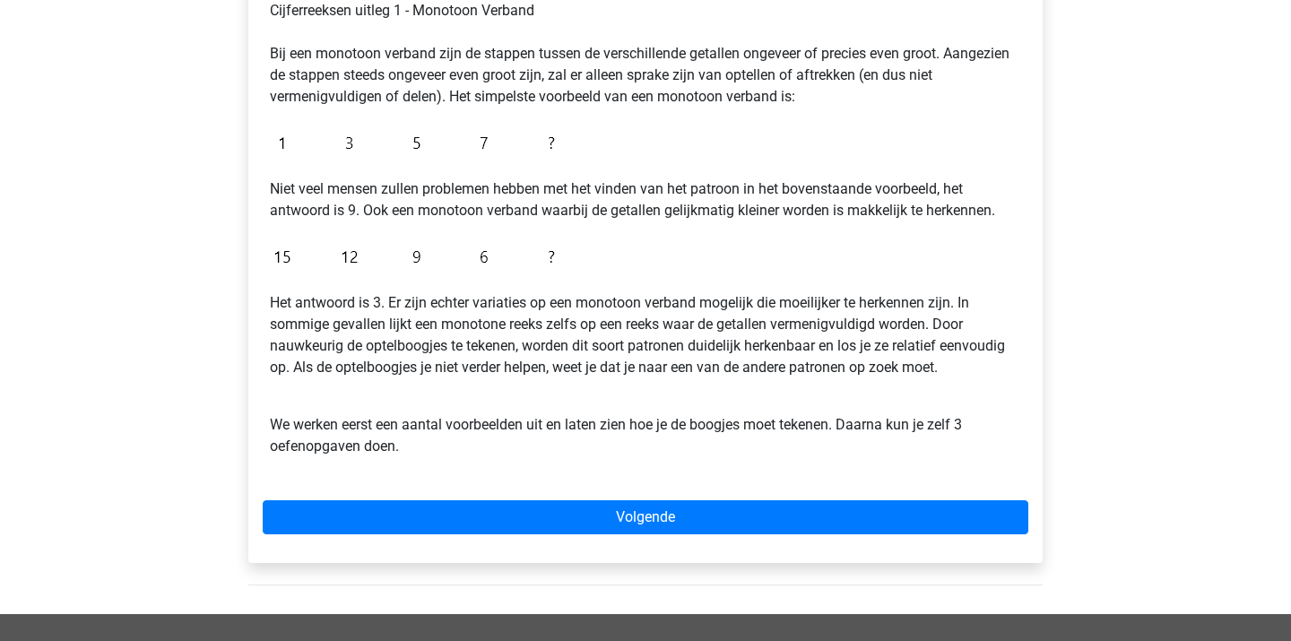
scroll to position [333, 0]
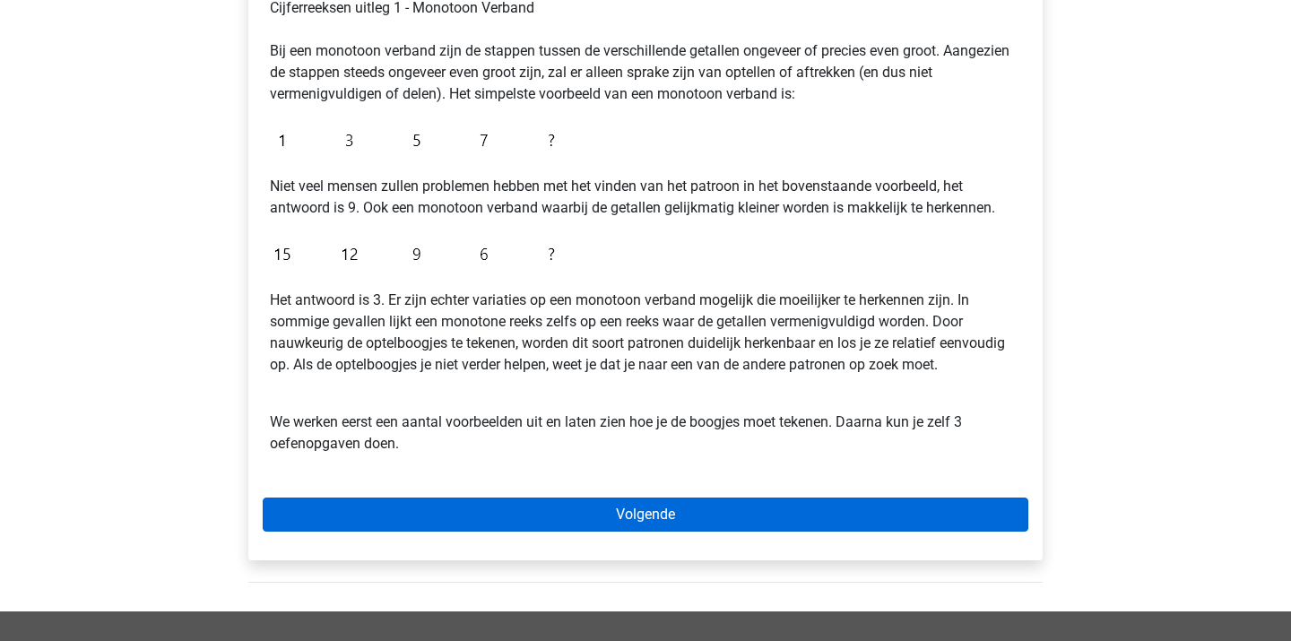
click at [523, 503] on link "Volgende" at bounding box center [646, 515] width 766 height 34
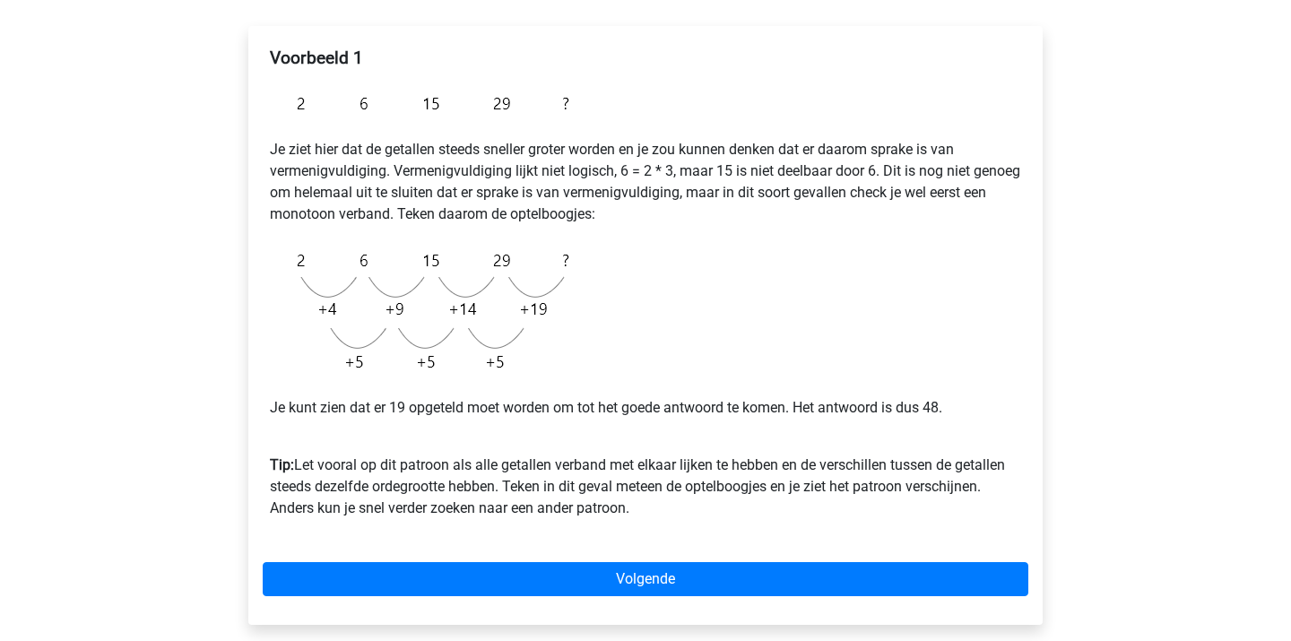
scroll to position [299, 0]
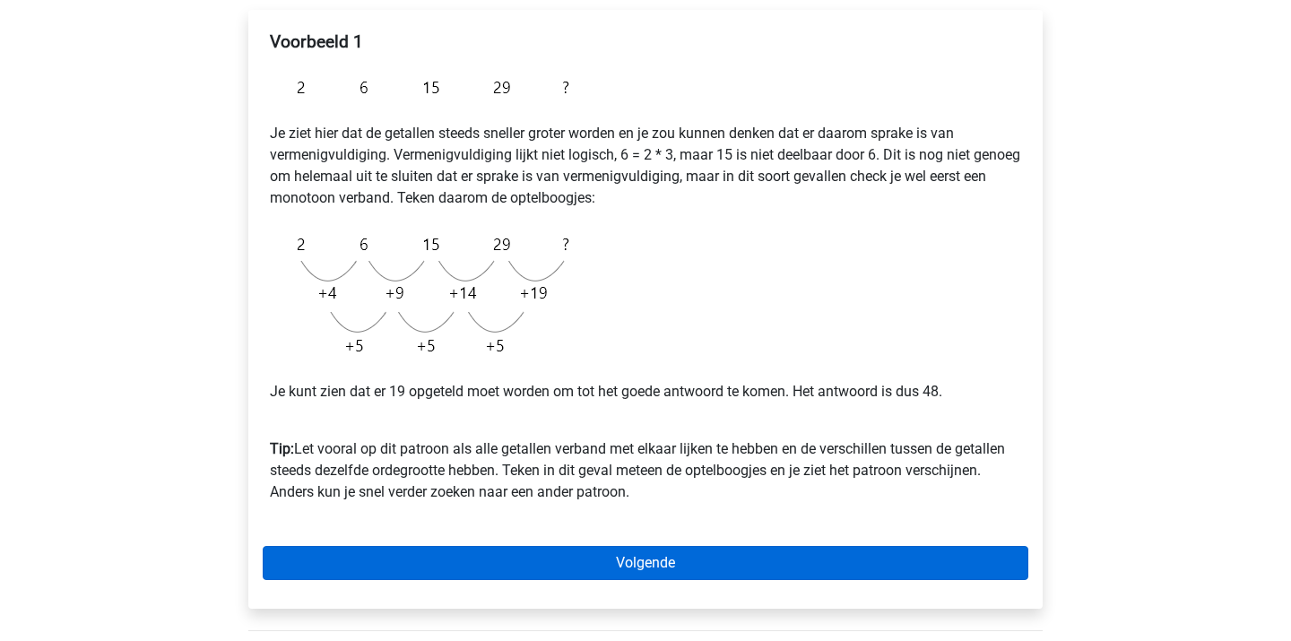
click at [501, 579] on link "Volgende" at bounding box center [646, 563] width 766 height 34
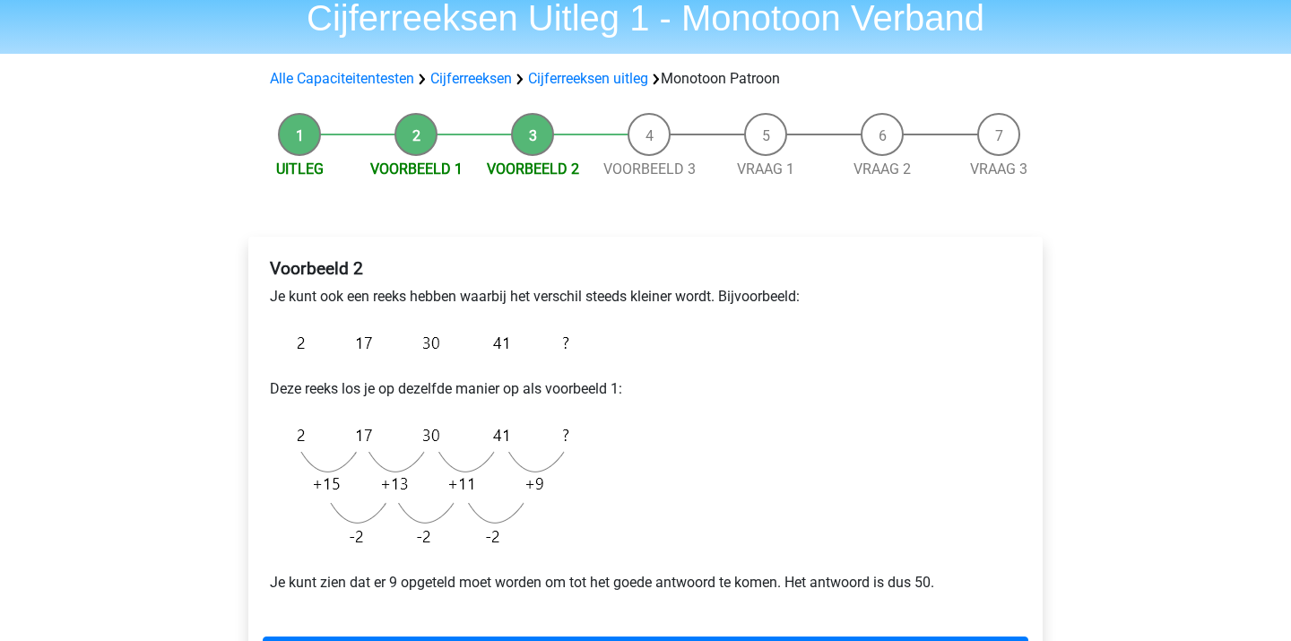
scroll to position [119, 0]
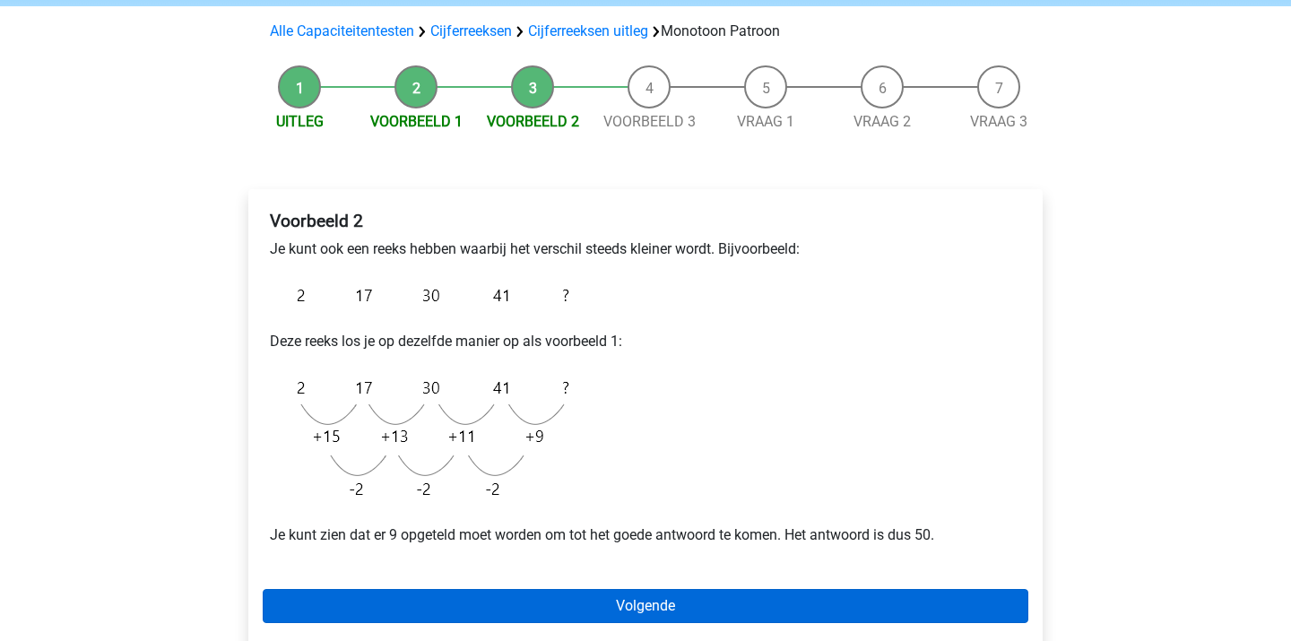
click at [564, 615] on link "Volgende" at bounding box center [646, 606] width 766 height 34
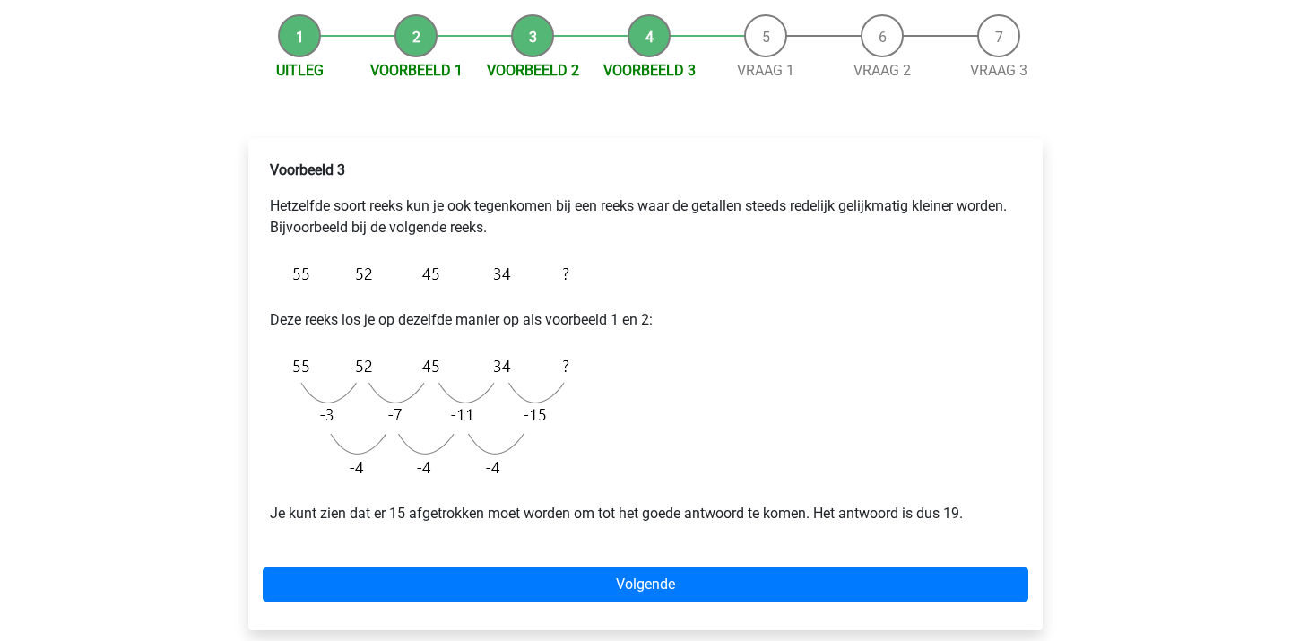
scroll to position [173, 0]
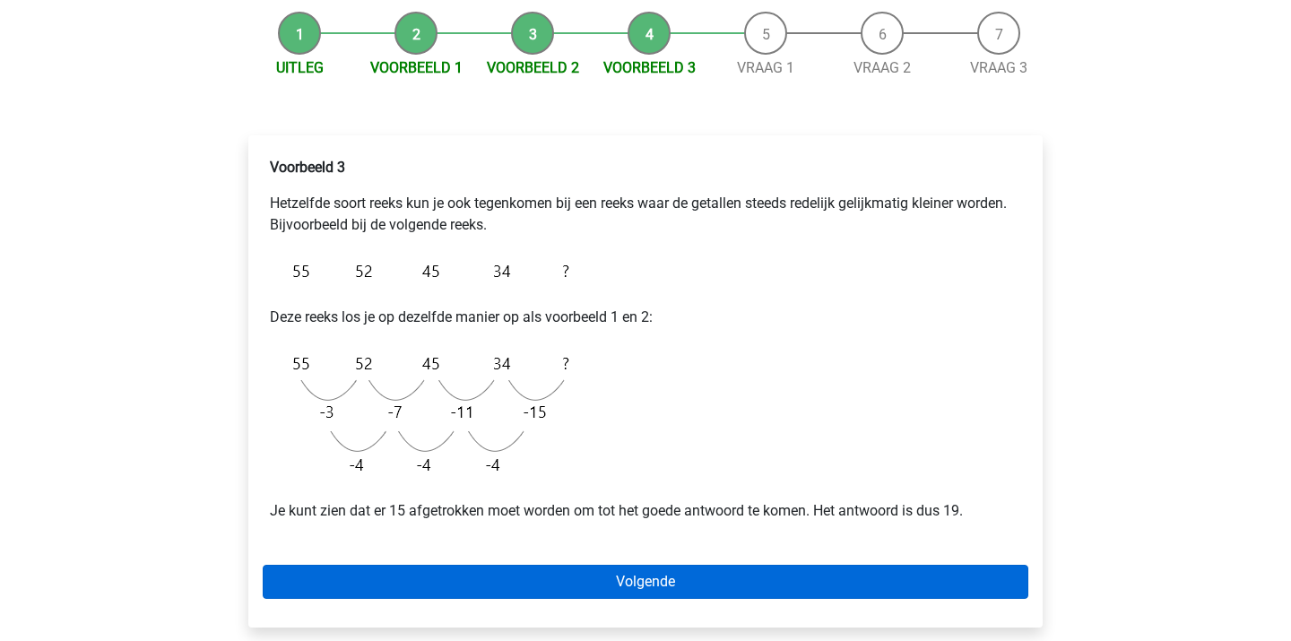
click at [506, 587] on link "Volgende" at bounding box center [646, 582] width 766 height 34
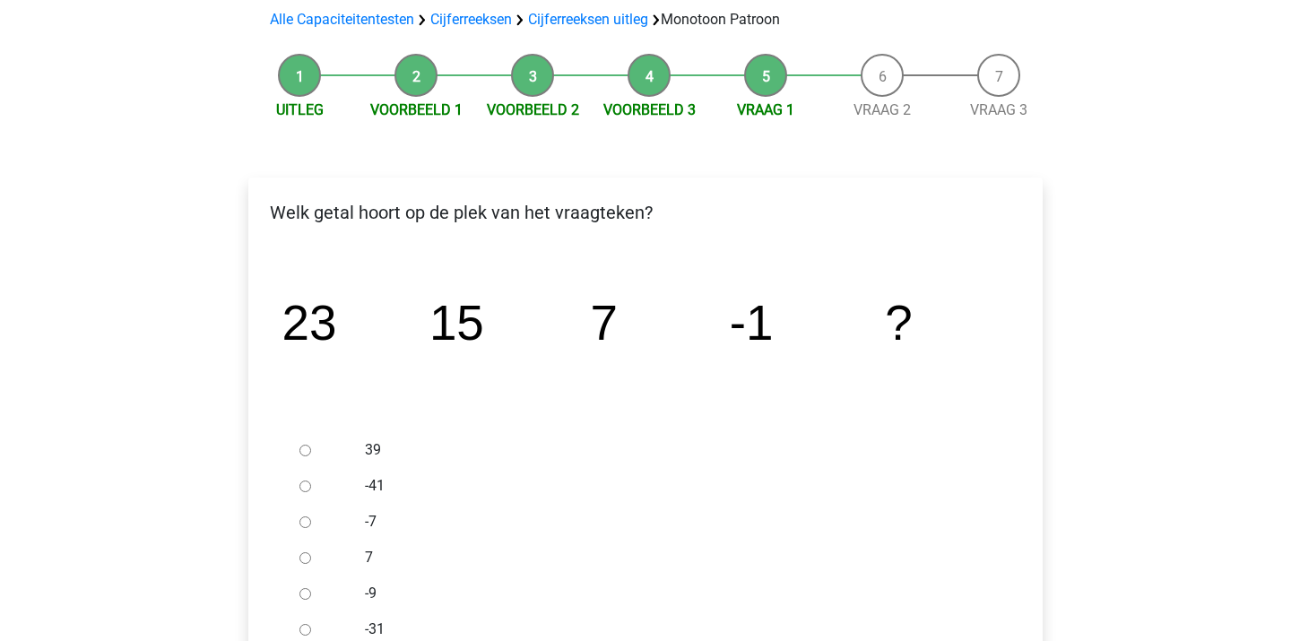
scroll to position [194, 0]
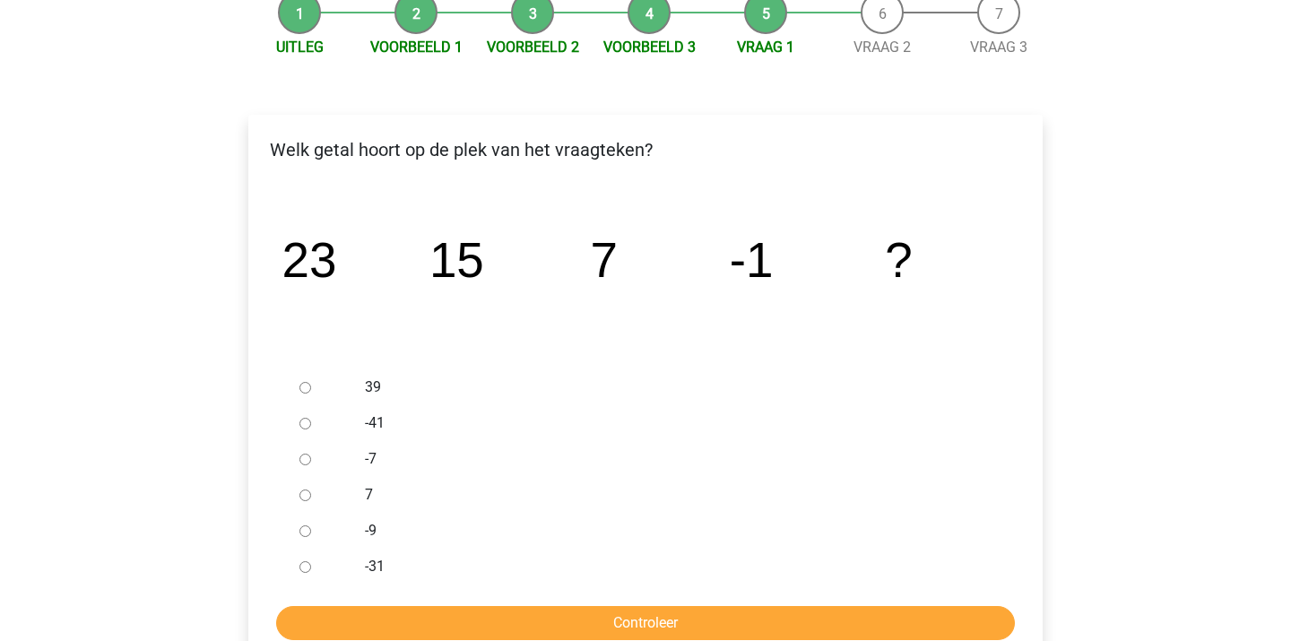
click at [306, 525] on div at bounding box center [321, 531] width 59 height 36
click at [306, 526] on input "-9" at bounding box center [306, 532] width 12 height 12
radio input "true"
click at [497, 621] on input "Controleer" at bounding box center [645, 623] width 739 height 34
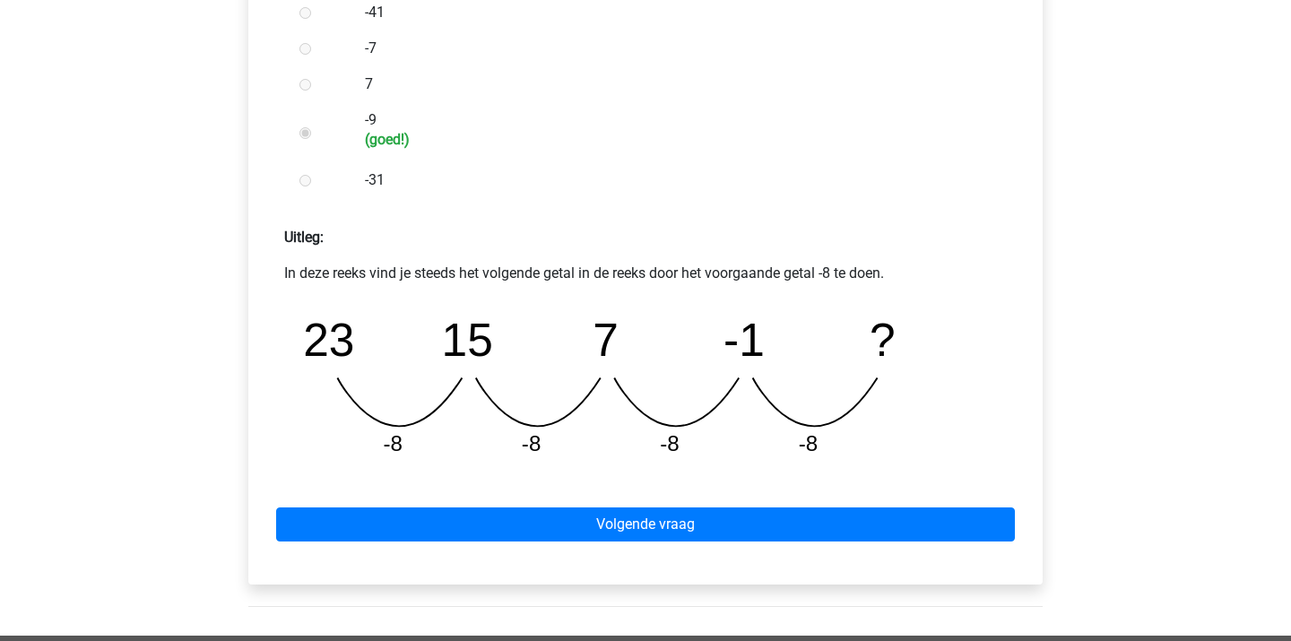
scroll to position [605, 0]
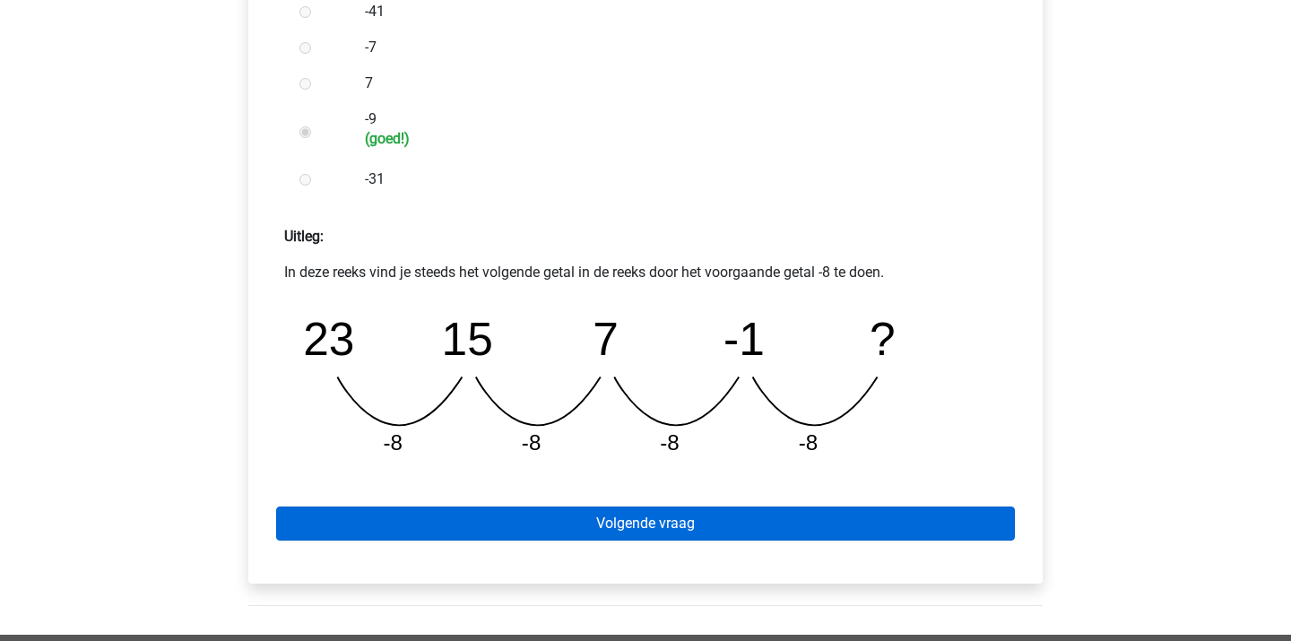
click at [578, 515] on link "Volgende vraag" at bounding box center [645, 524] width 739 height 34
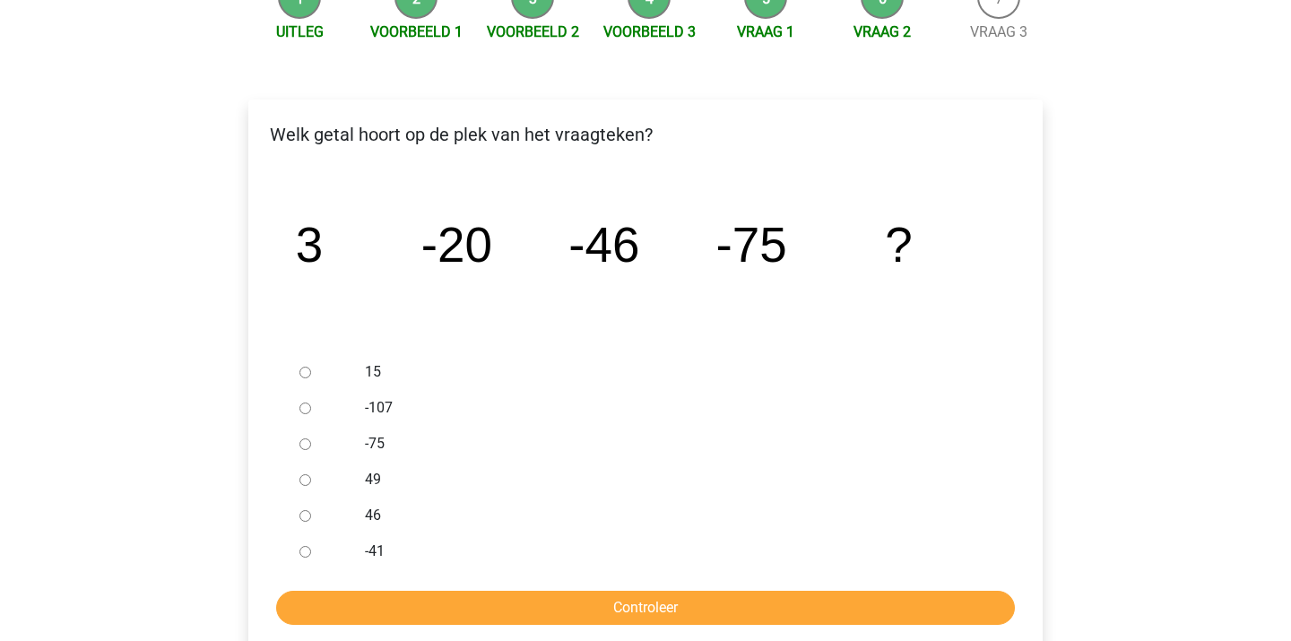
scroll to position [211, 0]
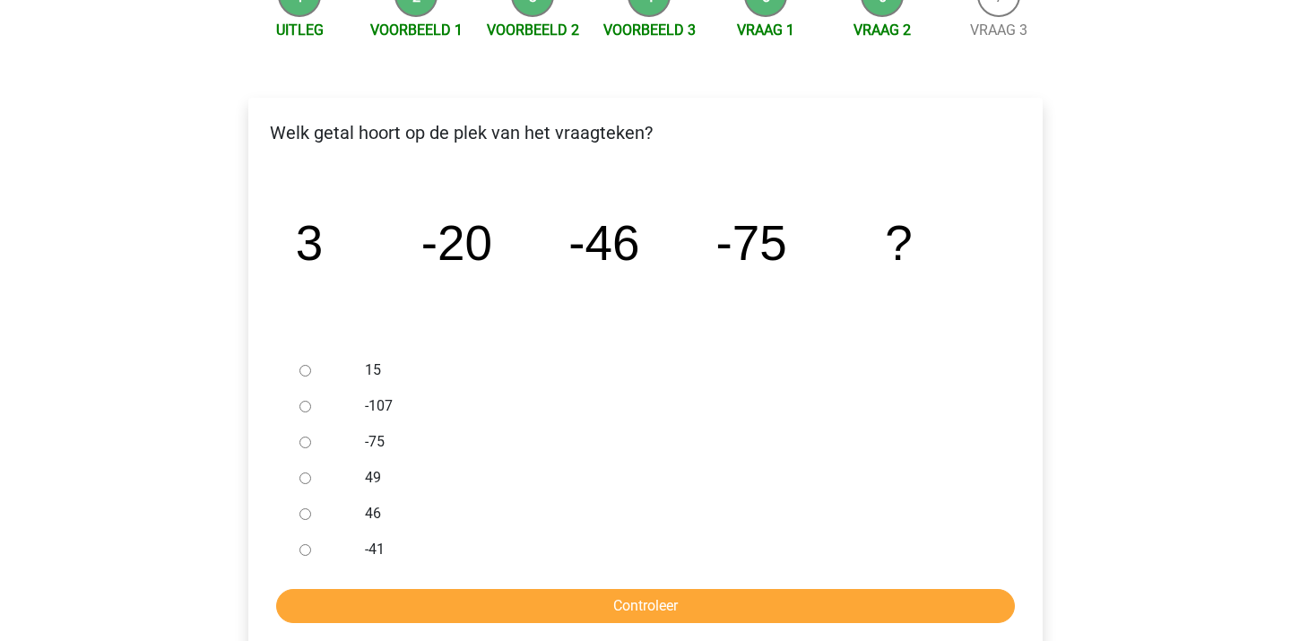
click at [383, 403] on label "-107" at bounding box center [675, 406] width 621 height 22
click at [311, 403] on input "-107" at bounding box center [306, 407] width 12 height 12
radio input "true"
click at [436, 608] on input "Controleer" at bounding box center [645, 606] width 739 height 34
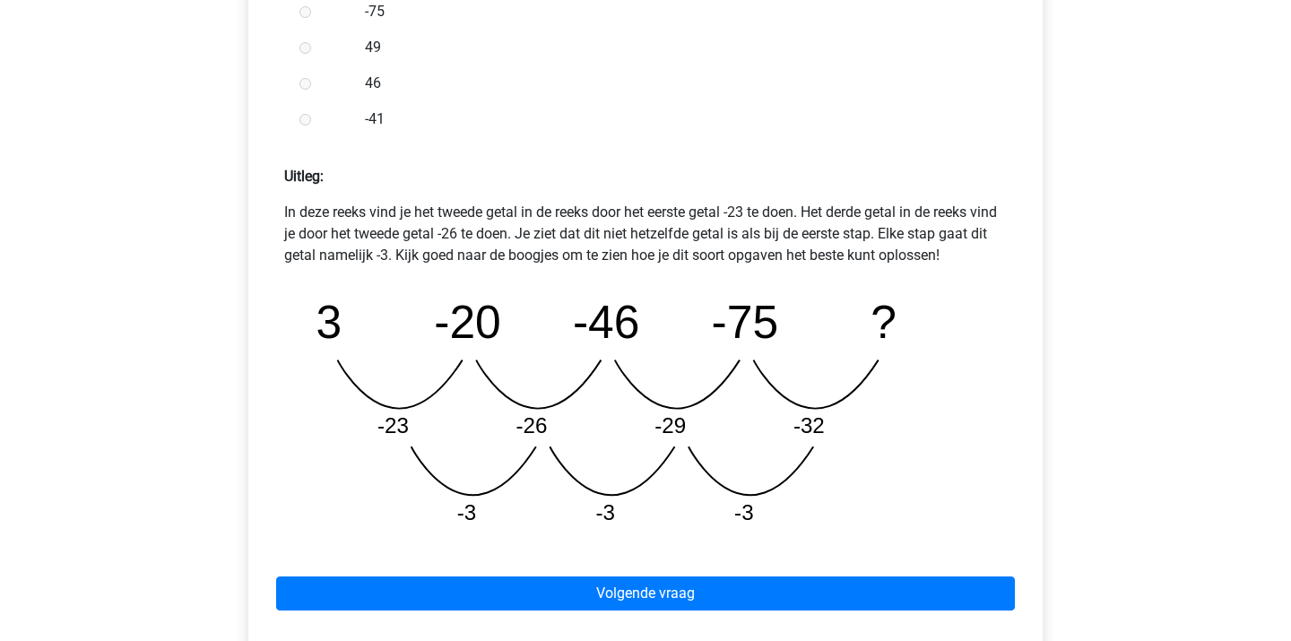
scroll to position [681, 0]
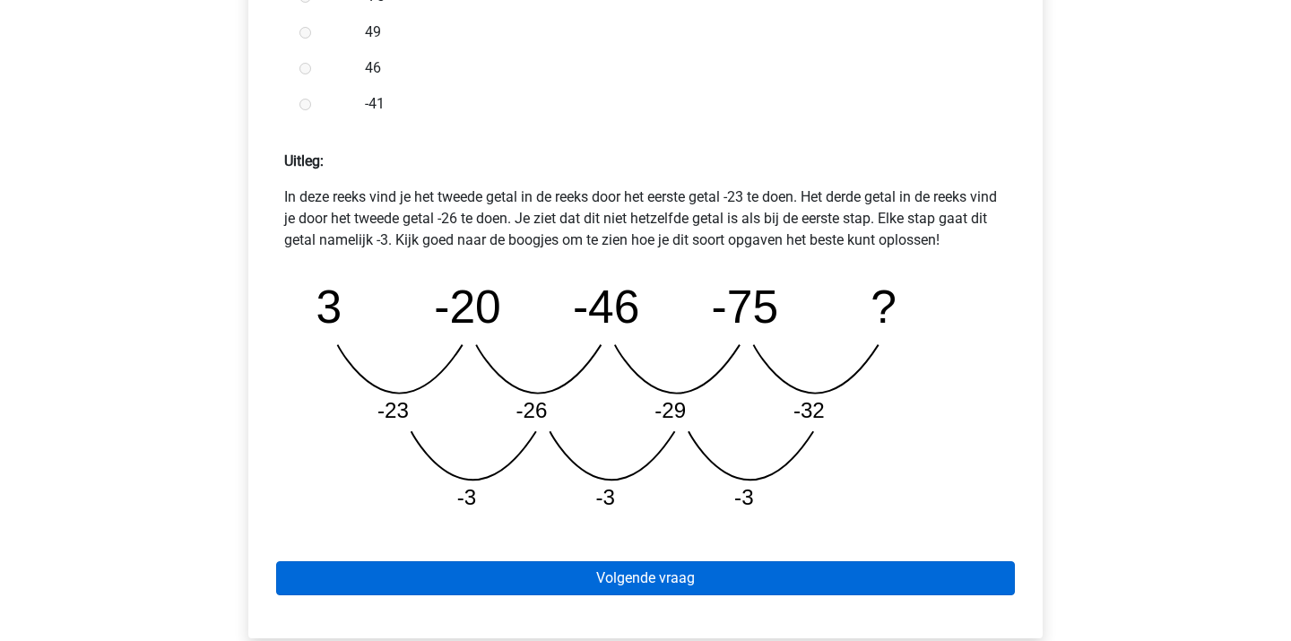
click at [678, 576] on link "Volgende vraag" at bounding box center [645, 578] width 739 height 34
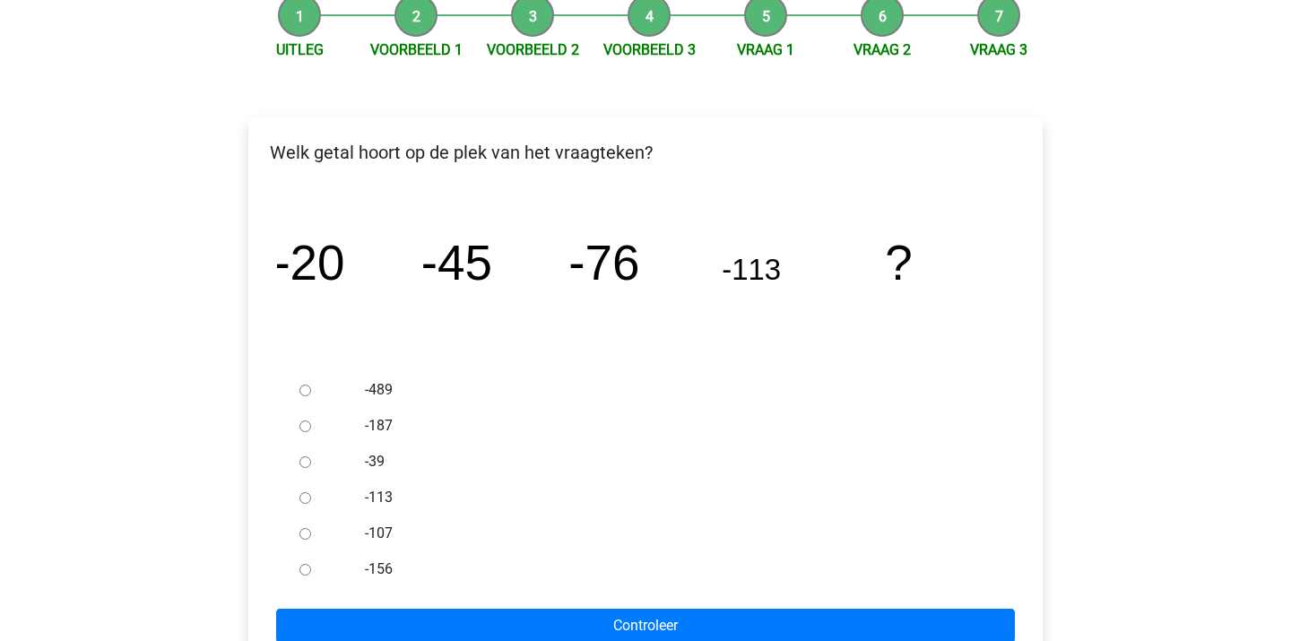
scroll to position [188, 0]
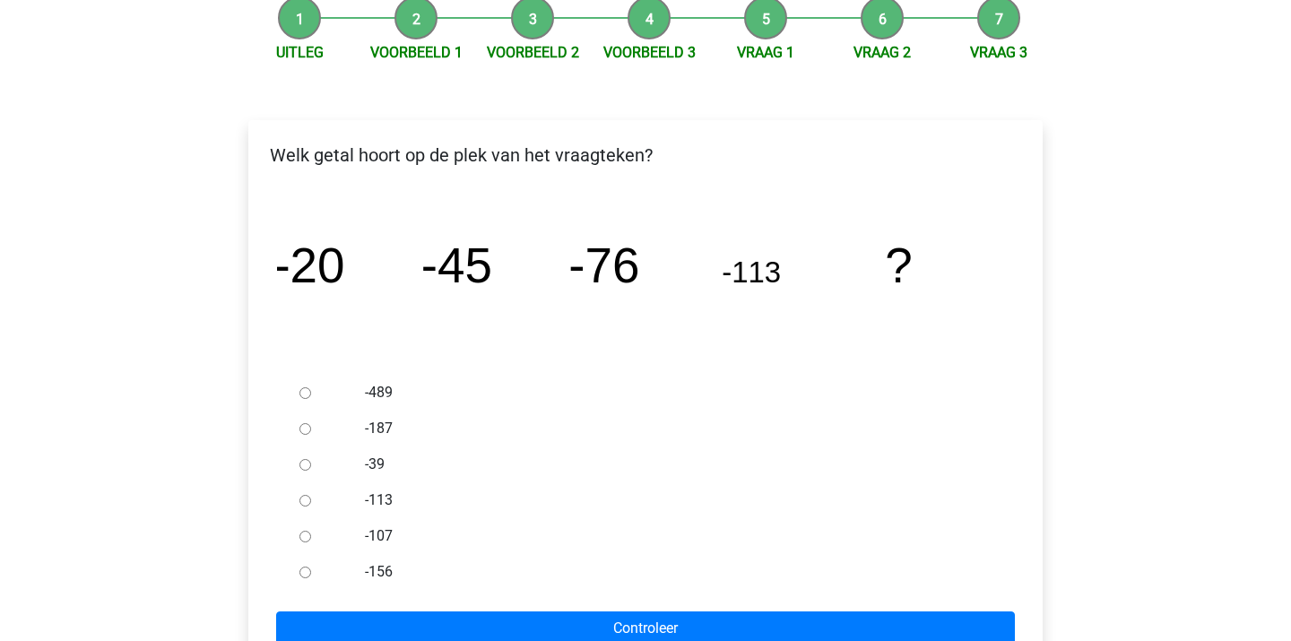
click at [382, 571] on label "-156" at bounding box center [675, 572] width 621 height 22
click at [311, 571] on input "-156" at bounding box center [306, 573] width 12 height 12
radio input "true"
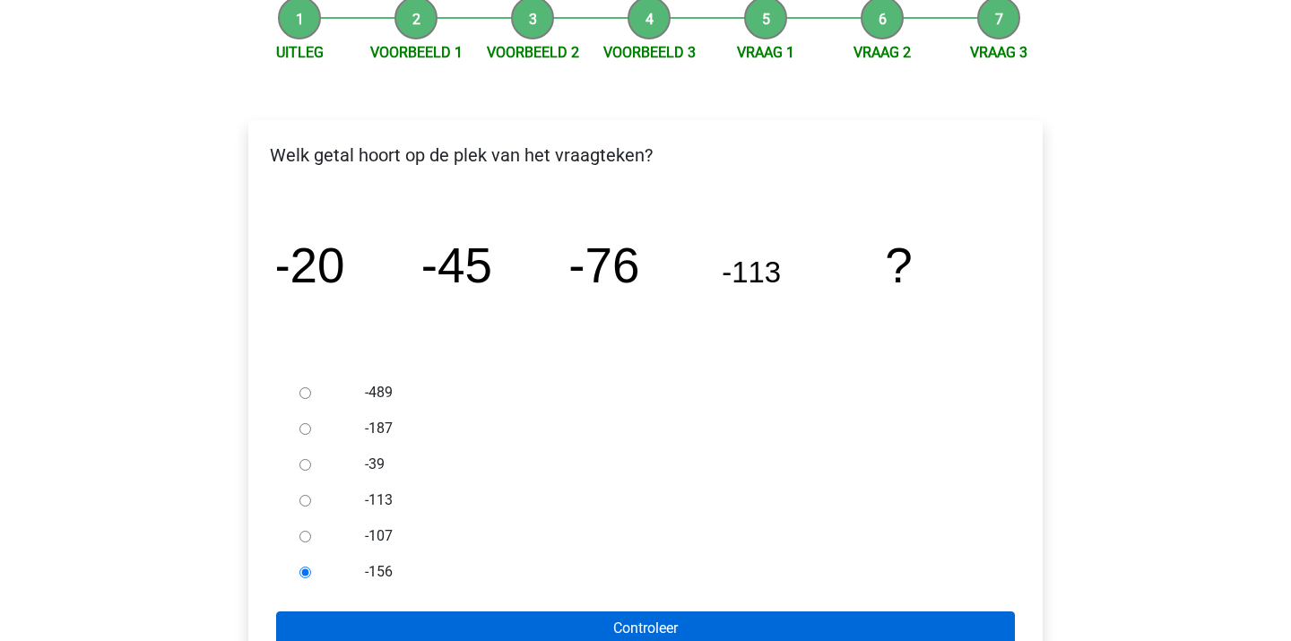
click at [404, 630] on input "Controleer" at bounding box center [645, 629] width 739 height 34
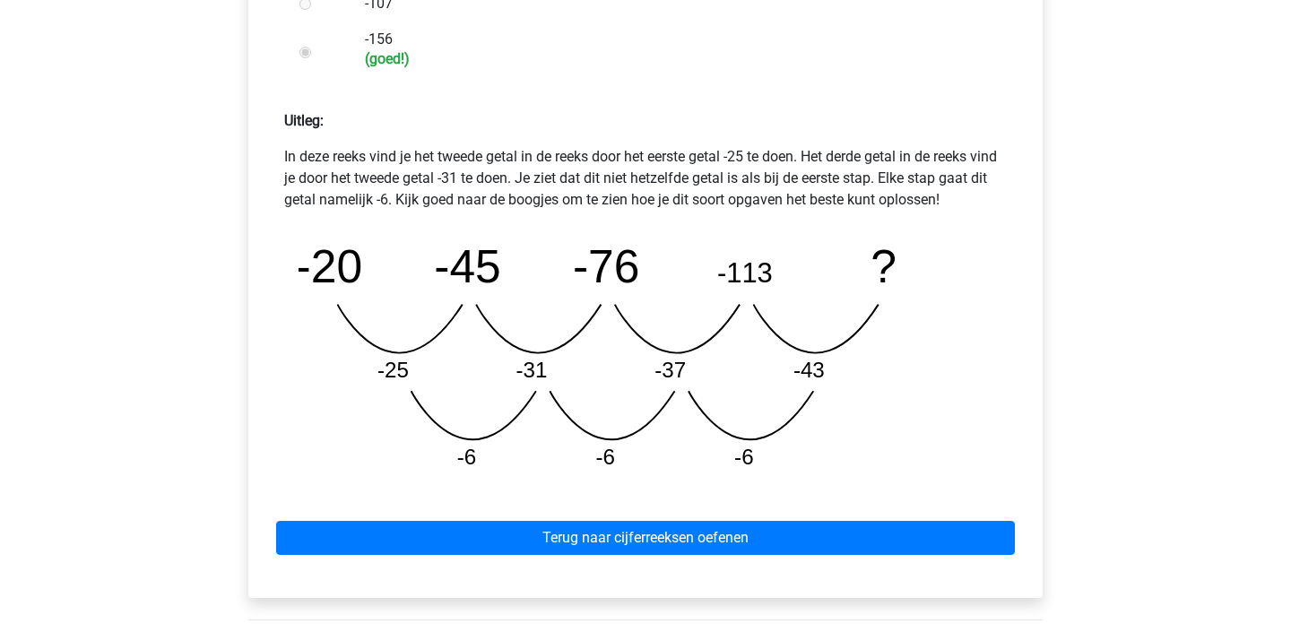
scroll to position [723, 0]
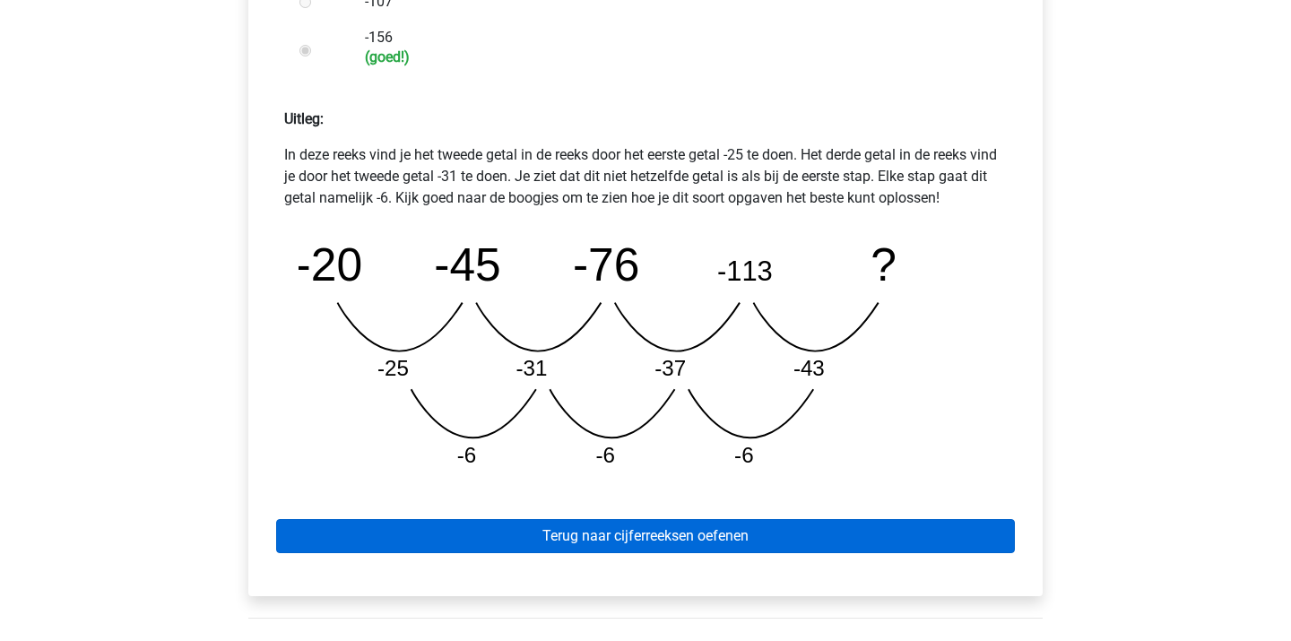
click at [520, 533] on link "Terug naar cijferreeksen oefenen" at bounding box center [645, 536] width 739 height 34
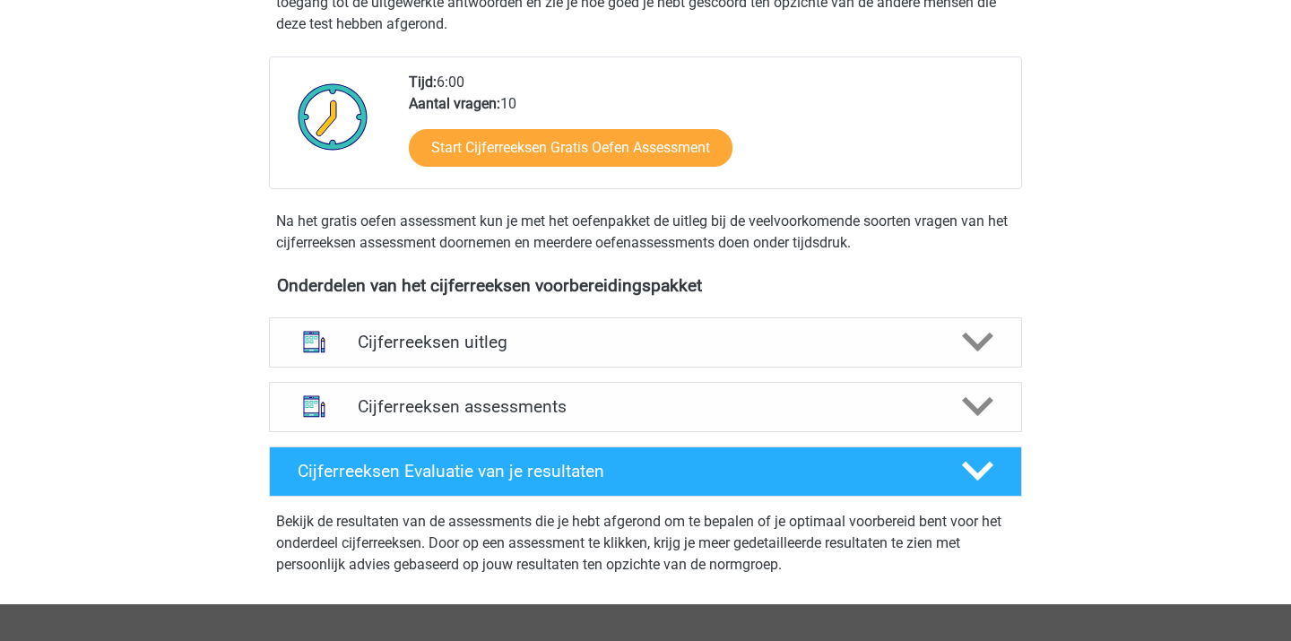
scroll to position [412, 0]
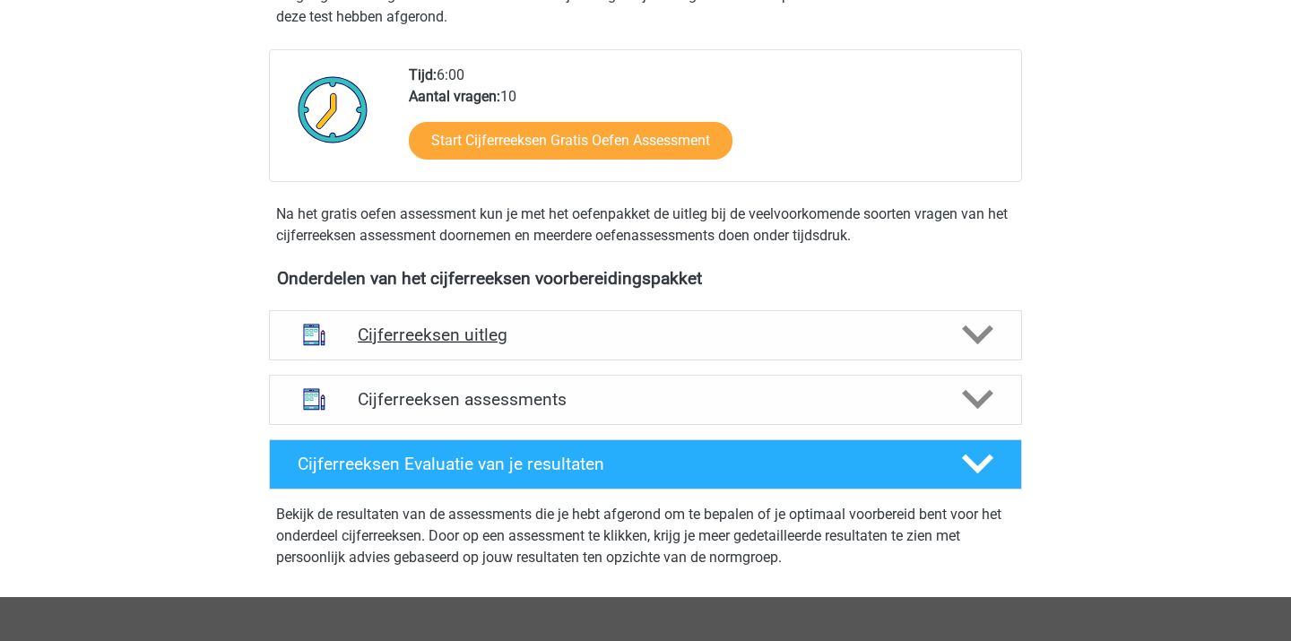
click at [496, 361] on div "Cijferreeksen uitleg" at bounding box center [645, 335] width 753 height 50
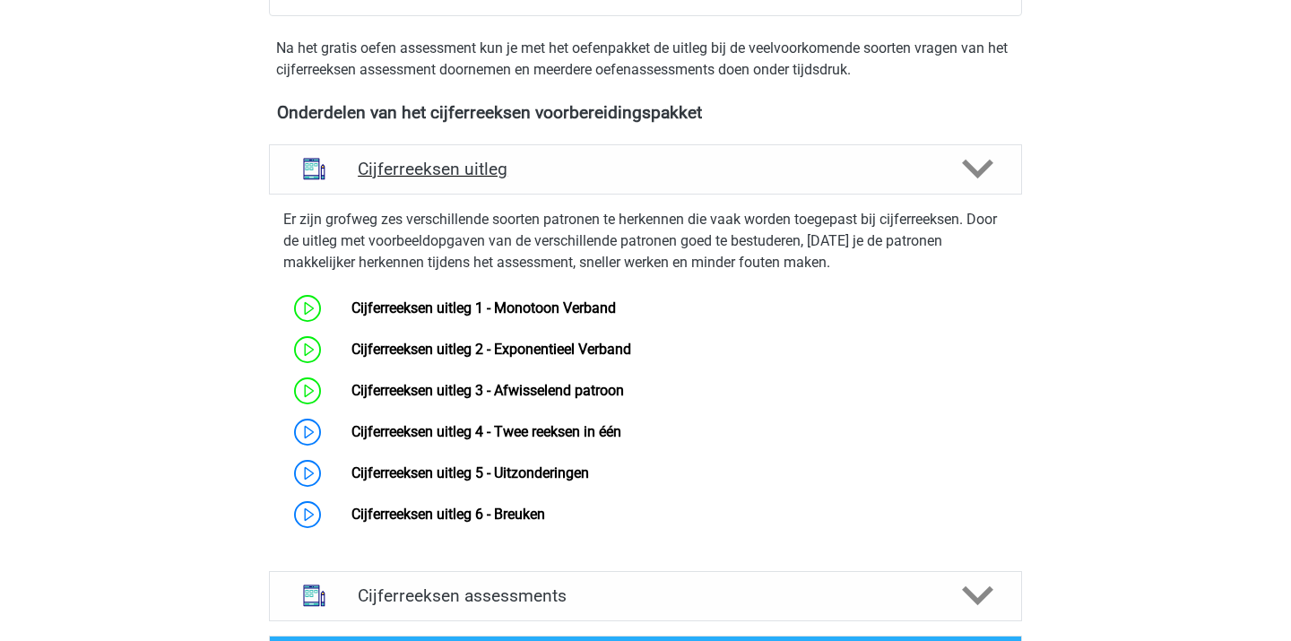
scroll to position [583, 0]
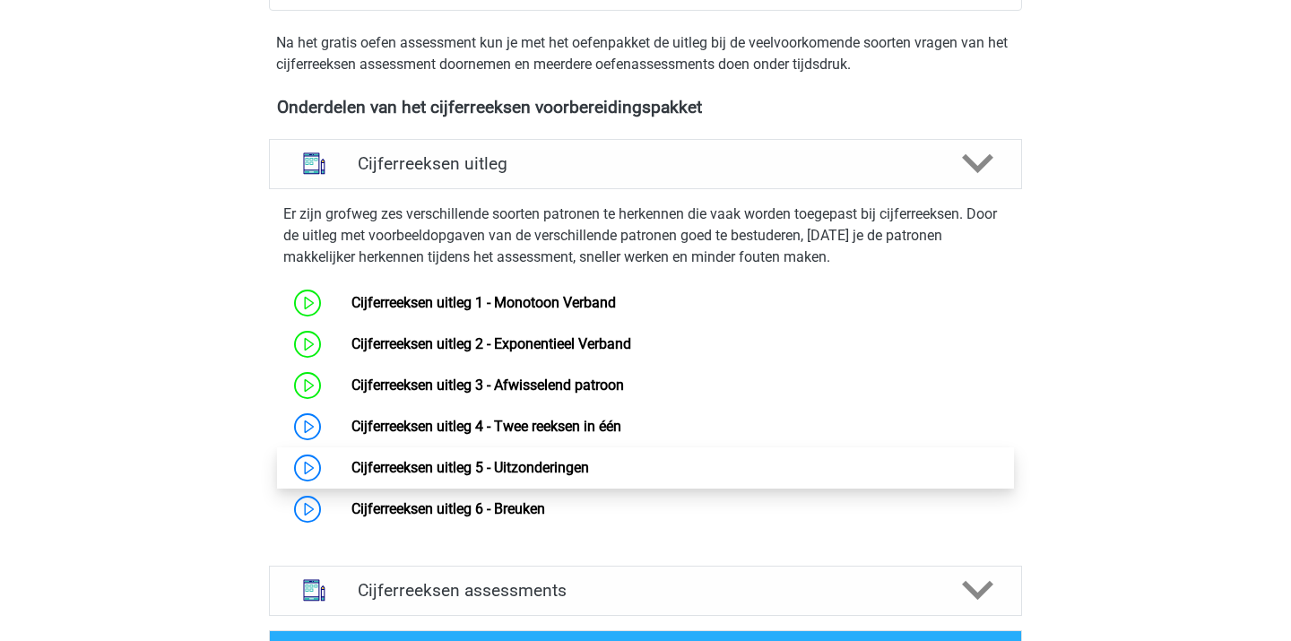
click at [491, 474] on link "Cijferreeksen uitleg 5 - Uitzonderingen" at bounding box center [471, 467] width 238 height 17
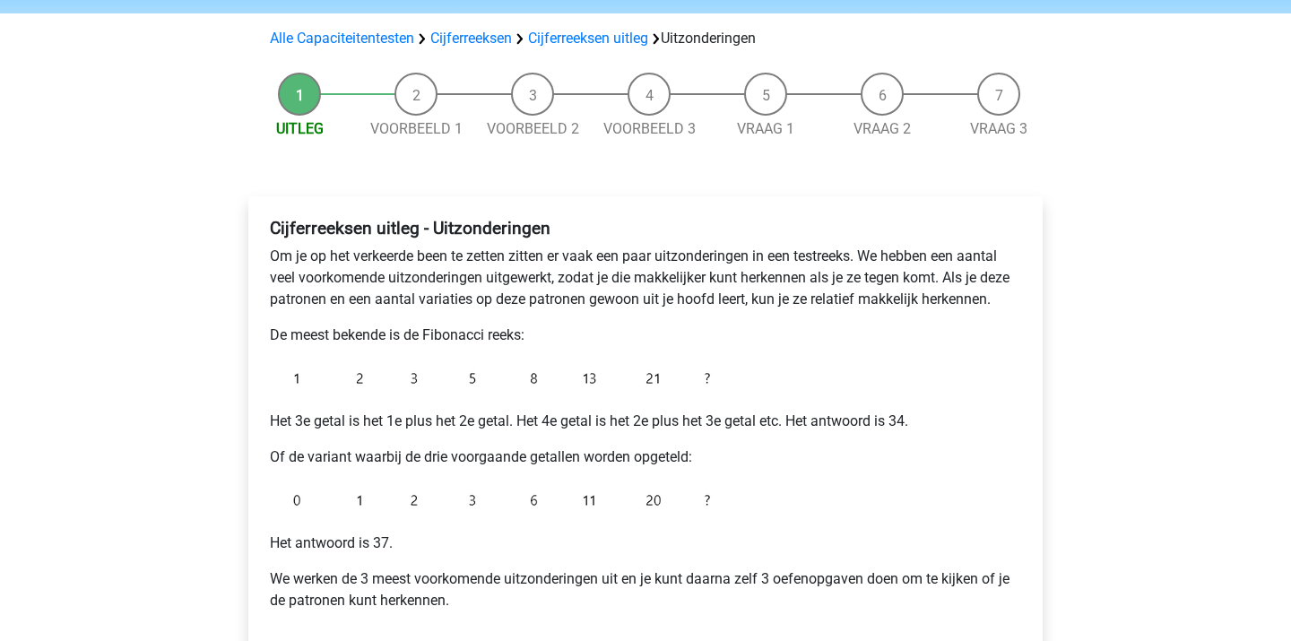
scroll to position [111, 0]
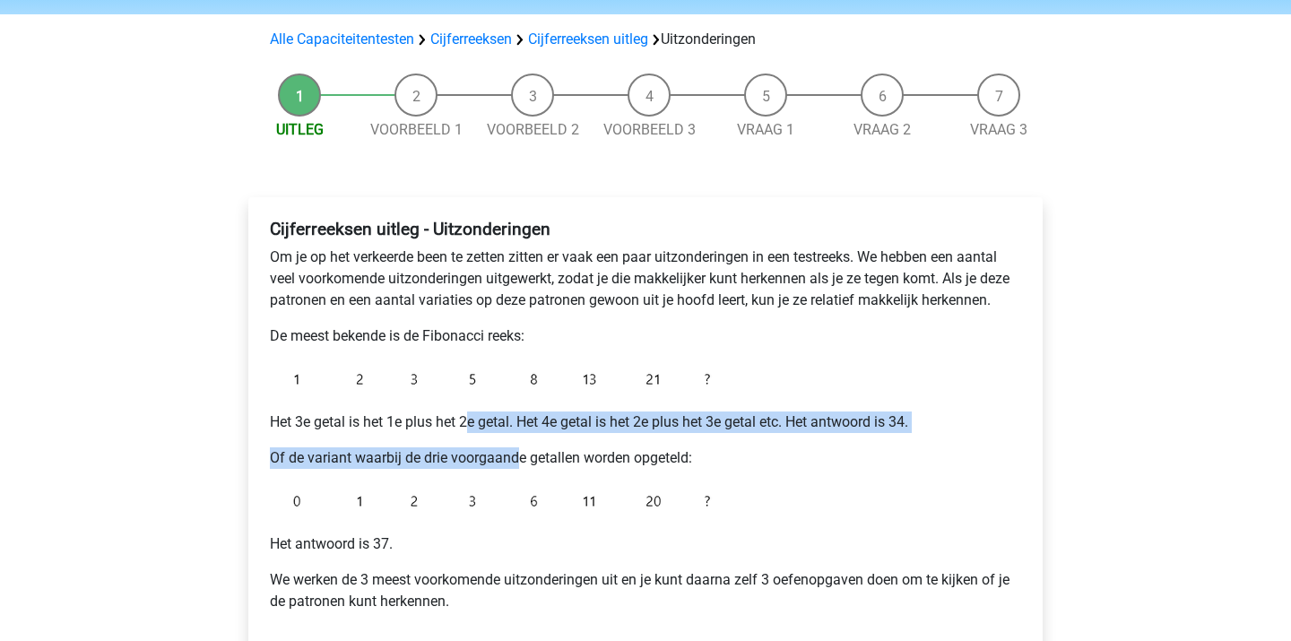
drag, startPoint x: 473, startPoint y: 420, endPoint x: 528, endPoint y: 461, distance: 69.2
click at [526, 460] on div "Cijferreeksen uitleg - Uitzonderingen Om je op het verkeerde been te zetten zit…" at bounding box center [646, 423] width 766 height 422
click at [528, 461] on p "Of de variant waarbij de drie voorgaande getallen worden opgeteld:" at bounding box center [645, 458] width 751 height 22
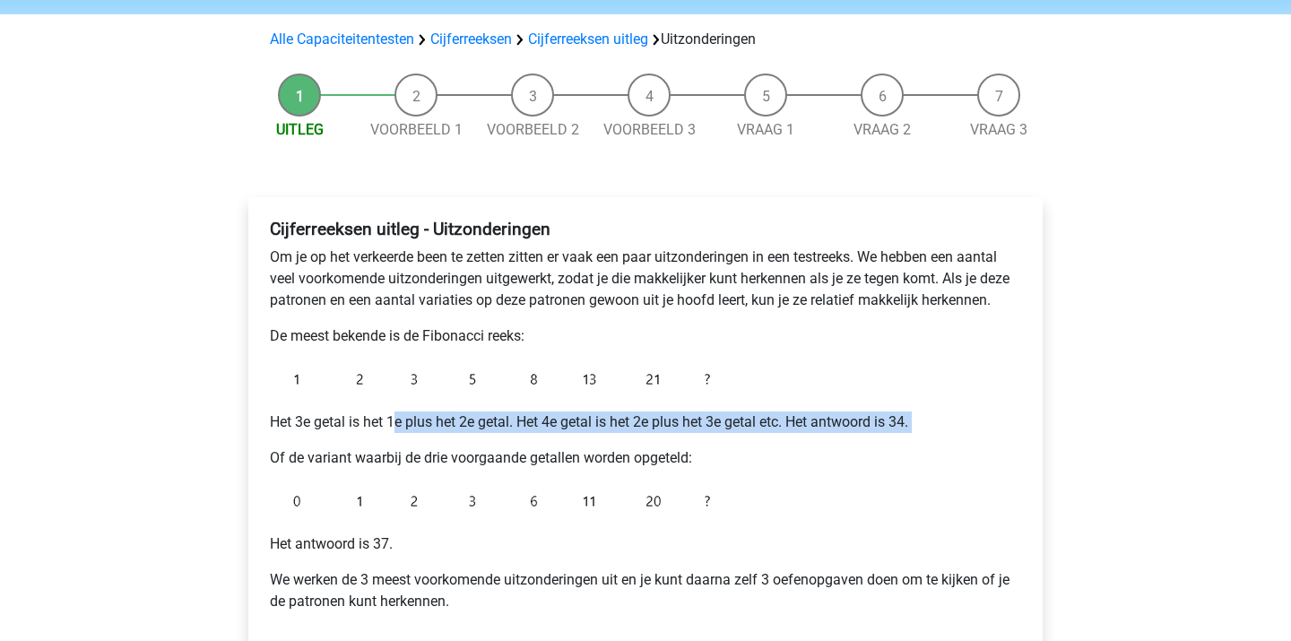
drag, startPoint x: 395, startPoint y: 417, endPoint x: 449, endPoint y: 453, distance: 65.4
click at [448, 451] on div "Cijferreeksen uitleg - Uitzonderingen Om je op het verkeerde been te zetten zit…" at bounding box center [646, 423] width 766 height 422
click at [449, 453] on p "Of de variant waarbij de drie voorgaande getallen worden opgeteld:" at bounding box center [645, 458] width 751 height 22
drag, startPoint x: 446, startPoint y: 419, endPoint x: 466, endPoint y: 444, distance: 32.5
click at [465, 441] on div "Cijferreeksen uitleg - Uitzonderingen Om je op het verkeerde been te zetten zit…" at bounding box center [646, 423] width 766 height 422
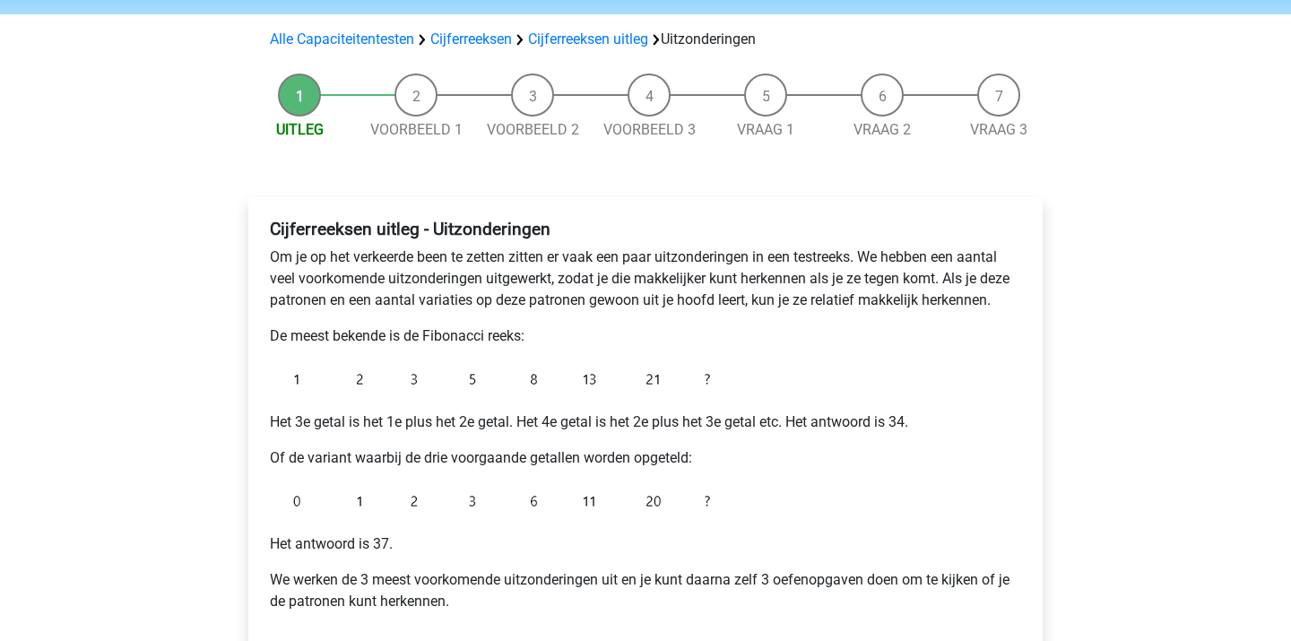
click at [466, 444] on div "Cijferreeksen uitleg - Uitzonderingen Om je op het verkeerde been te zetten zit…" at bounding box center [646, 423] width 766 height 422
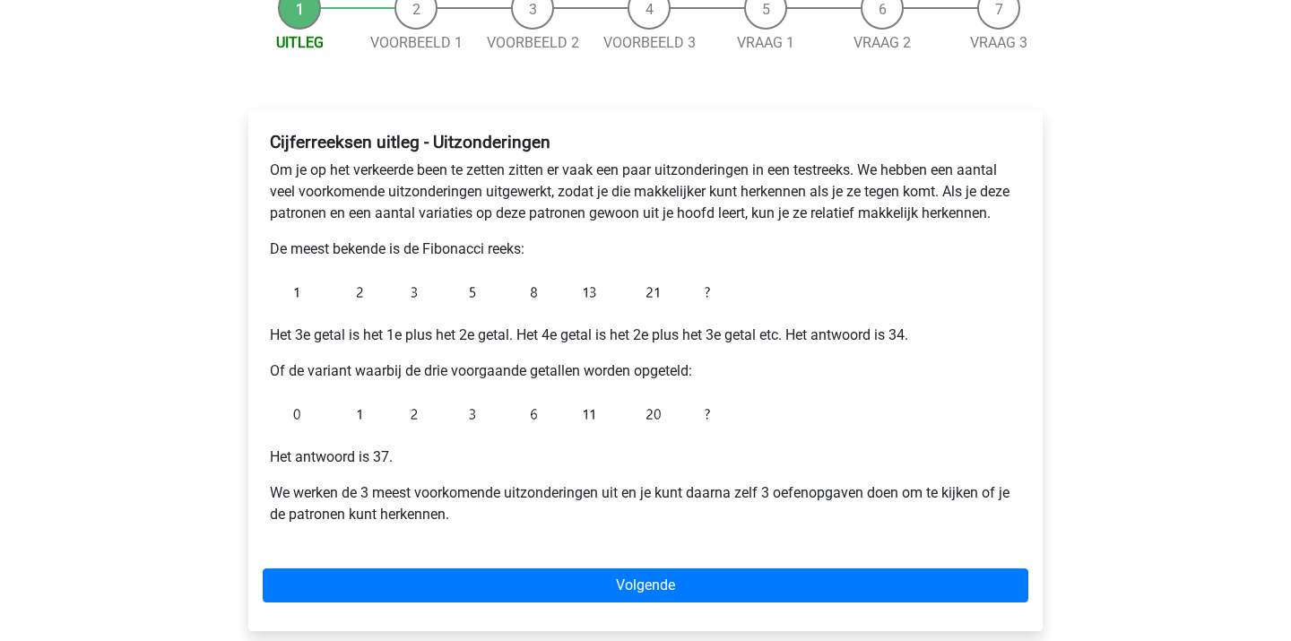
scroll to position [199, 0]
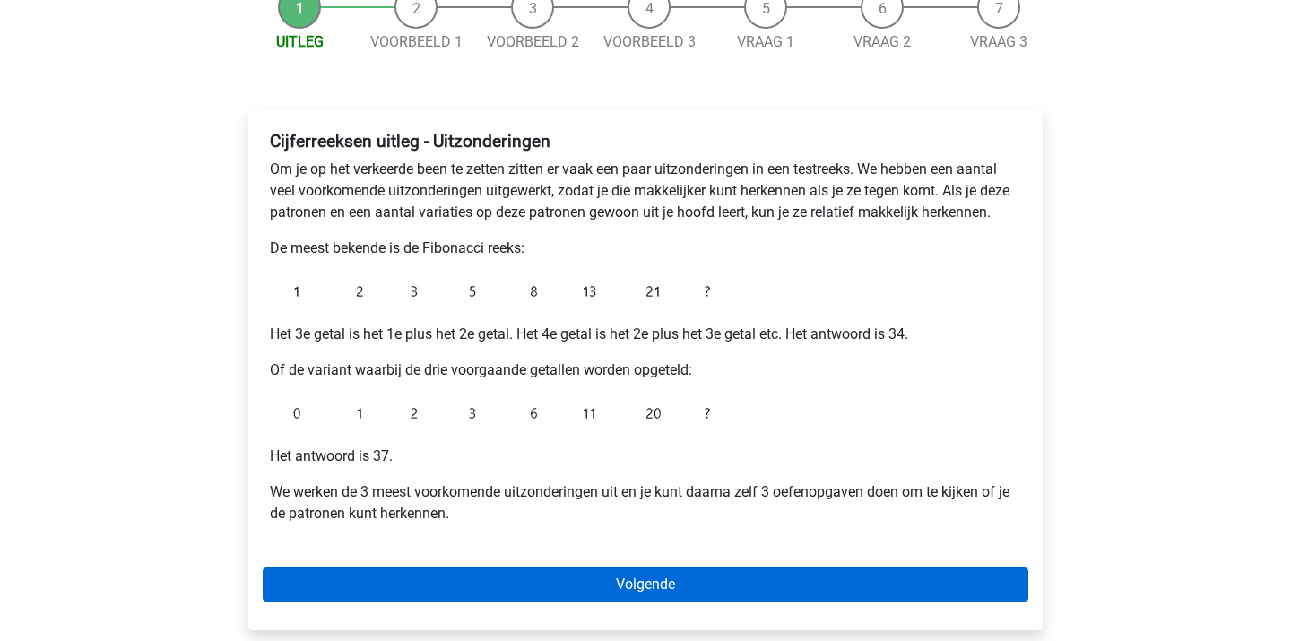
click at [583, 569] on link "Volgende" at bounding box center [646, 585] width 766 height 34
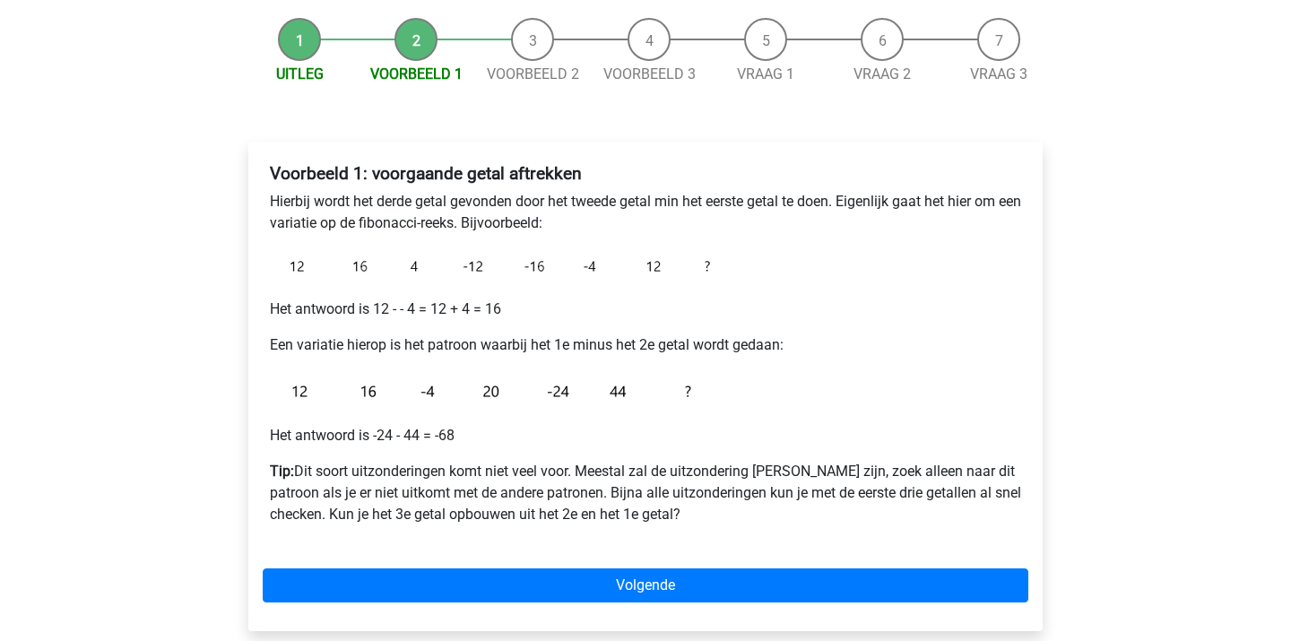
scroll to position [169, 0]
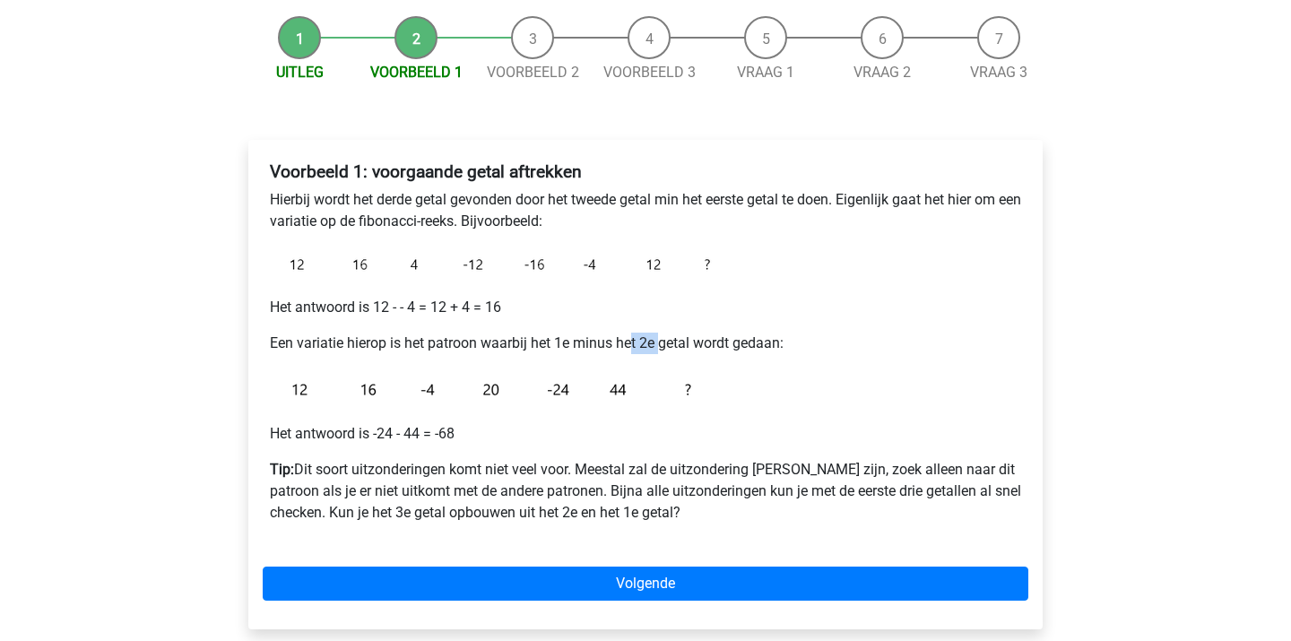
drag, startPoint x: 632, startPoint y: 343, endPoint x: 680, endPoint y: 346, distance: 47.6
click at [673, 345] on p "Een variatie hierop is het patroon waarbij het 1e minus het 2e getal wordt geda…" at bounding box center [645, 344] width 751 height 22
click at [680, 346] on p "Een variatie hierop is het patroon waarbij het 1e minus het 2e getal wordt geda…" at bounding box center [645, 344] width 751 height 22
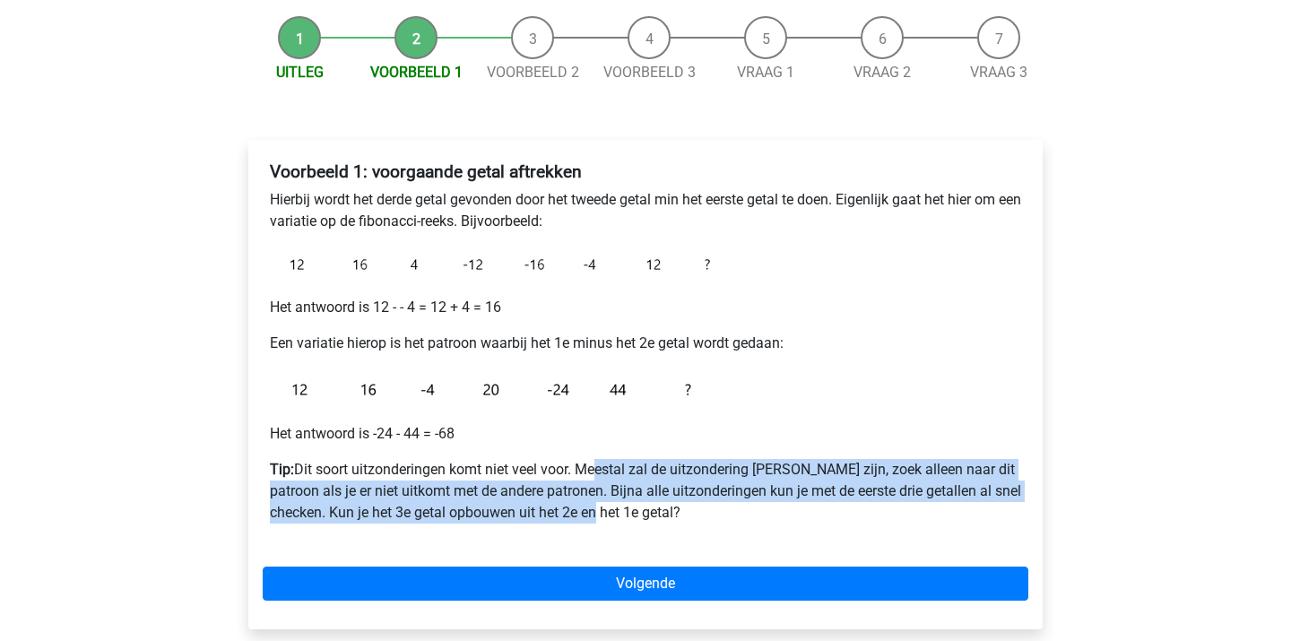
drag, startPoint x: 590, startPoint y: 465, endPoint x: 680, endPoint y: 522, distance: 106.5
click at [676, 521] on p "Tip: Dit soort uitzonderingen komt niet veel voor. Meestal zal de uitzondering …" at bounding box center [645, 491] width 751 height 65
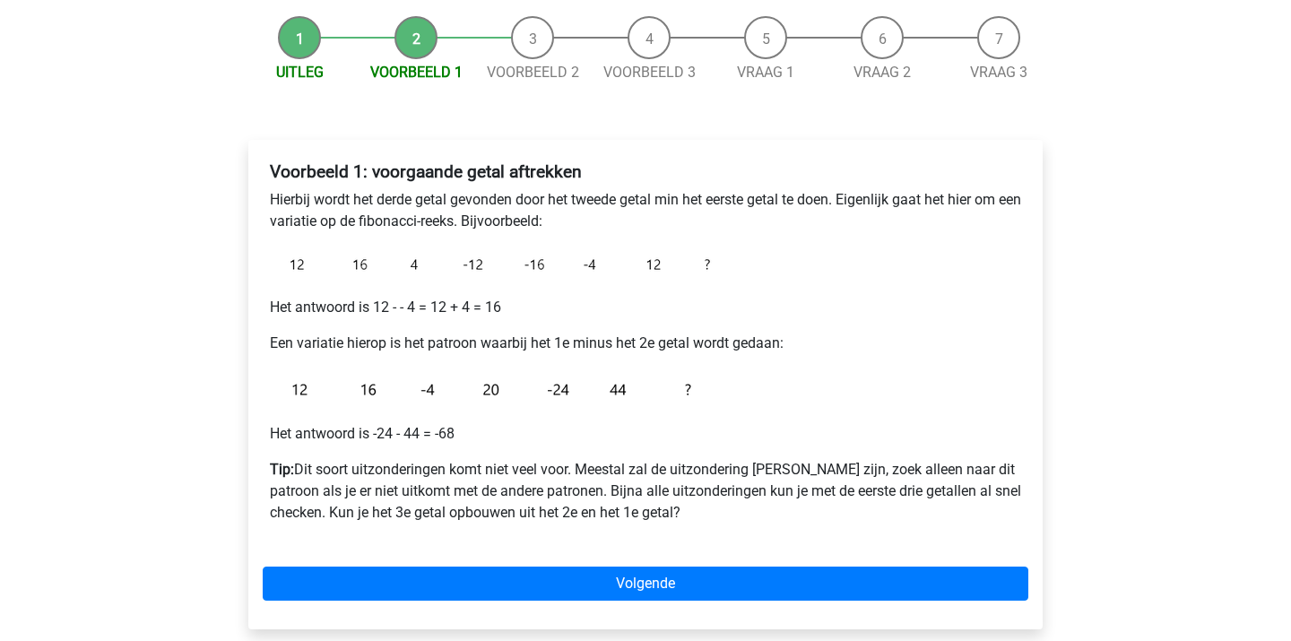
click at [680, 522] on p "Tip: Dit soort uitzonderingen komt niet veel voor. Meestal zal de uitzondering …" at bounding box center [645, 491] width 751 height 65
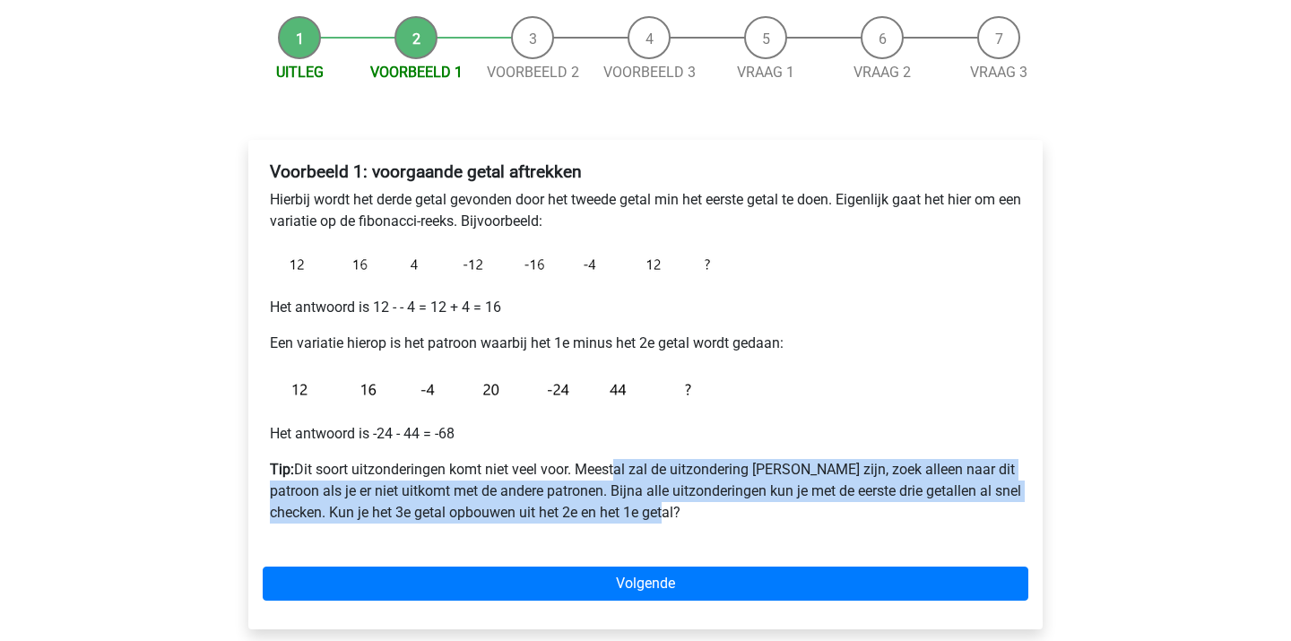
drag, startPoint x: 618, startPoint y: 467, endPoint x: 719, endPoint y: 511, distance: 110.5
click at [717, 511] on p "Tip: Dit soort uitzonderingen komt niet veel voor. Meestal zal de uitzondering …" at bounding box center [645, 491] width 751 height 65
click at [719, 511] on p "Tip: Dit soort uitzonderingen komt niet veel voor. Meestal zal de uitzondering …" at bounding box center [645, 491] width 751 height 65
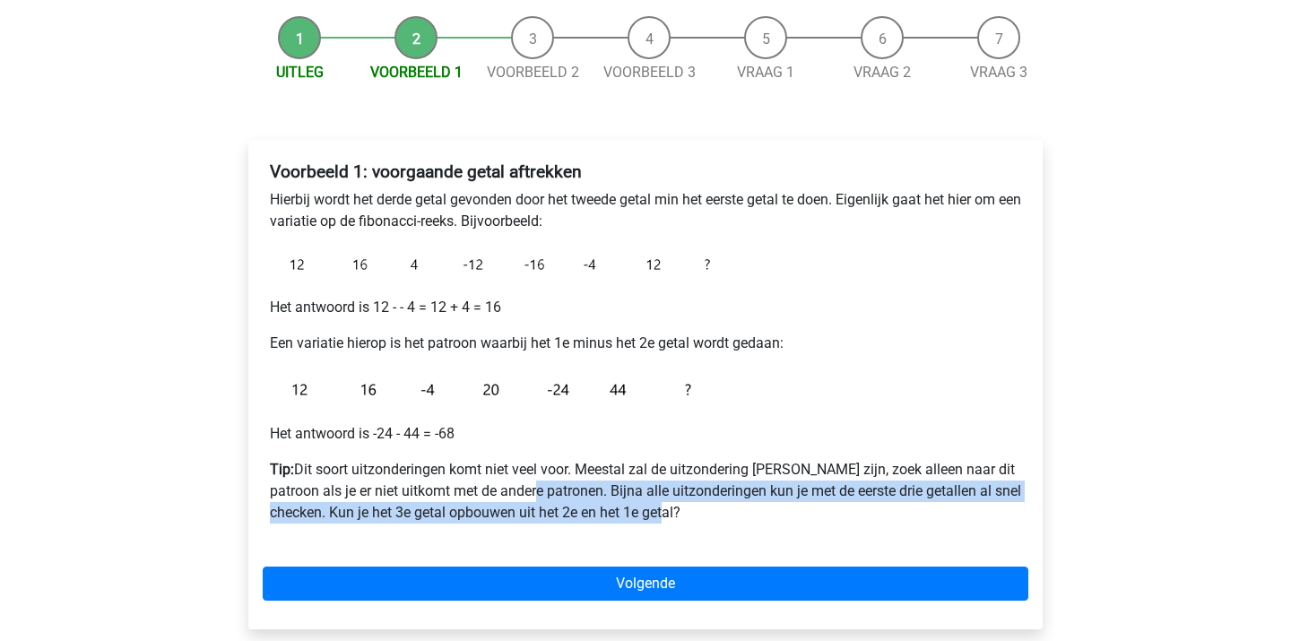
drag, startPoint x: 557, startPoint y: 481, endPoint x: 700, endPoint y: 537, distance: 154.2
click at [699, 536] on div "Voorbeeld 1: voorgaande getal aftrekken Hierbij wordt het derde getal gevonden …" at bounding box center [646, 349] width 766 height 391
click at [700, 537] on div "Voorbeeld 1: voorgaande getal aftrekken Hierbij wordt het derde getal gevonden …" at bounding box center [646, 349] width 766 height 391
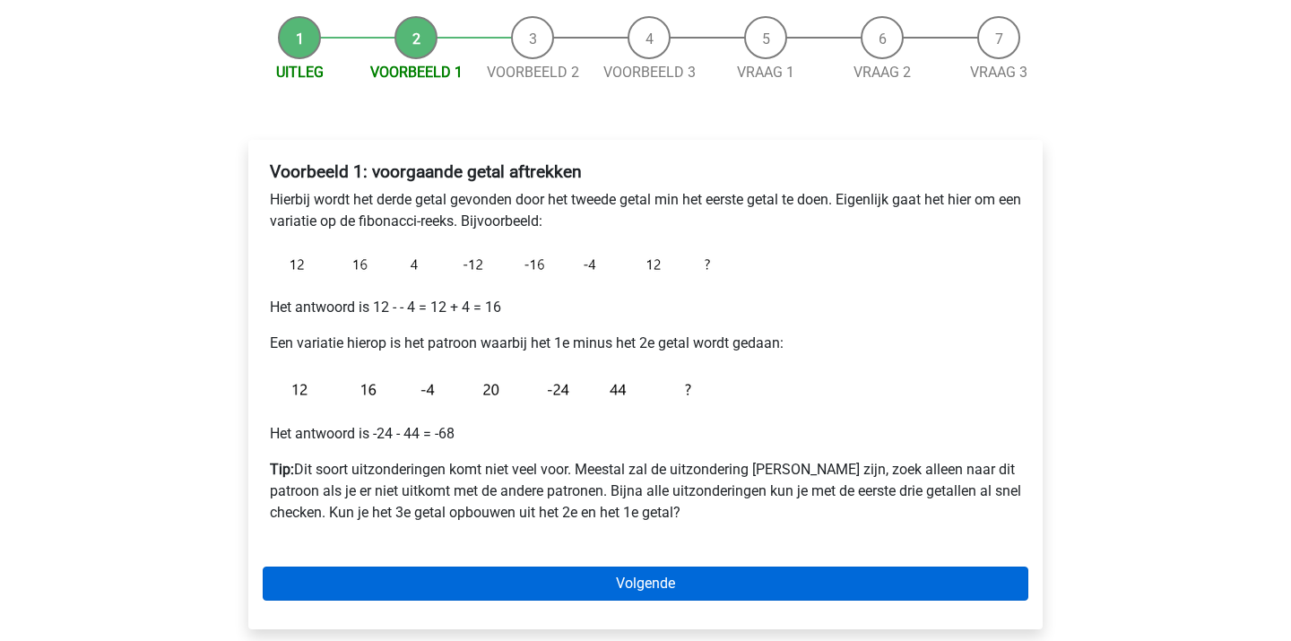
click at [647, 595] on link "Volgende" at bounding box center [646, 584] width 766 height 34
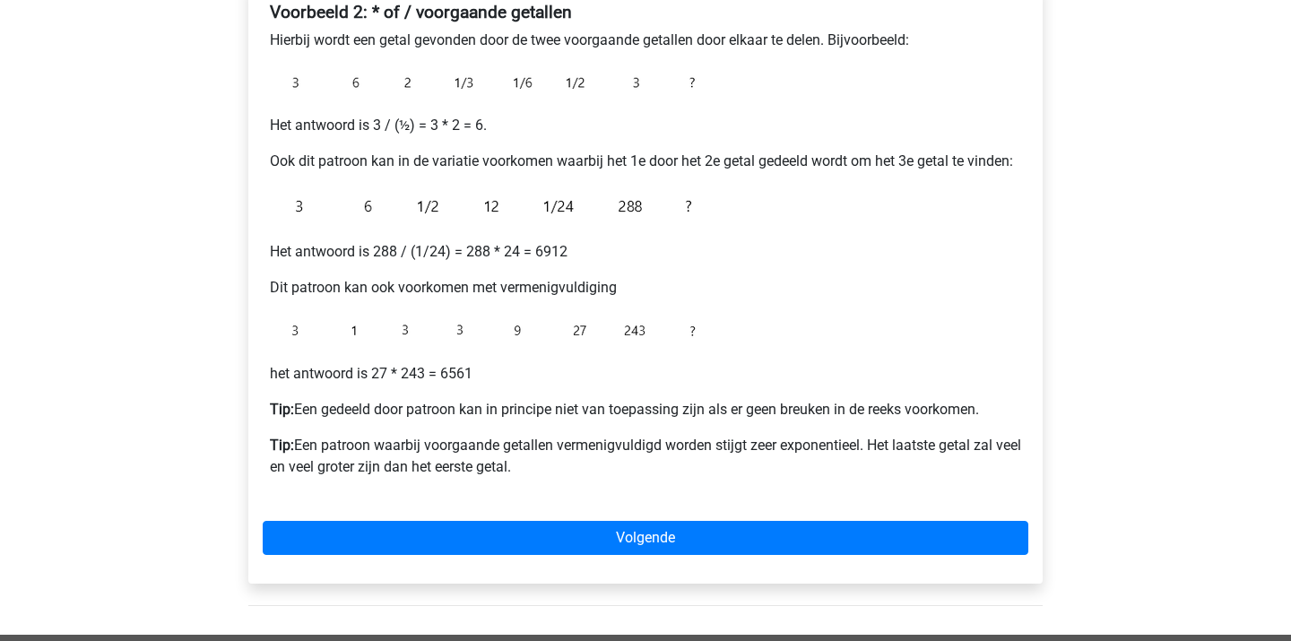
scroll to position [334, 0]
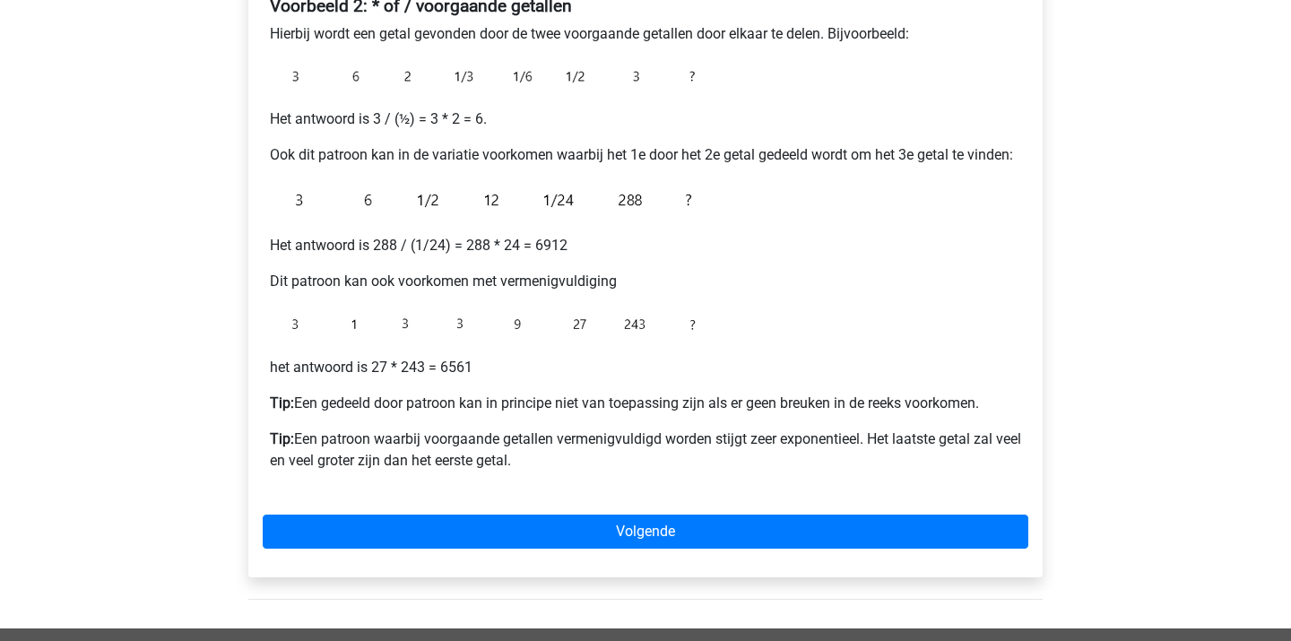
drag, startPoint x: 526, startPoint y: 420, endPoint x: 585, endPoint y: 427, distance: 59.6
click at [584, 428] on div "Voorbeeld 2: * of / voorgaande getallen Hierbij wordt een getal gevonden door d…" at bounding box center [646, 240] width 766 height 505
click at [585, 427] on div "Voorbeeld 2: * of / voorgaande getallen Hierbij wordt een getal gevonden door d…" at bounding box center [646, 240] width 766 height 505
drag, startPoint x: 564, startPoint y: 395, endPoint x: 612, endPoint y: 453, distance: 75.1
click at [612, 453] on div "Voorbeeld 2: * of / voorgaande getallen Hierbij wordt een getal gevonden door d…" at bounding box center [646, 240] width 766 height 505
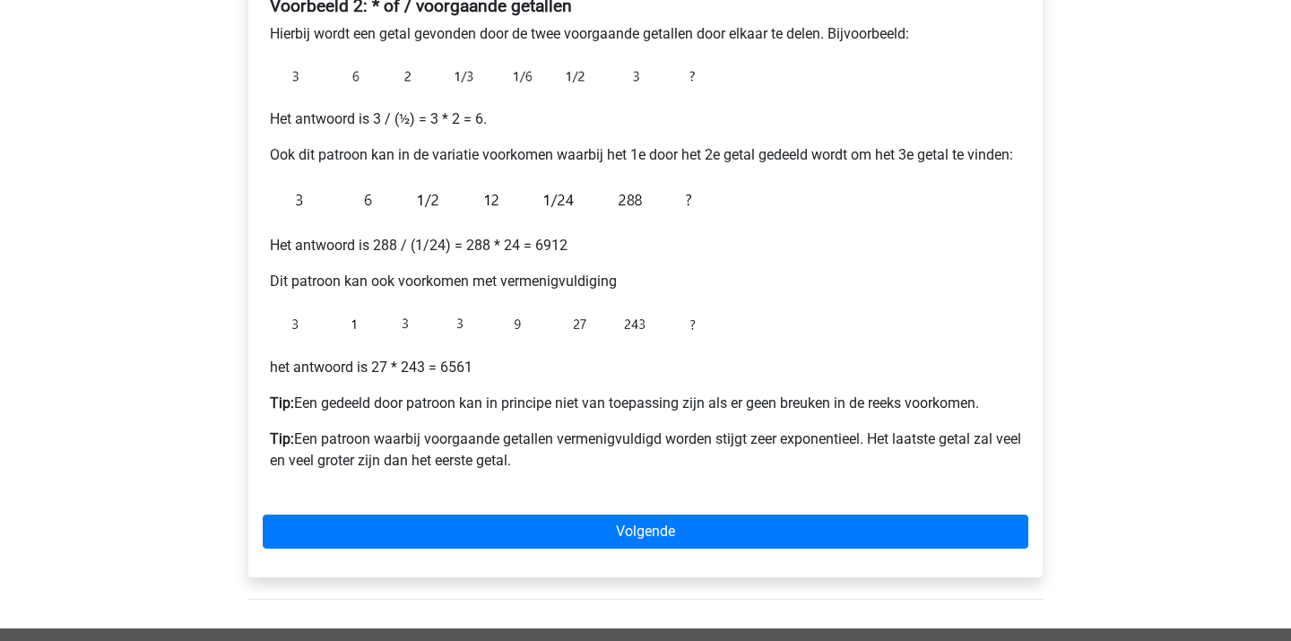
click at [612, 453] on p "Tip: Een patroon waarbij voorgaande getallen vermenigvuldigd worden stijgt zeer…" at bounding box center [645, 450] width 751 height 43
drag, startPoint x: 584, startPoint y: 397, endPoint x: 614, endPoint y: 466, distance: 75.5
click at [617, 466] on div "Voorbeeld 2: * of / voorgaande getallen Hierbij wordt een getal gevonden door d…" at bounding box center [646, 240] width 766 height 505
click at [614, 466] on p "Tip: Een patroon waarbij voorgaande getallen vermenigvuldigd worden stijgt zeer…" at bounding box center [645, 450] width 751 height 43
drag, startPoint x: 379, startPoint y: 372, endPoint x: 456, endPoint y: 370, distance: 77.1
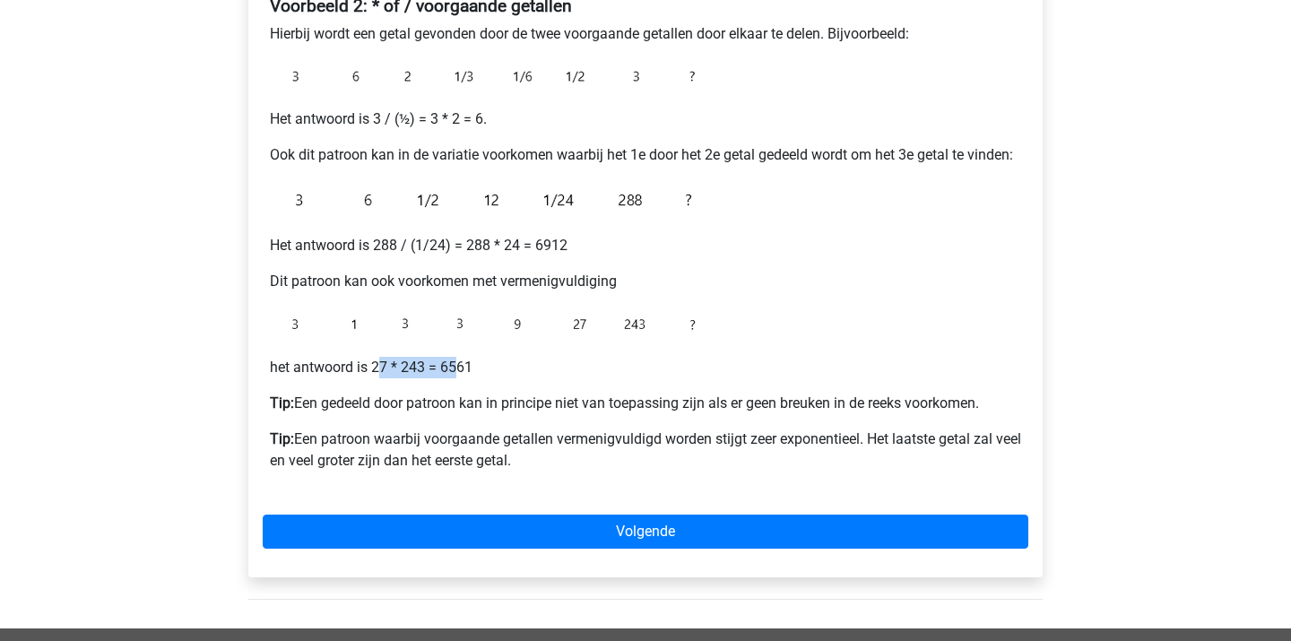
click at [457, 371] on p "het antwoord is 27 * 243 = 6561" at bounding box center [645, 368] width 751 height 22
click at [485, 370] on p "het antwoord is 27 * 243 = 6561" at bounding box center [645, 368] width 751 height 22
drag, startPoint x: 442, startPoint y: 368, endPoint x: 493, endPoint y: 368, distance: 51.1
click at [491, 368] on p "het antwoord is 27 * 243 = 6561" at bounding box center [645, 368] width 751 height 22
click at [493, 368] on p "het antwoord is 27 * 243 = 6561" at bounding box center [645, 368] width 751 height 22
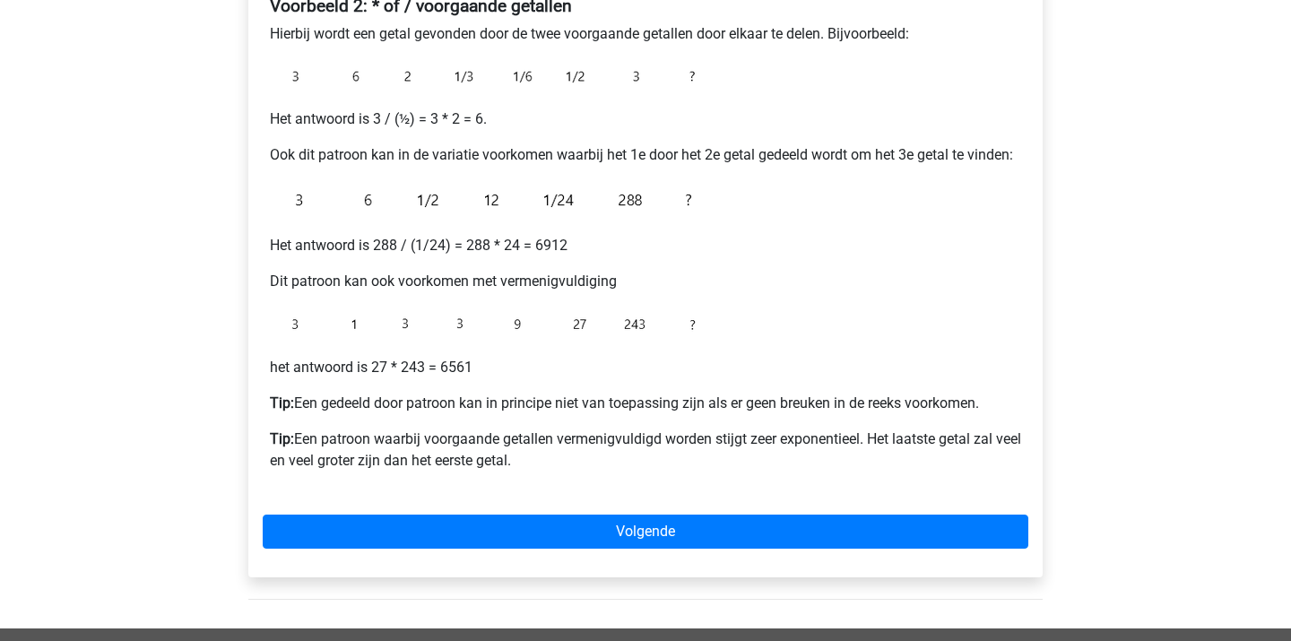
click at [507, 512] on div "Voorbeeld 2: * of / voorgaande getallen Hierbij wordt een getal gevonden door d…" at bounding box center [645, 276] width 795 height 604
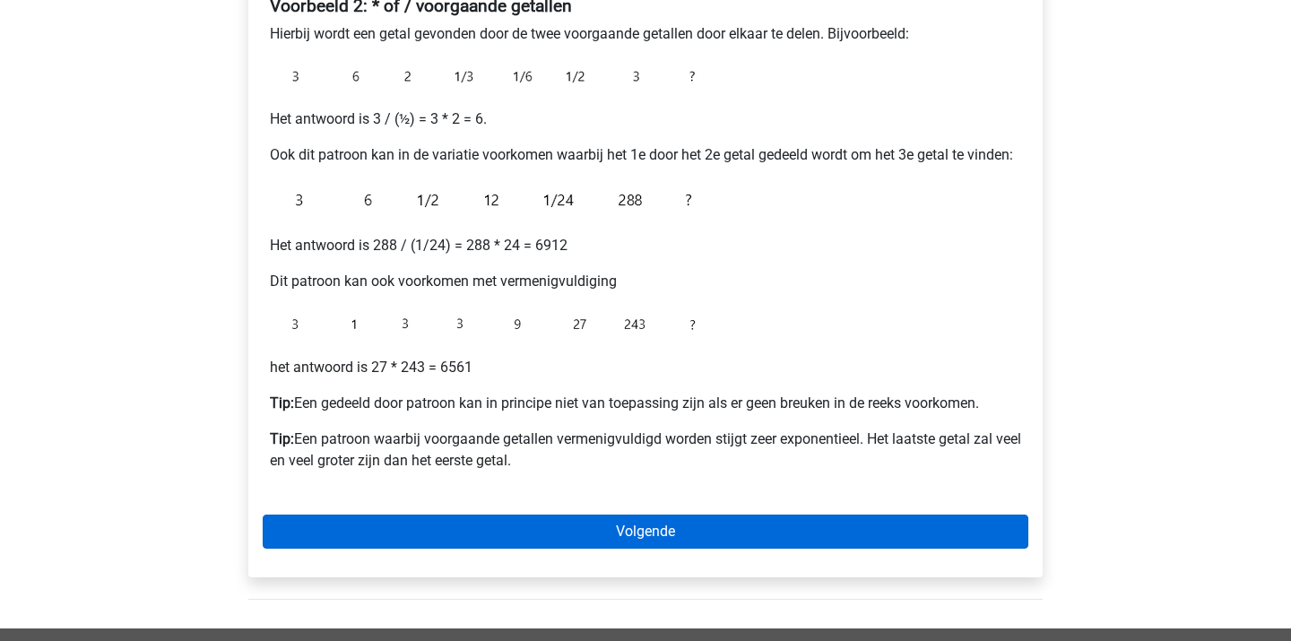
click at [501, 541] on link "Volgende" at bounding box center [646, 532] width 766 height 34
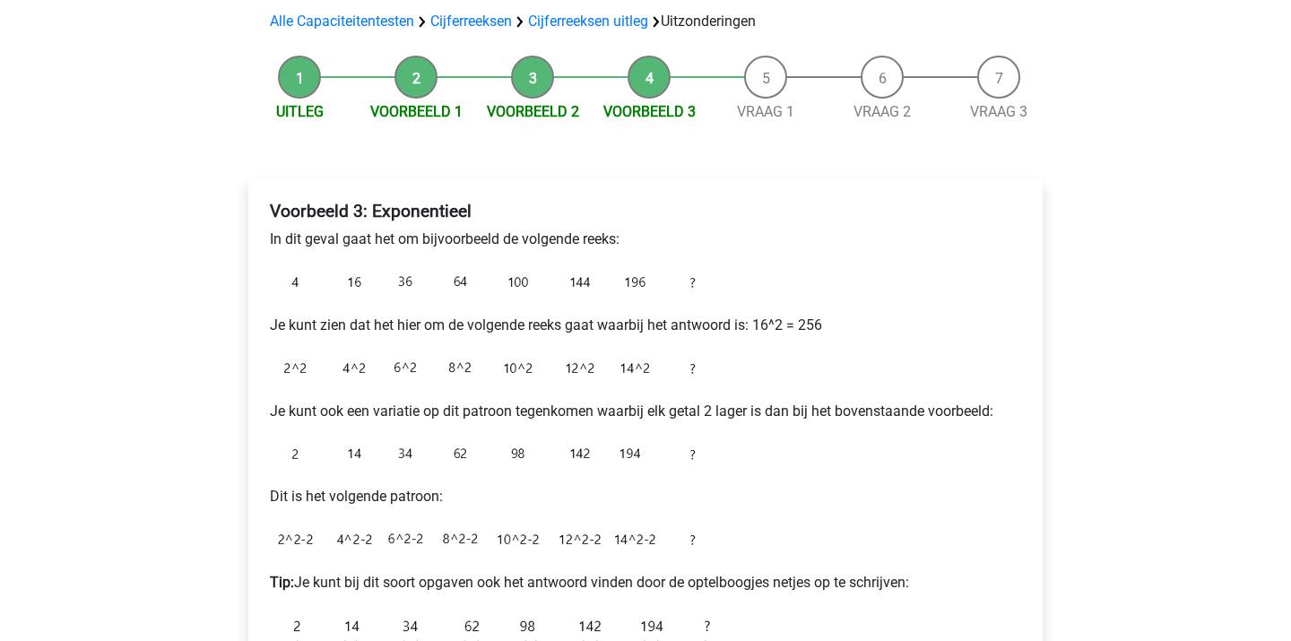
scroll to position [160, 0]
